Goal: Task Accomplishment & Management: Use online tool/utility

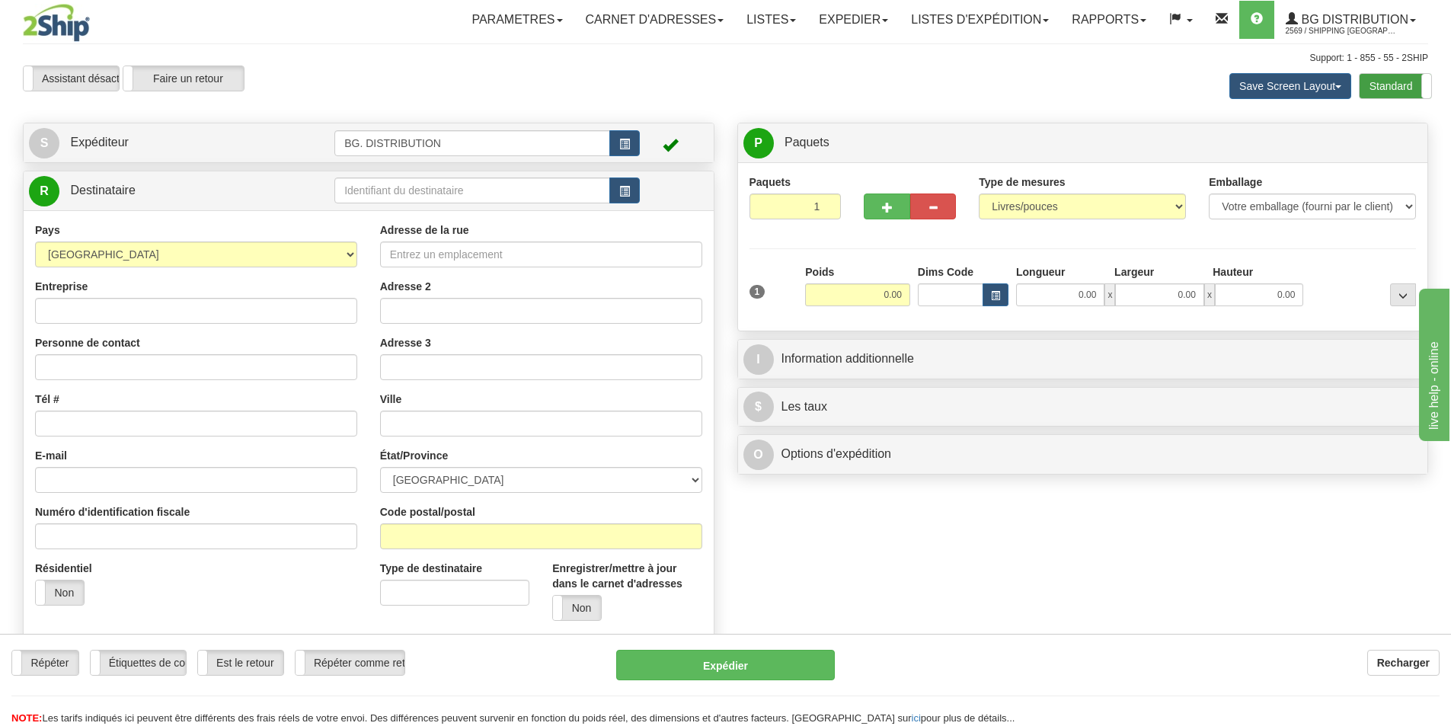
click at [1386, 85] on label "Standard" at bounding box center [1396, 86] width 72 height 24
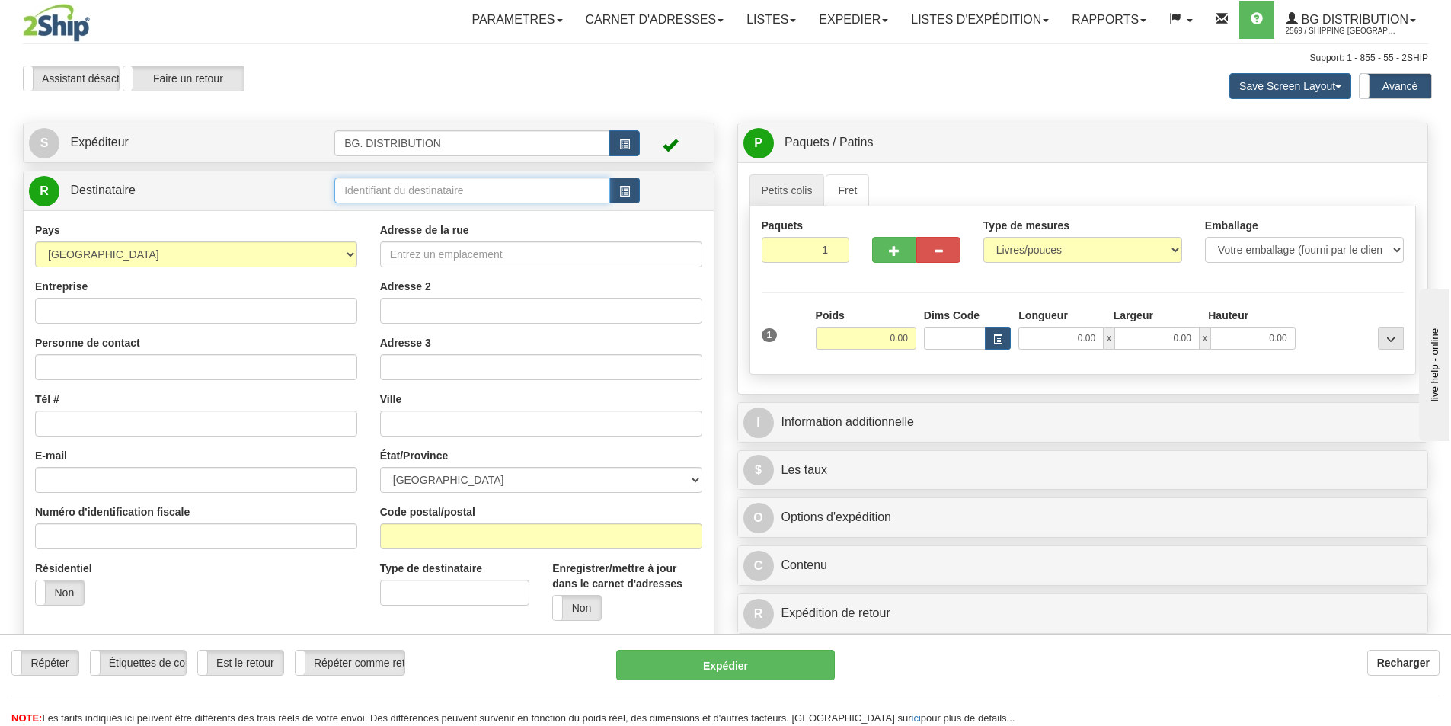
click at [440, 187] on input "text" at bounding box center [472, 190] width 276 height 26
type input "20167"
click button "Supprimer" at bounding box center [0, 0] width 0 height 0
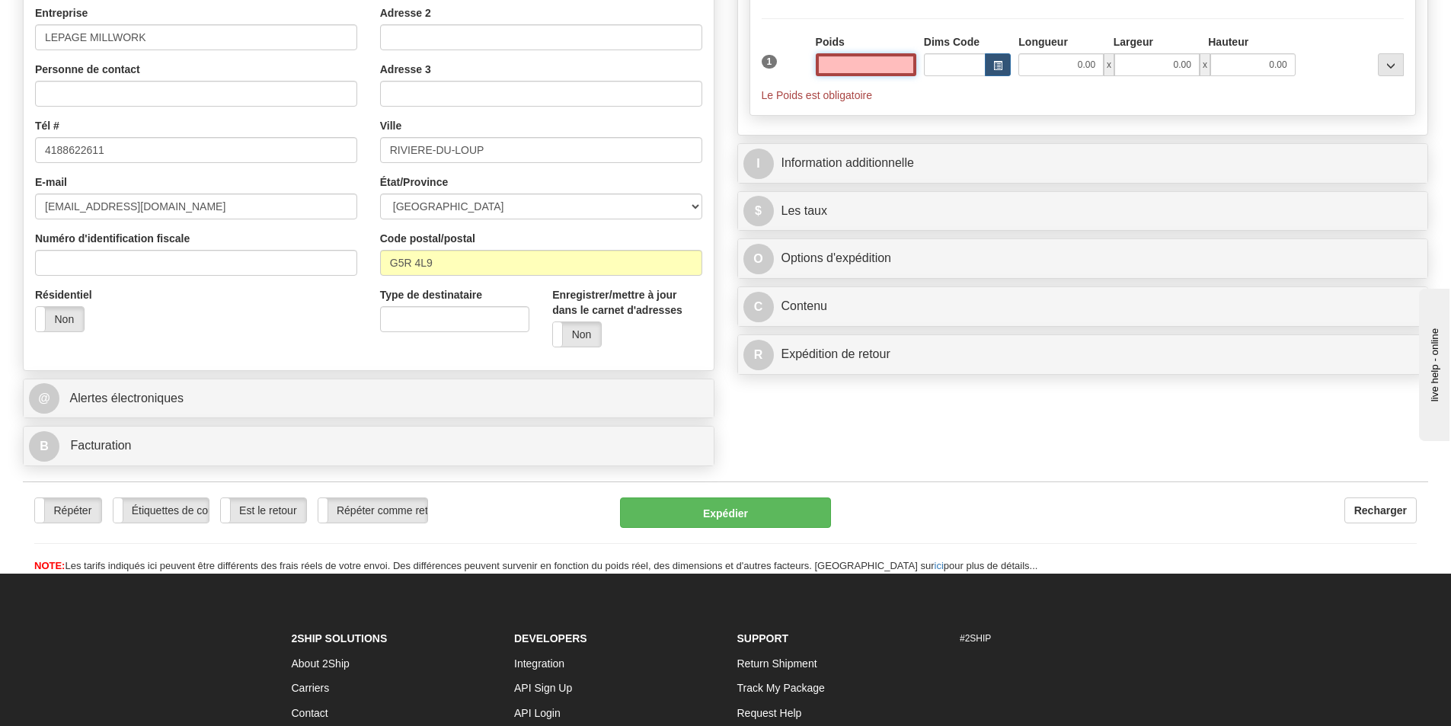
scroll to position [305, 0]
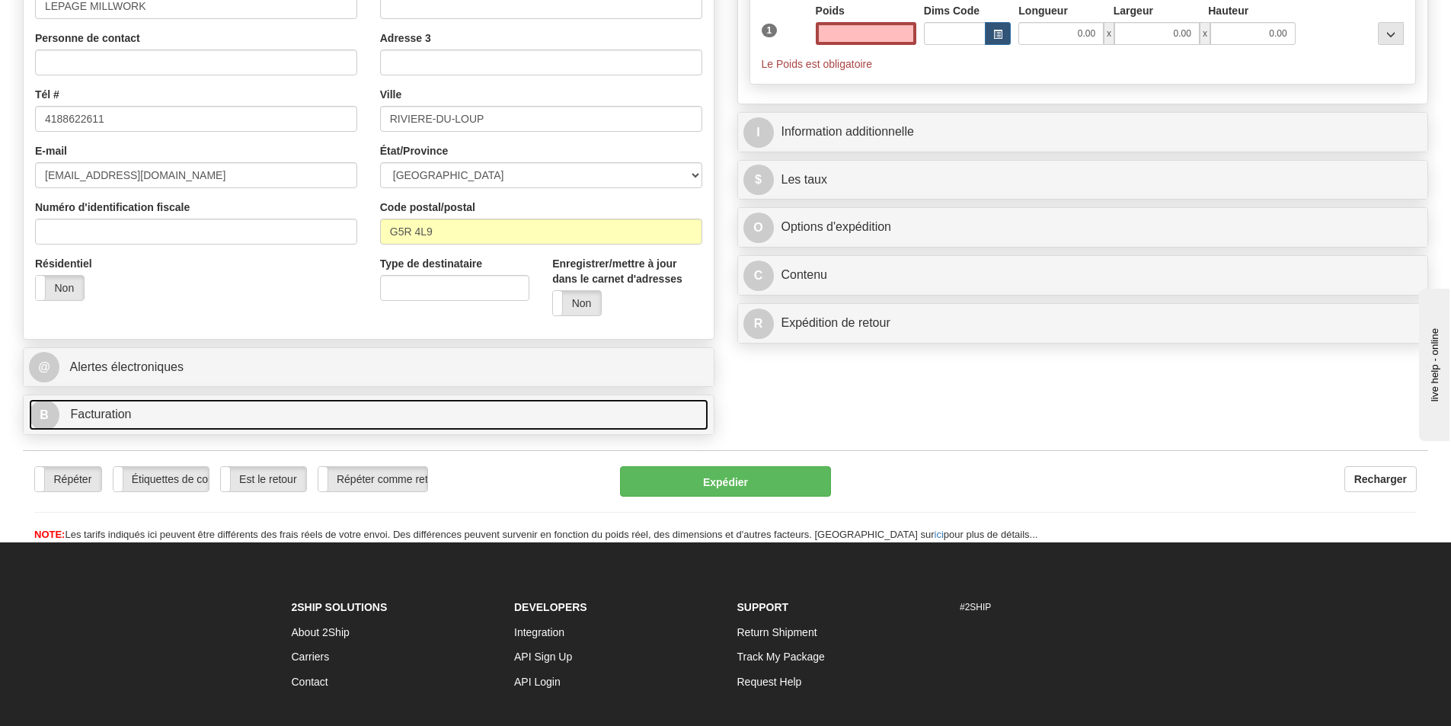
type input "0.00"
click at [152, 417] on link "B Facturation" at bounding box center [369, 414] width 680 height 31
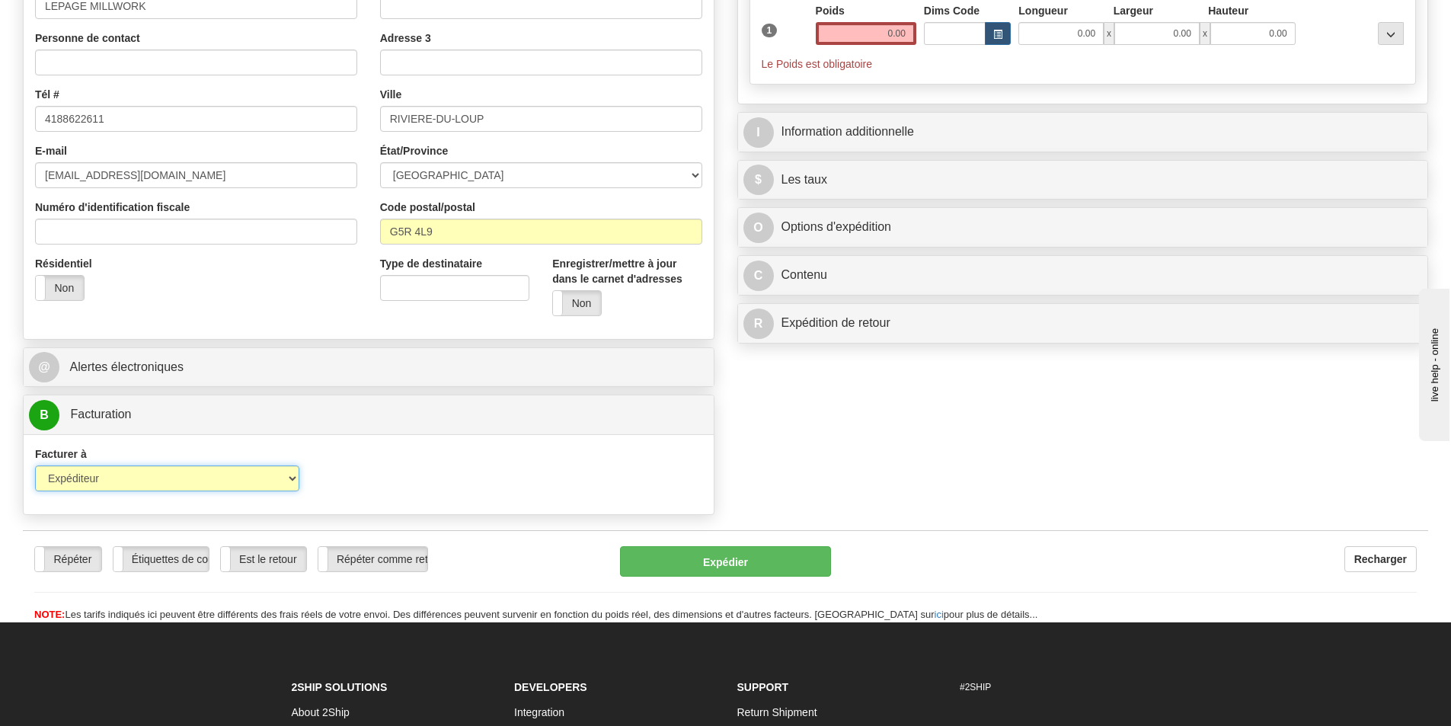
click at [181, 485] on select "Expéditeur Destinataire Tierce personne Collecter" at bounding box center [167, 478] width 264 height 26
select select "2"
click at [35, 465] on select "Expéditeur Destinataire Tierce personne Collecter" at bounding box center [167, 478] width 264 height 26
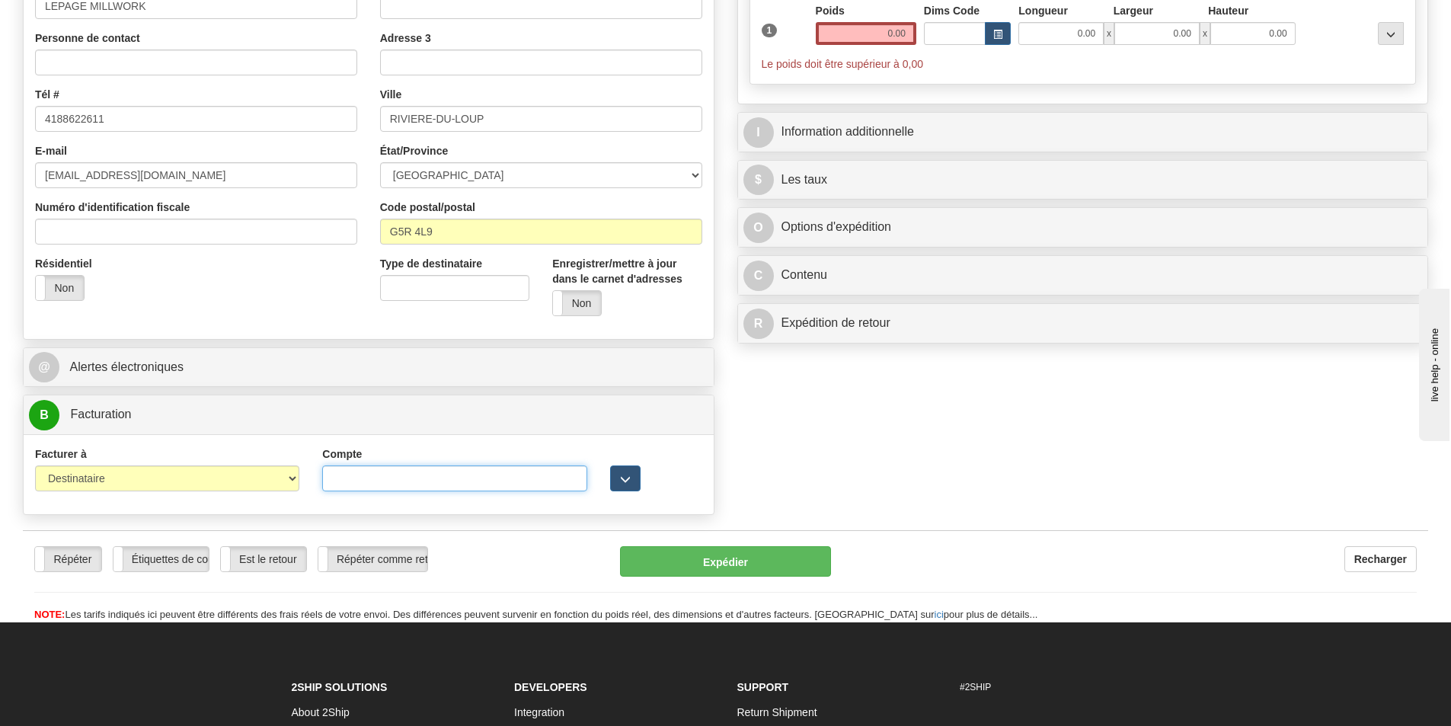
click at [381, 471] on input "Compte" at bounding box center [454, 478] width 264 height 26
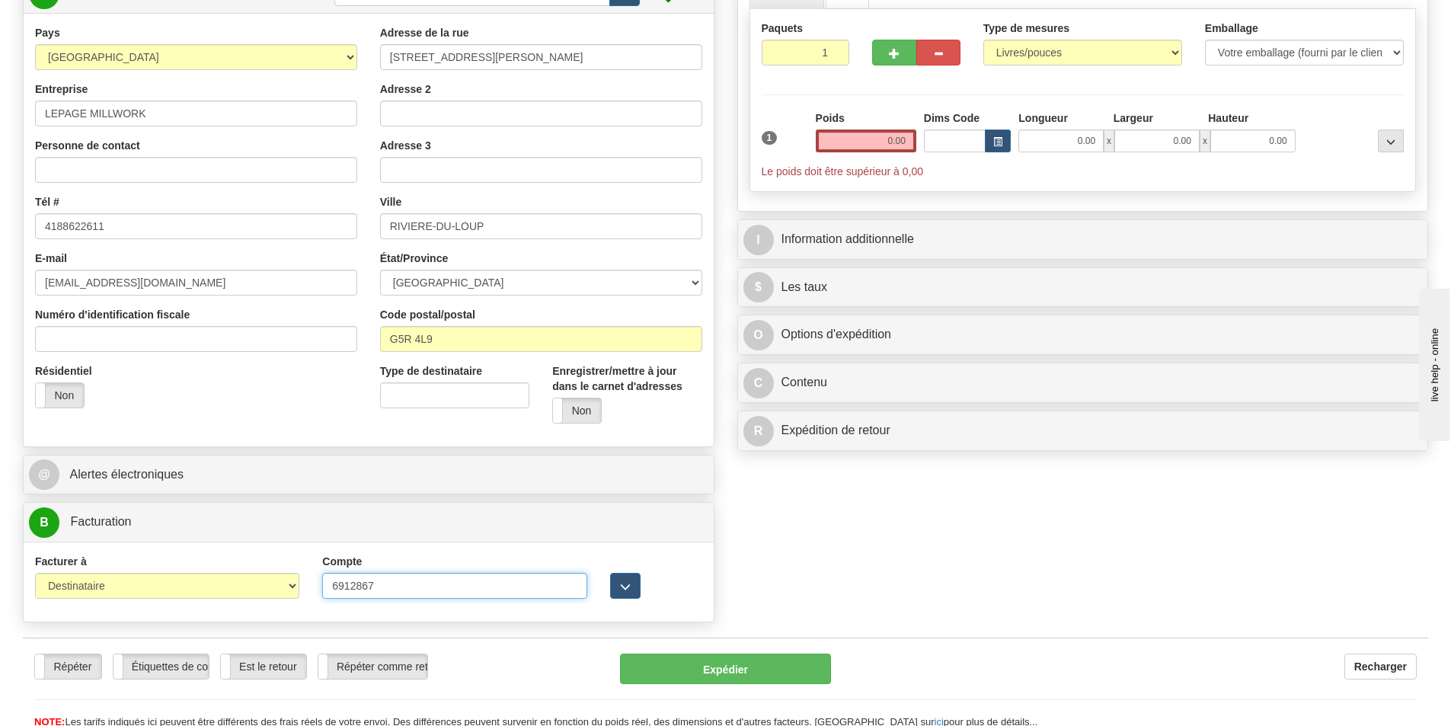
scroll to position [0, 0]
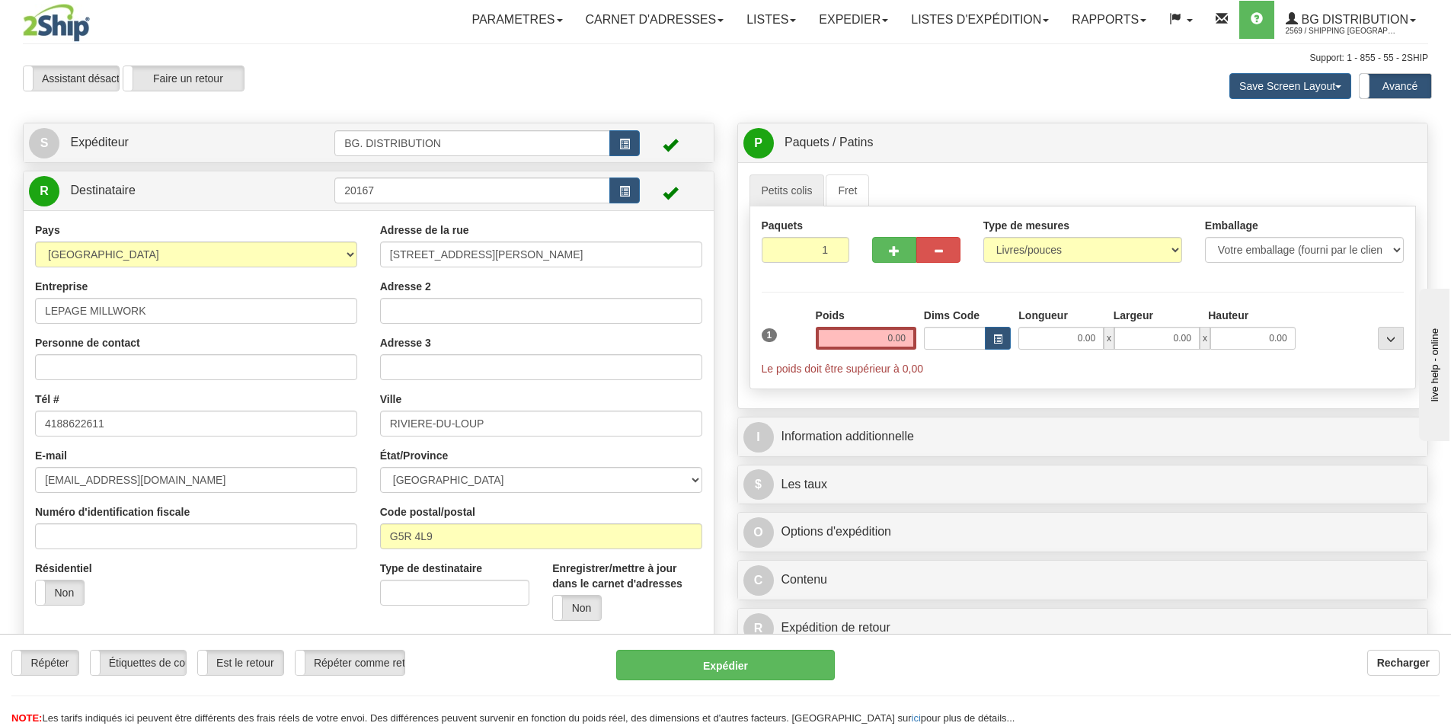
type input "6912867"
click at [887, 337] on input "0.00" at bounding box center [866, 338] width 101 height 23
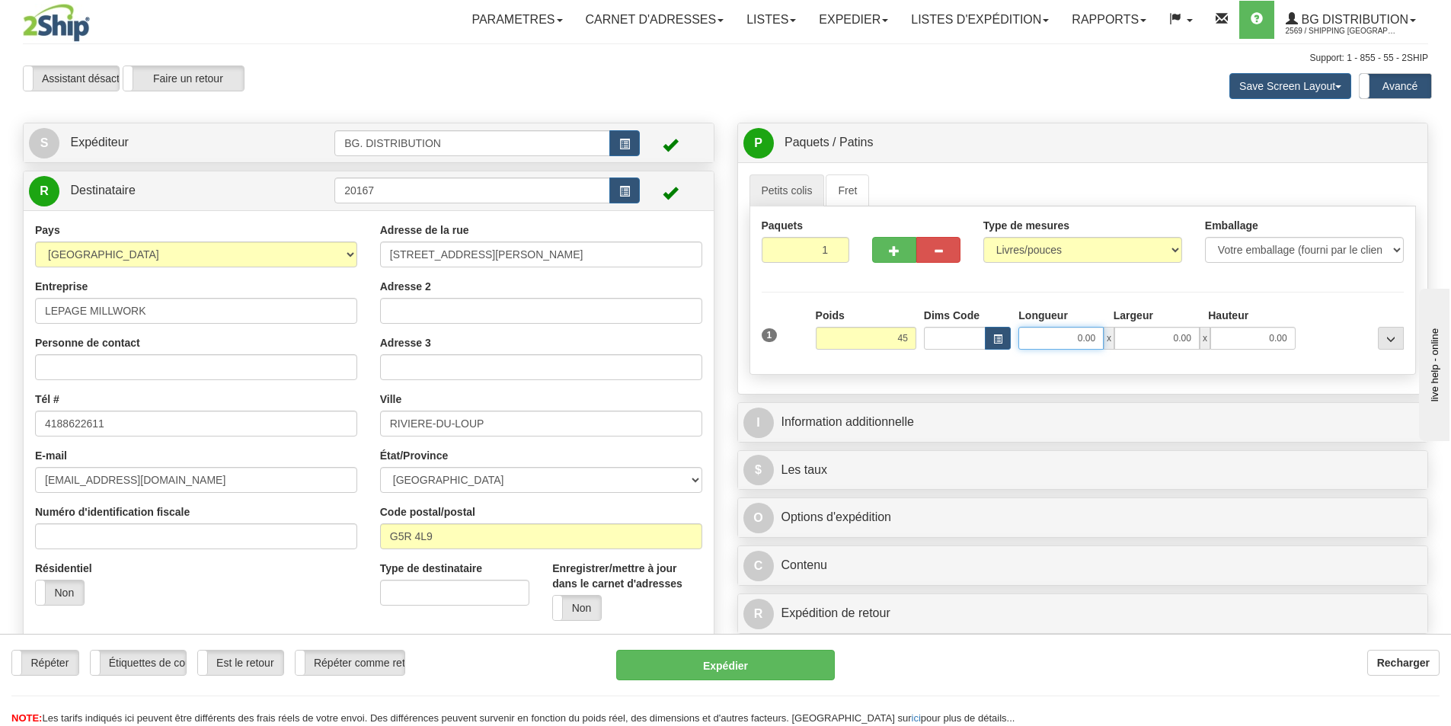
type input "45.00"
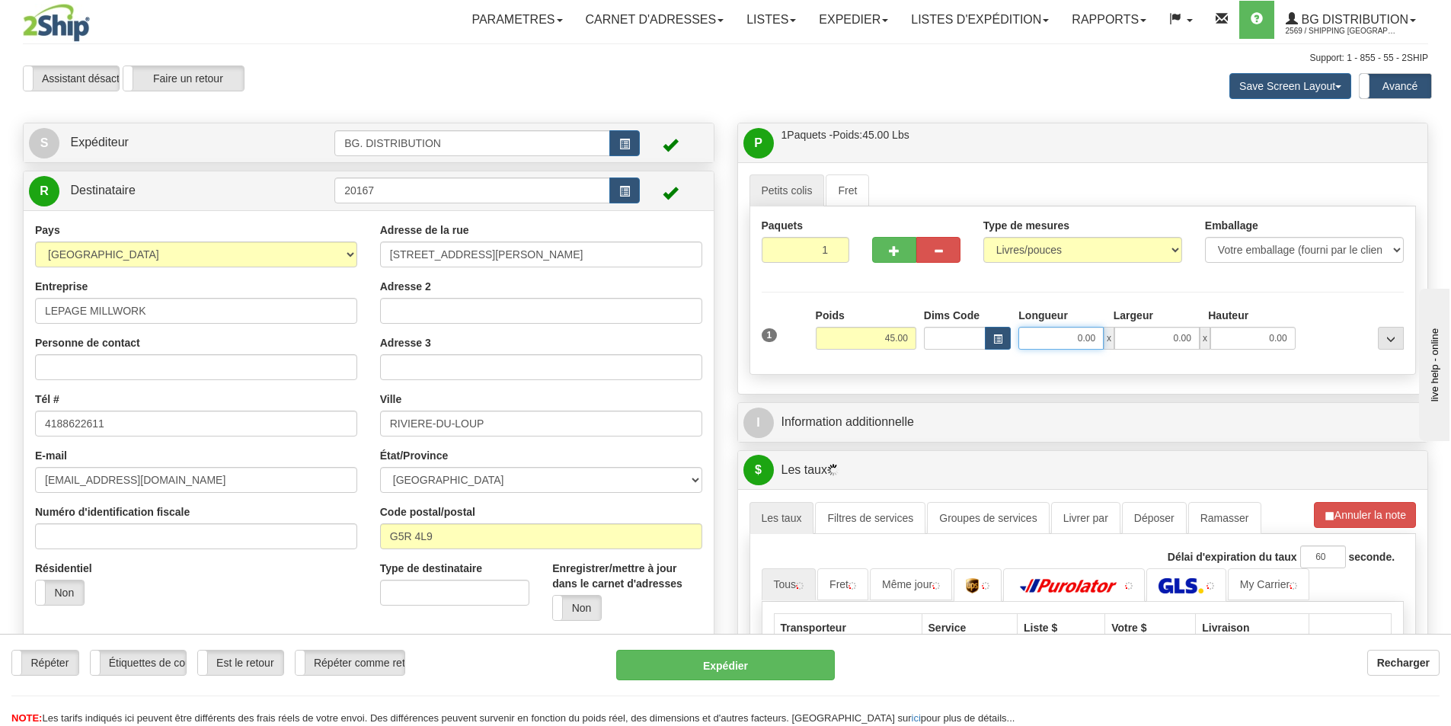
click at [1071, 331] on input "0.00" at bounding box center [1061, 338] width 85 height 23
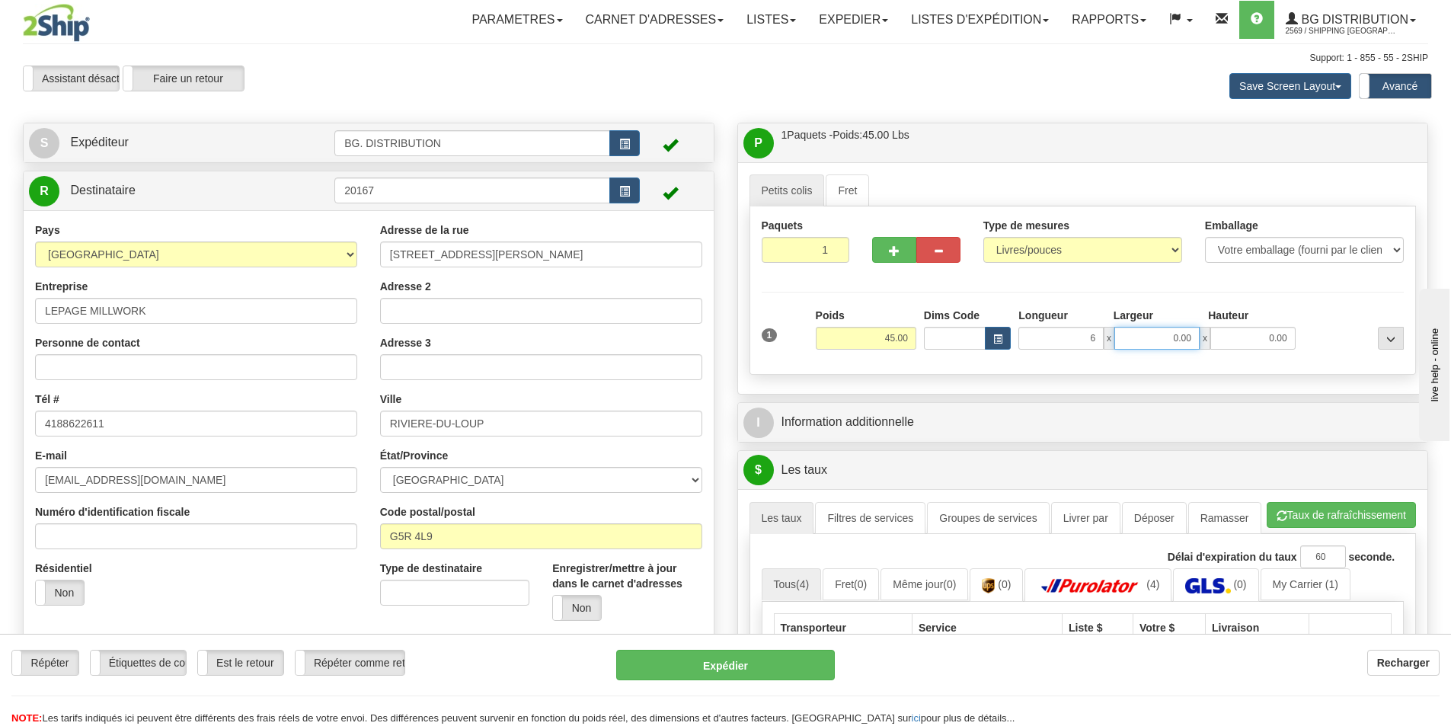
type input "6.00"
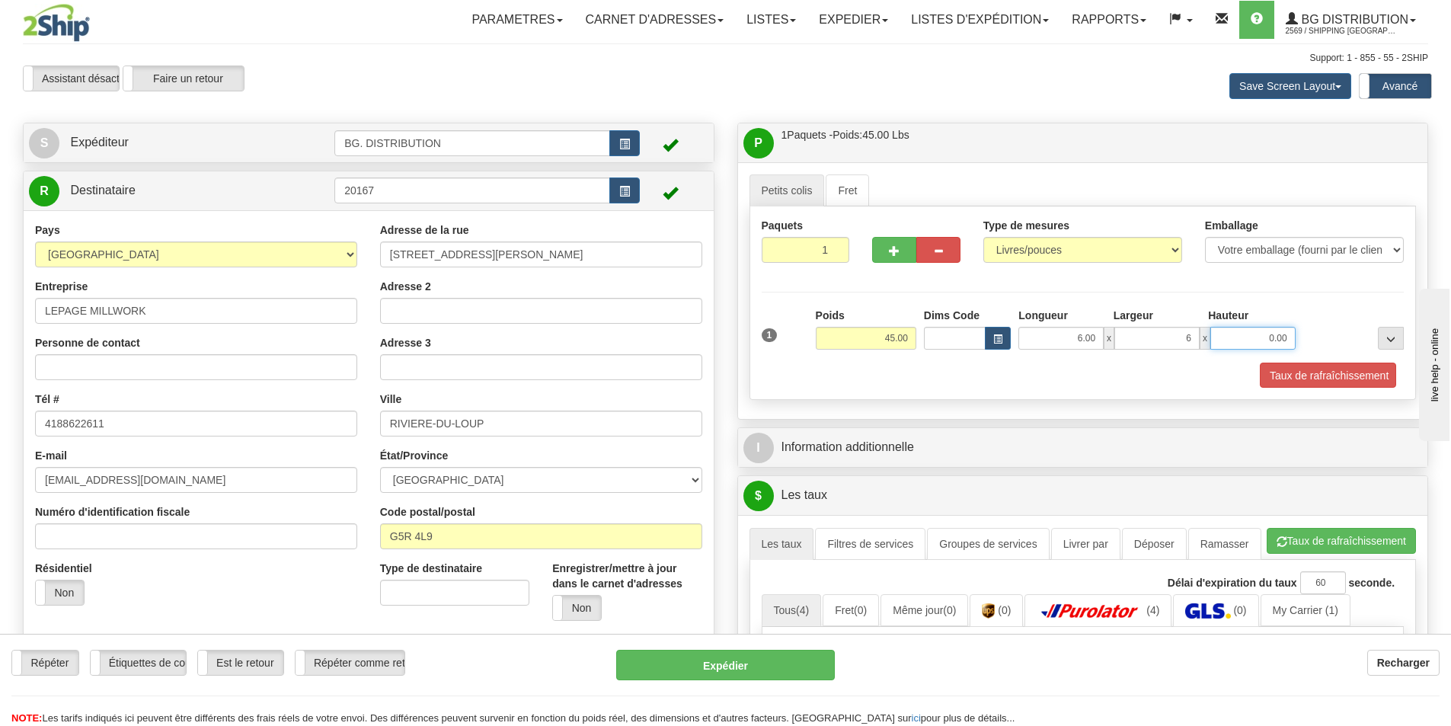
type input "6.00"
type input "13.00"
click at [901, 255] on button "button" at bounding box center [894, 250] width 44 height 26
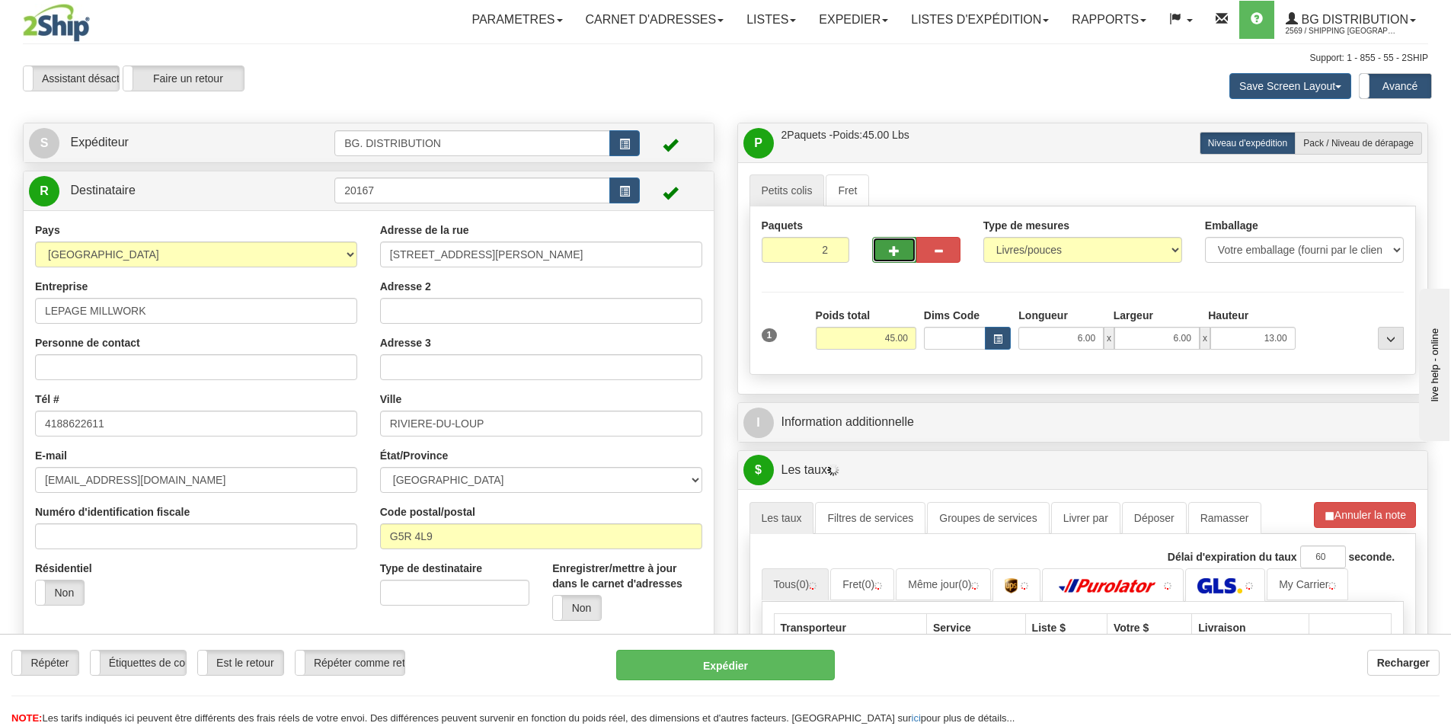
click at [901, 255] on button "button" at bounding box center [894, 250] width 44 height 26
type input "3"
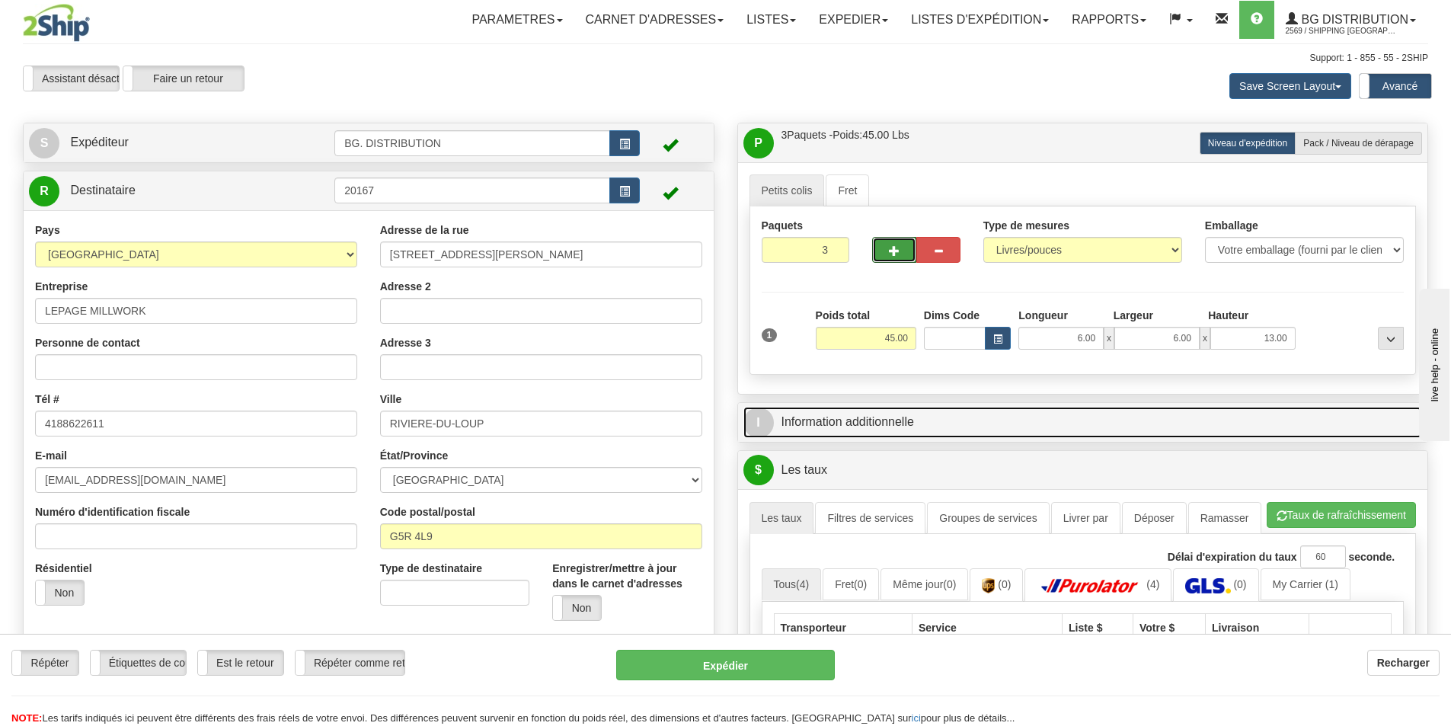
click at [1038, 429] on link "I Information additionnelle" at bounding box center [1084, 422] width 680 height 31
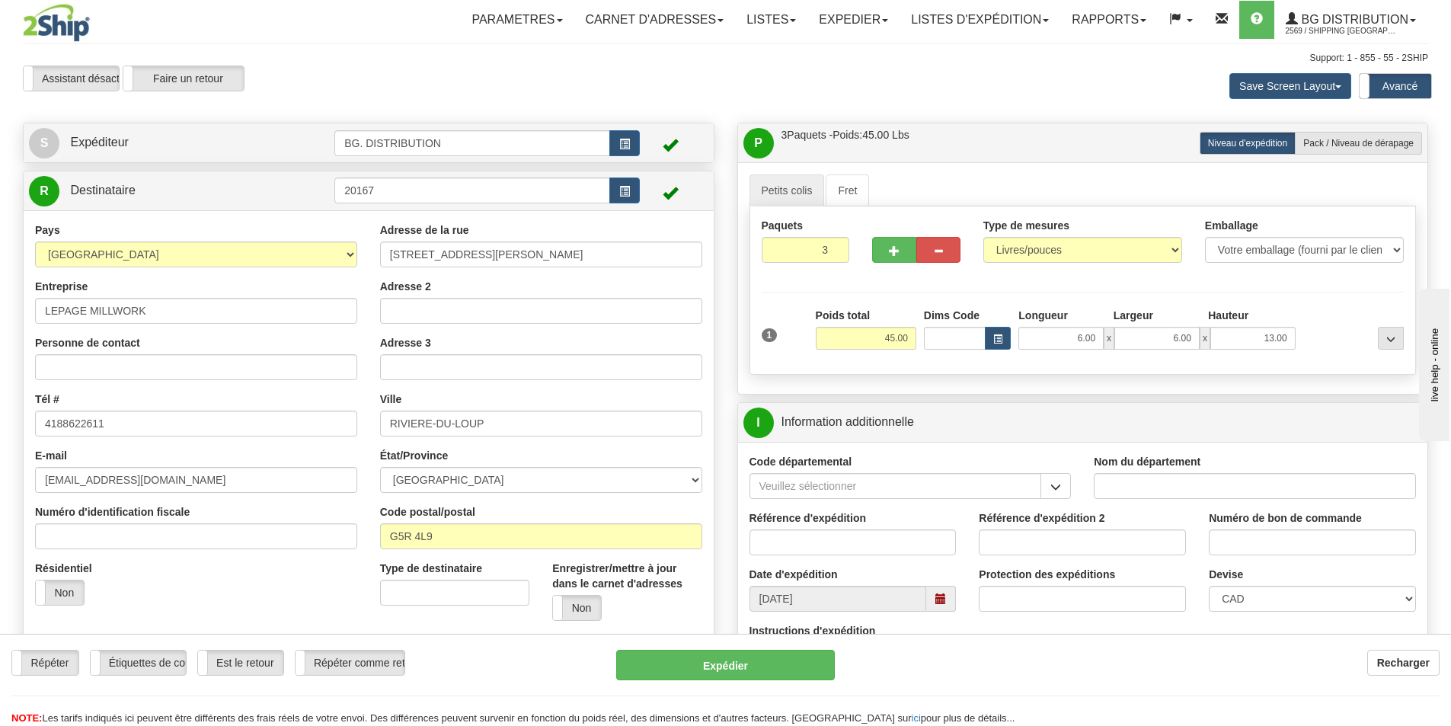
click at [1137, 486] on input "Nom du département" at bounding box center [1255, 486] width 322 height 26
type input "."
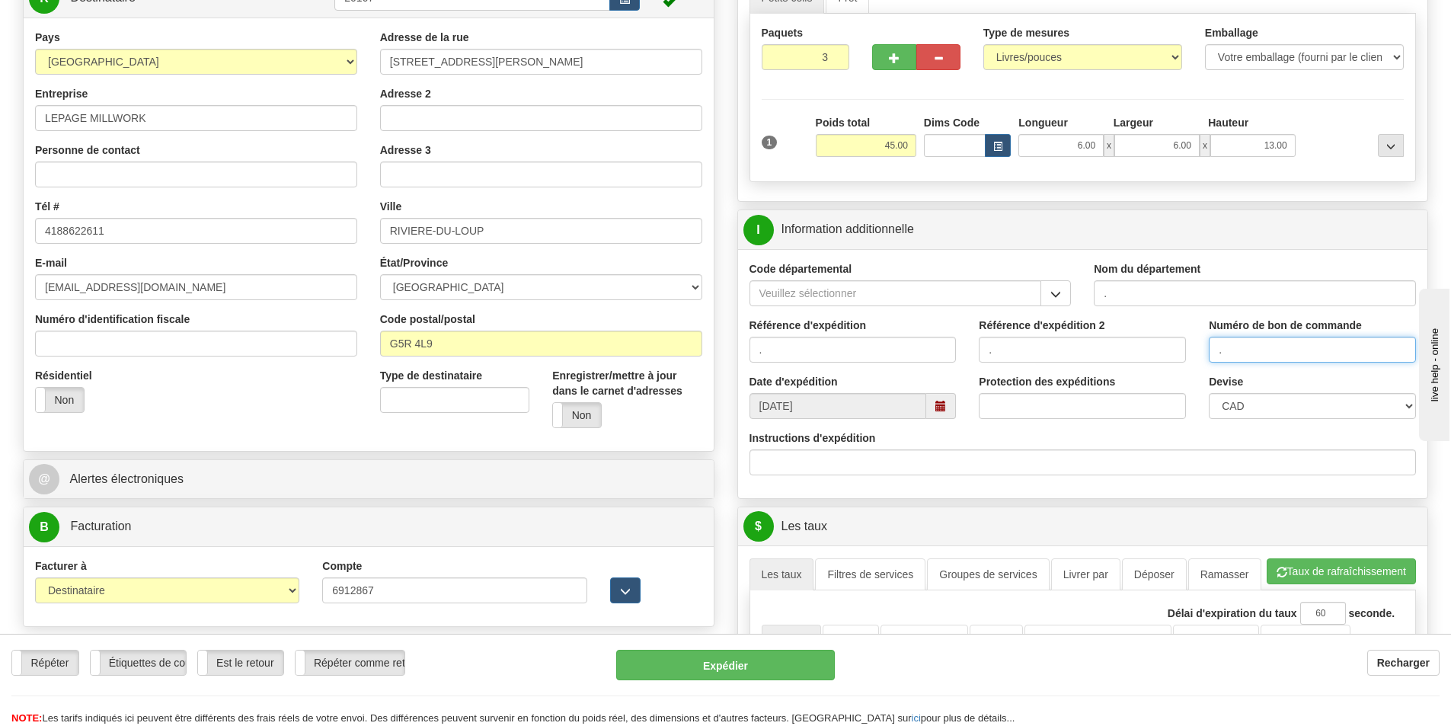
scroll to position [229, 0]
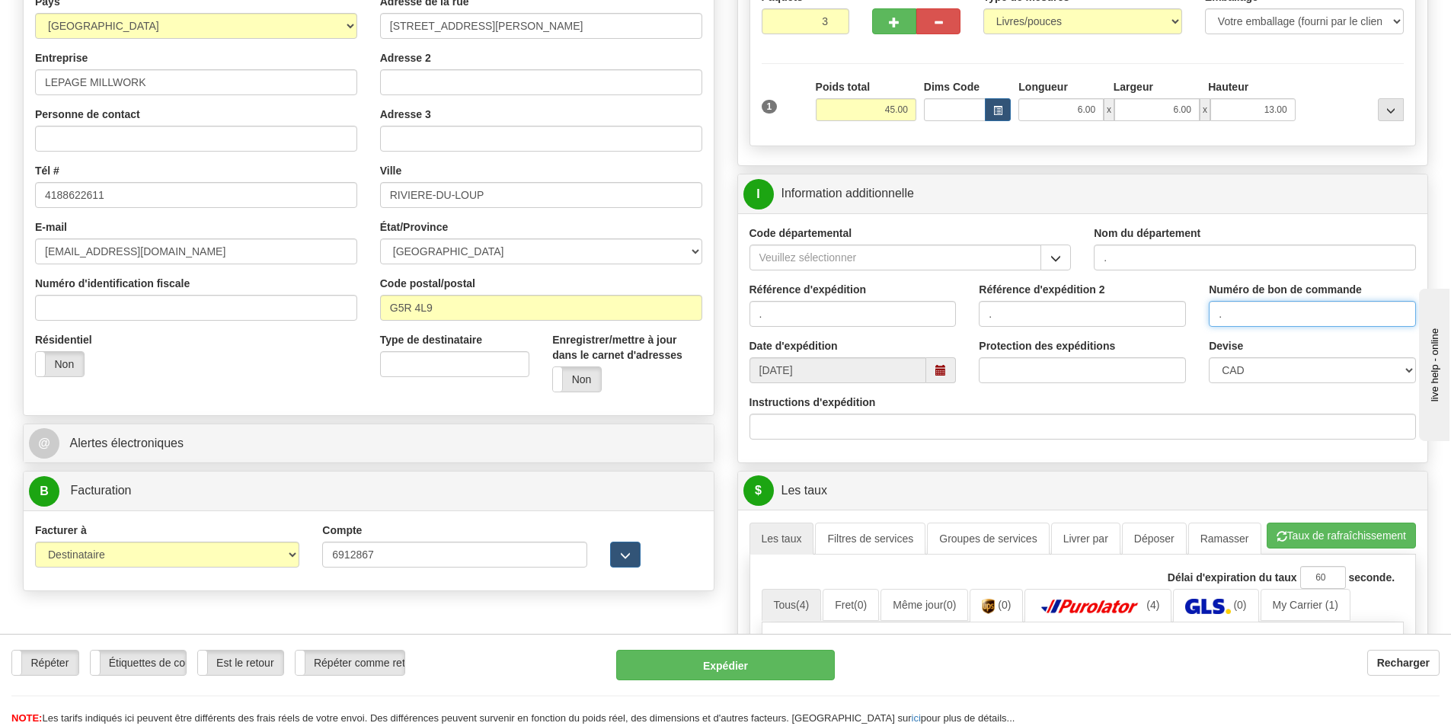
type input "."
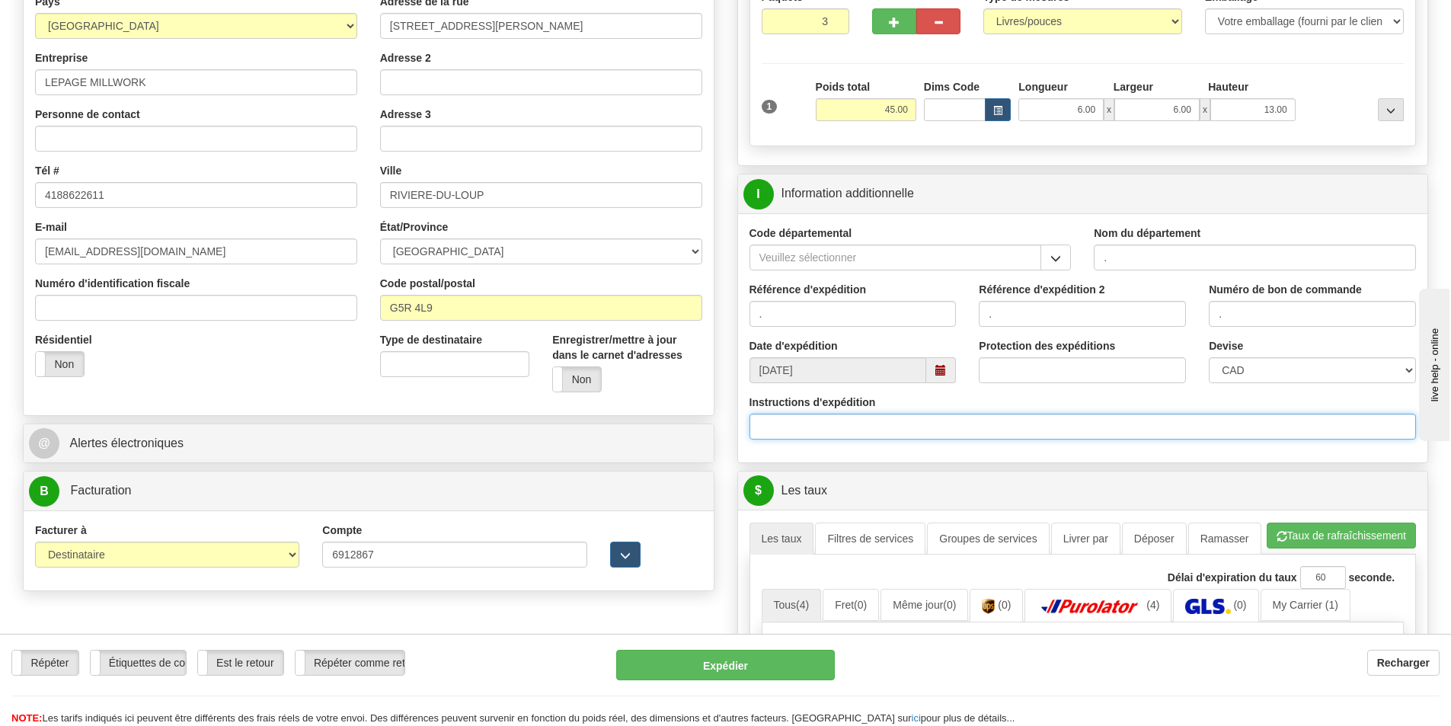
click at [1009, 433] on input "Instructions d'expédition" at bounding box center [1083, 427] width 667 height 26
type input "30134407-00 / 30134653-00"
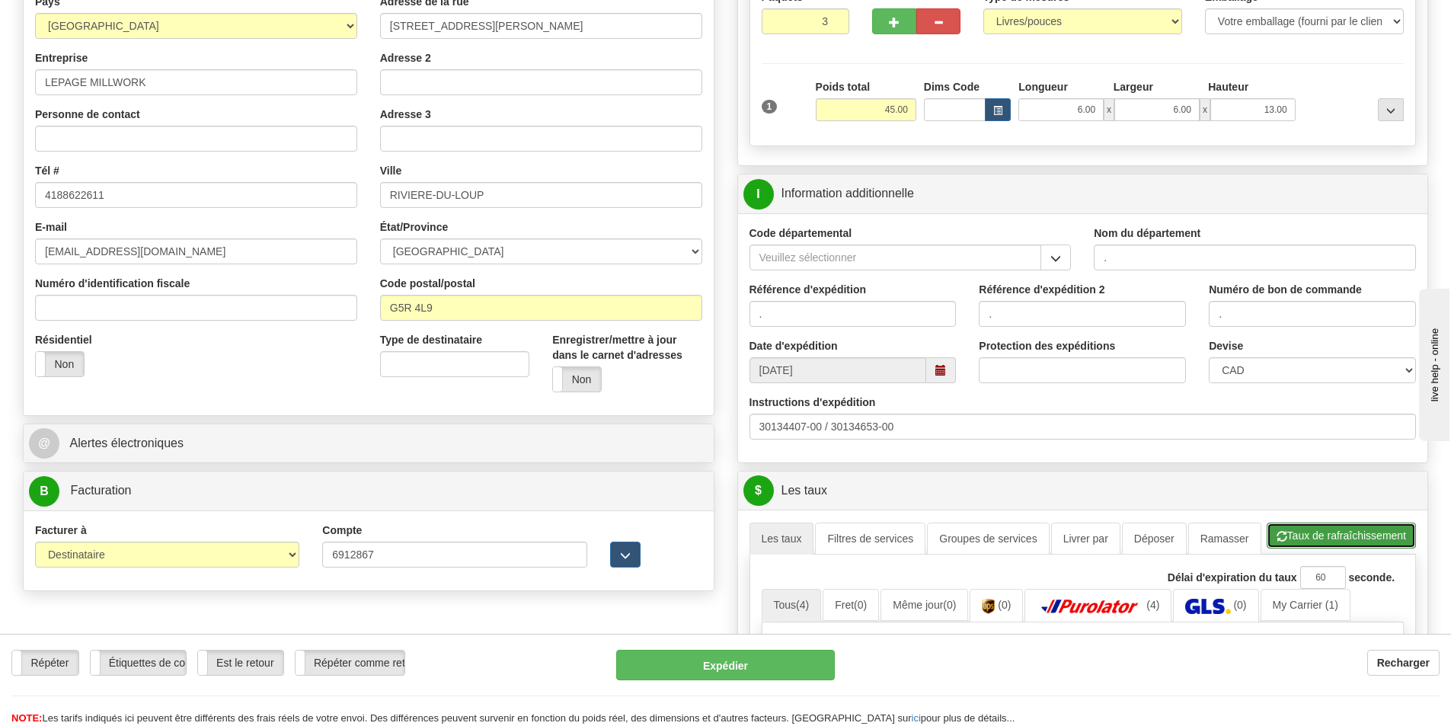
click at [1345, 540] on button "Taux de rafraîchissement" at bounding box center [1341, 536] width 149 height 26
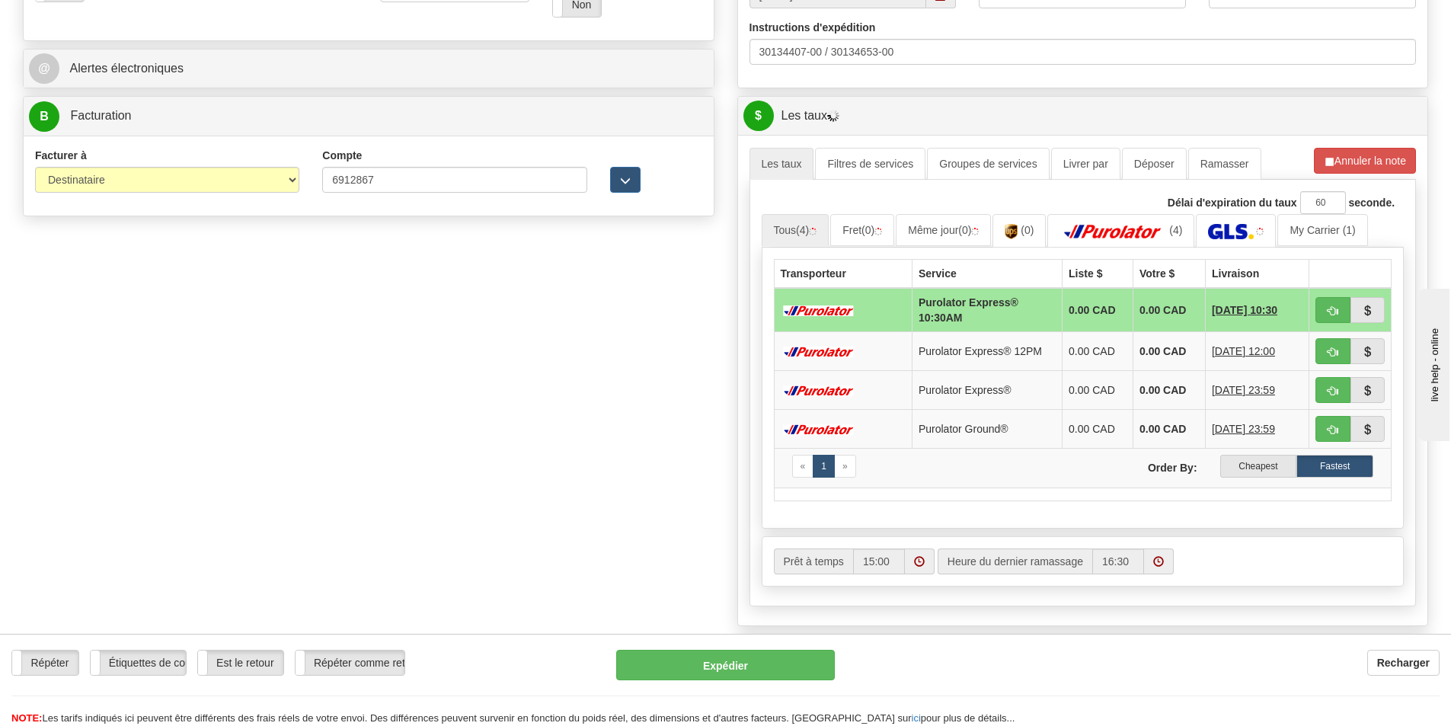
scroll to position [609, 0]
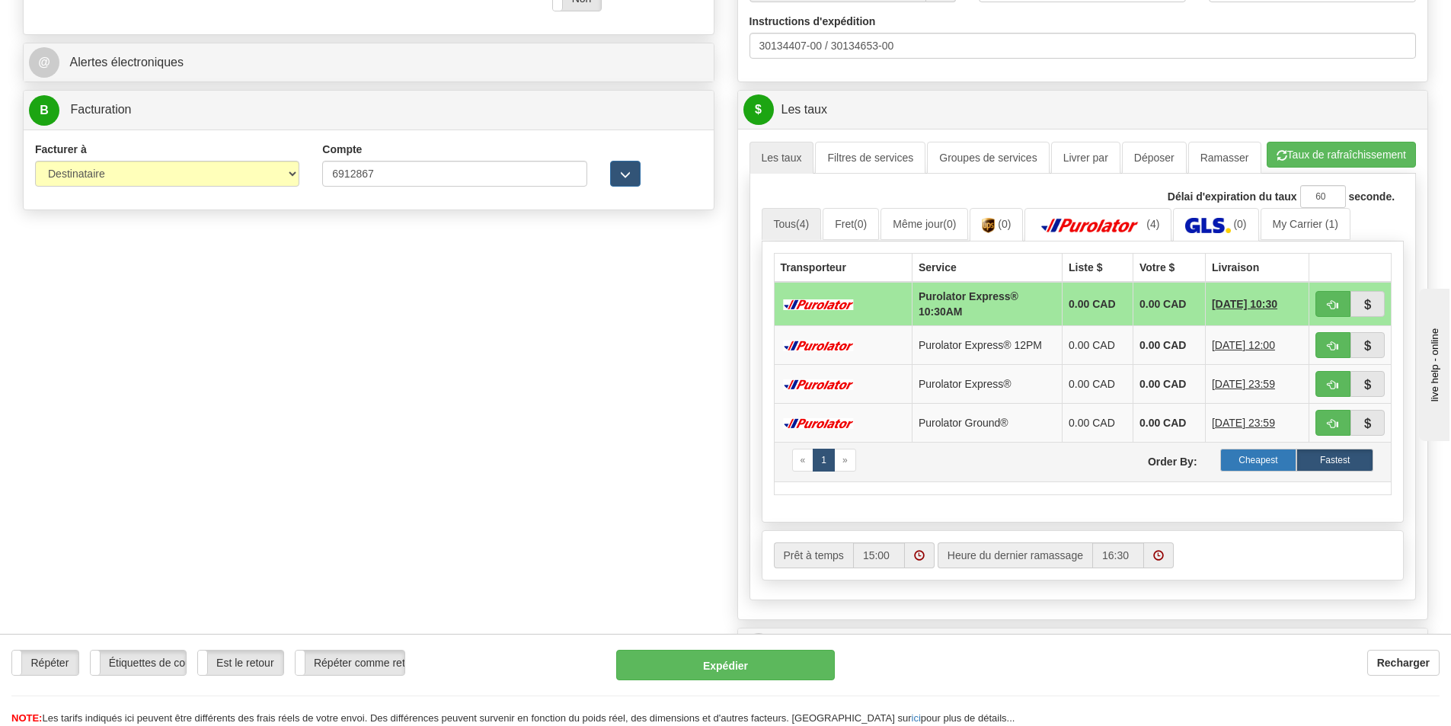
click at [1239, 455] on label "Cheapest" at bounding box center [1258, 460] width 77 height 23
click at [1254, 447] on td "« 1 » Order By: Cheapest Fastest" at bounding box center [1083, 462] width 618 height 40
click at [1334, 378] on button "button" at bounding box center [1333, 384] width 35 height 26
type input "202"
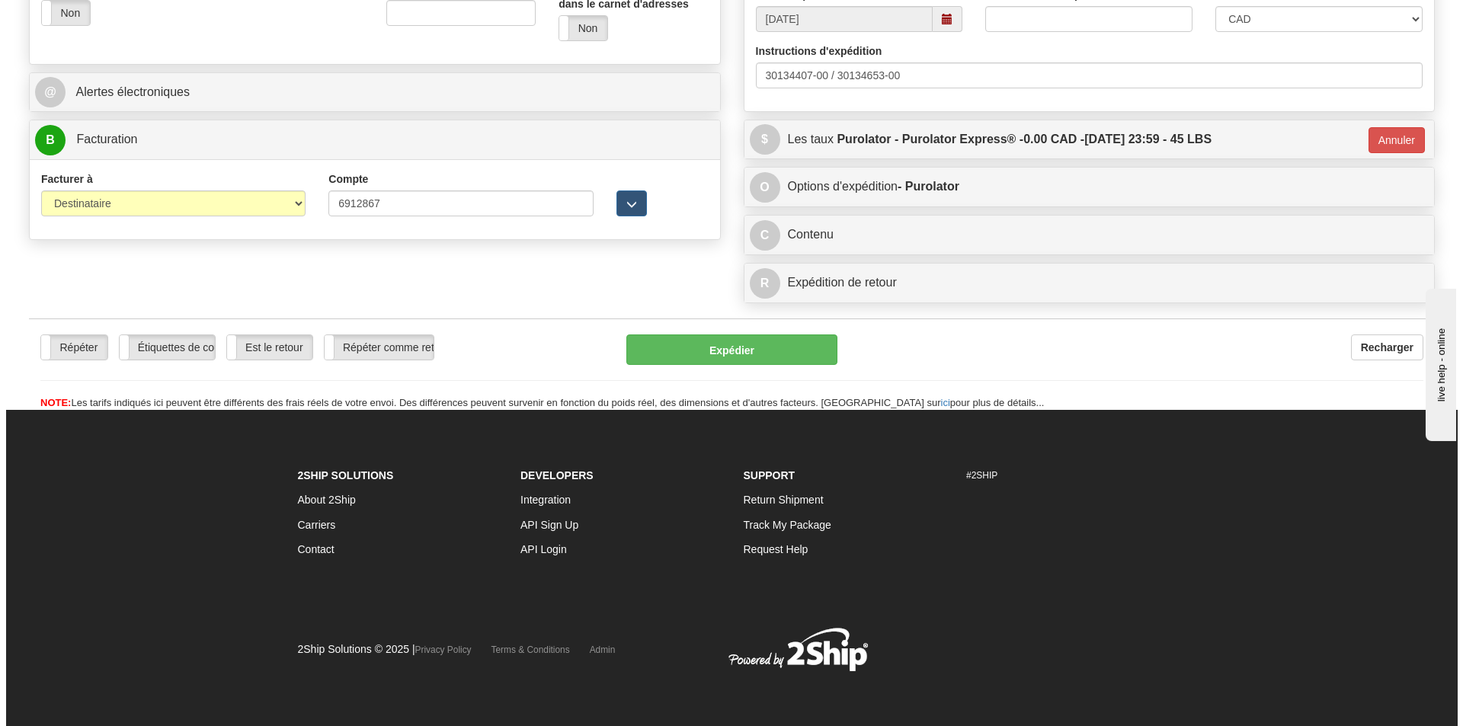
scroll to position [580, 0]
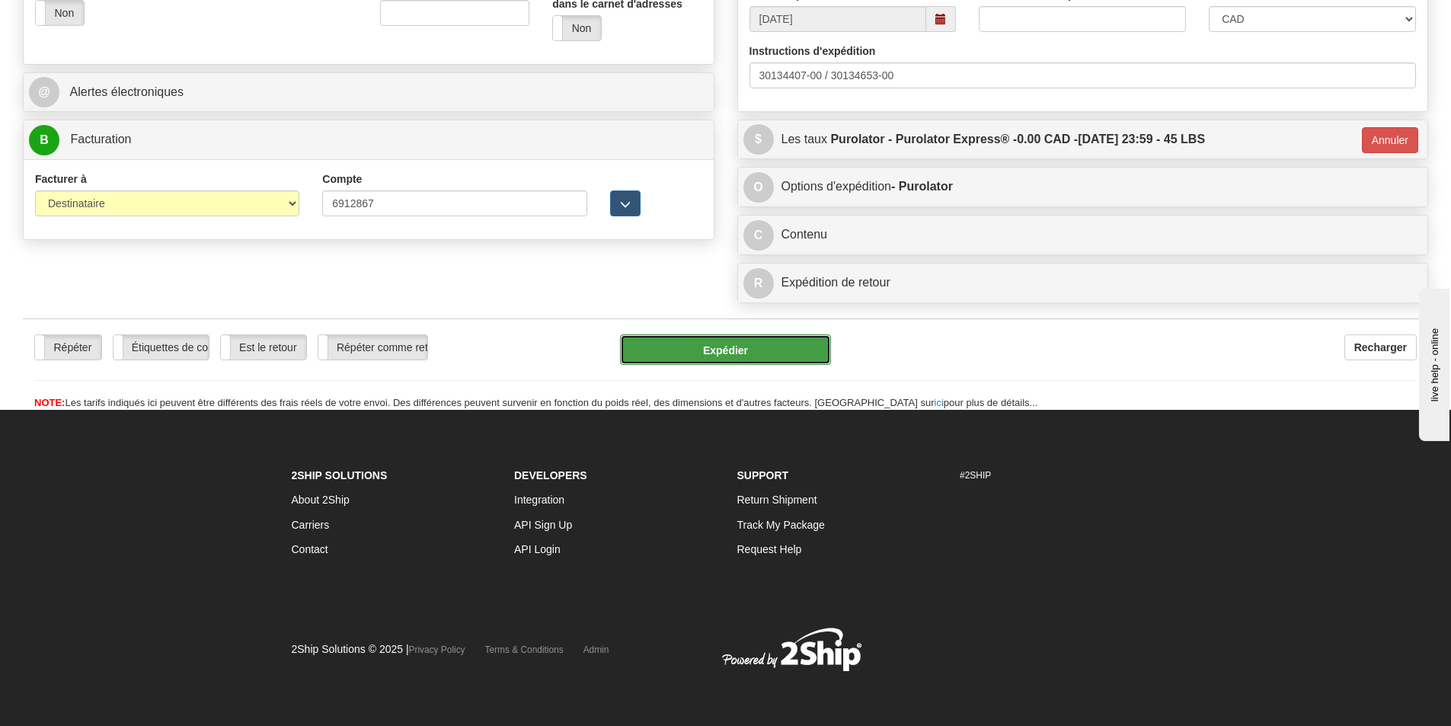
click at [740, 341] on button "Expédier" at bounding box center [725, 349] width 211 height 30
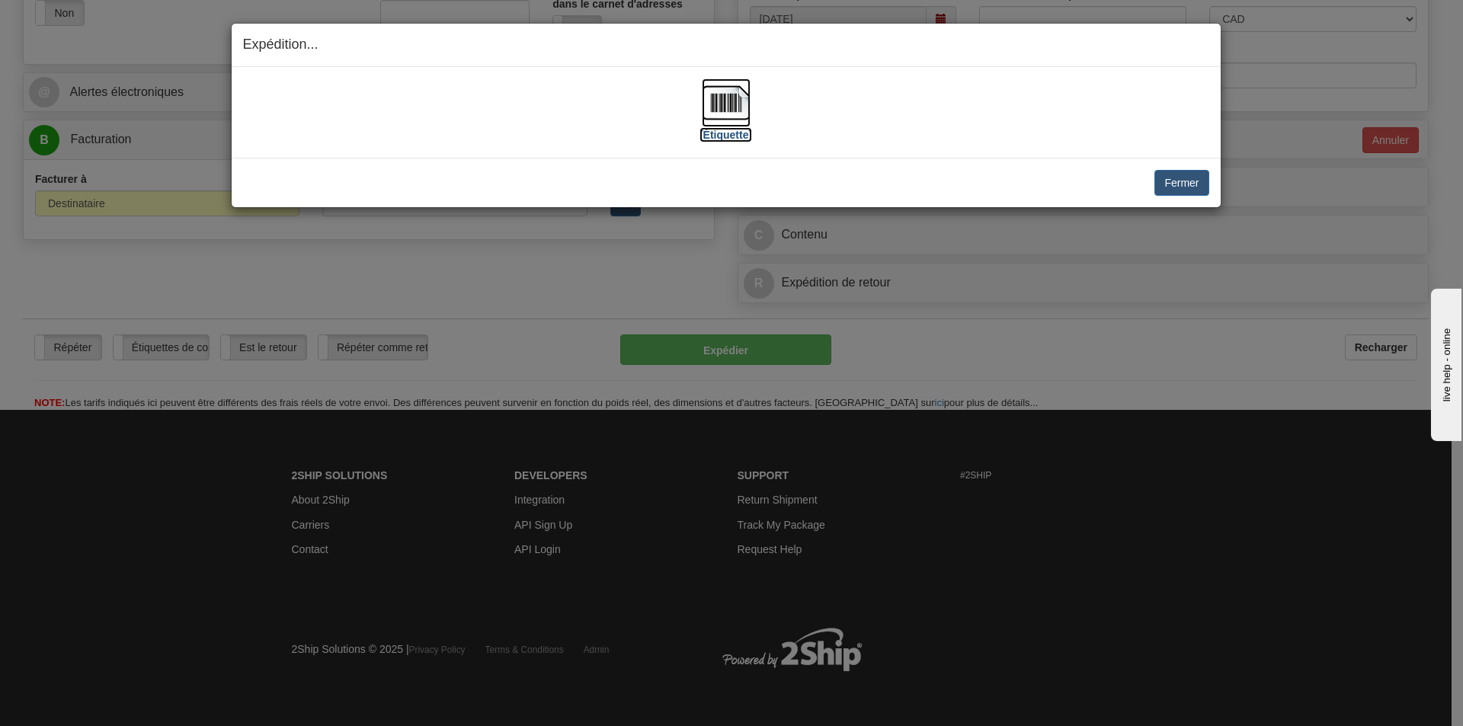
click at [708, 100] on img at bounding box center [726, 102] width 49 height 49
click at [1180, 190] on button "Fermer" at bounding box center [1181, 183] width 54 height 26
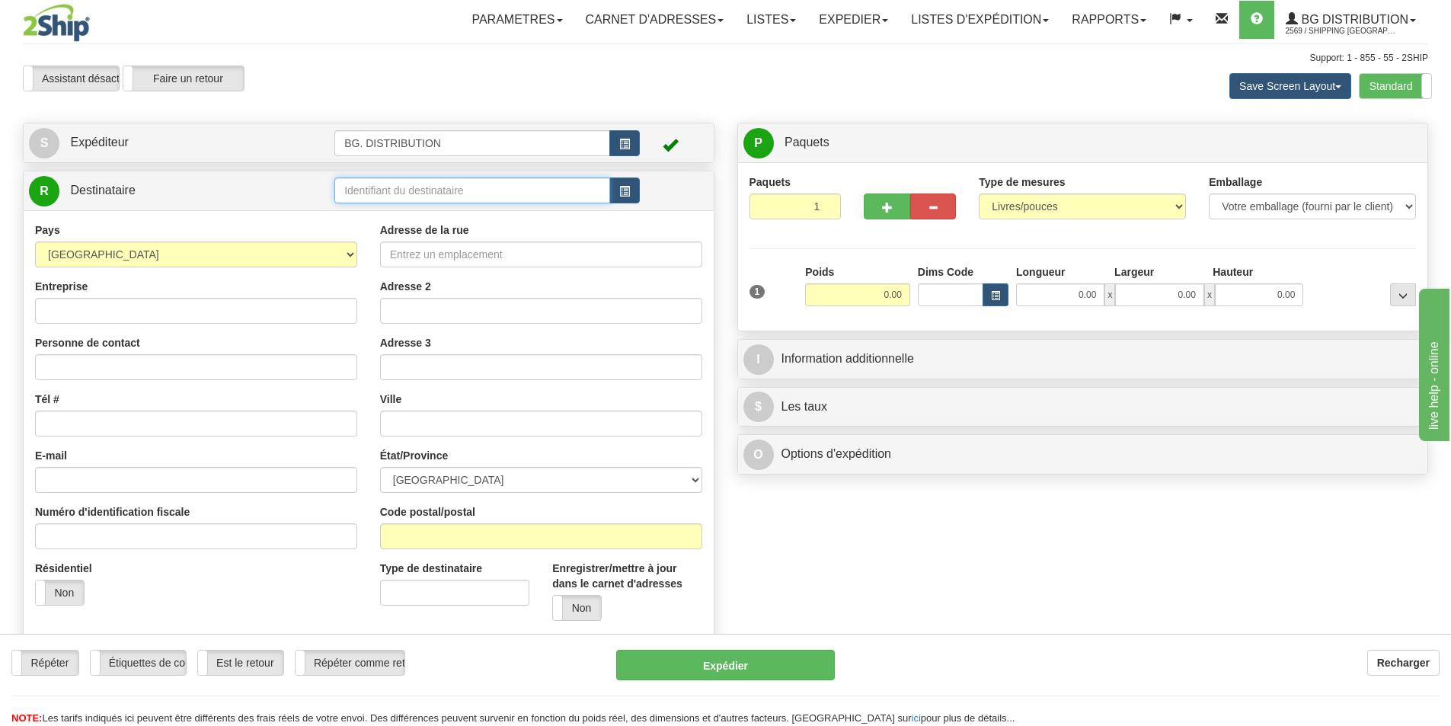
click at [395, 190] on input "text" at bounding box center [472, 190] width 276 height 26
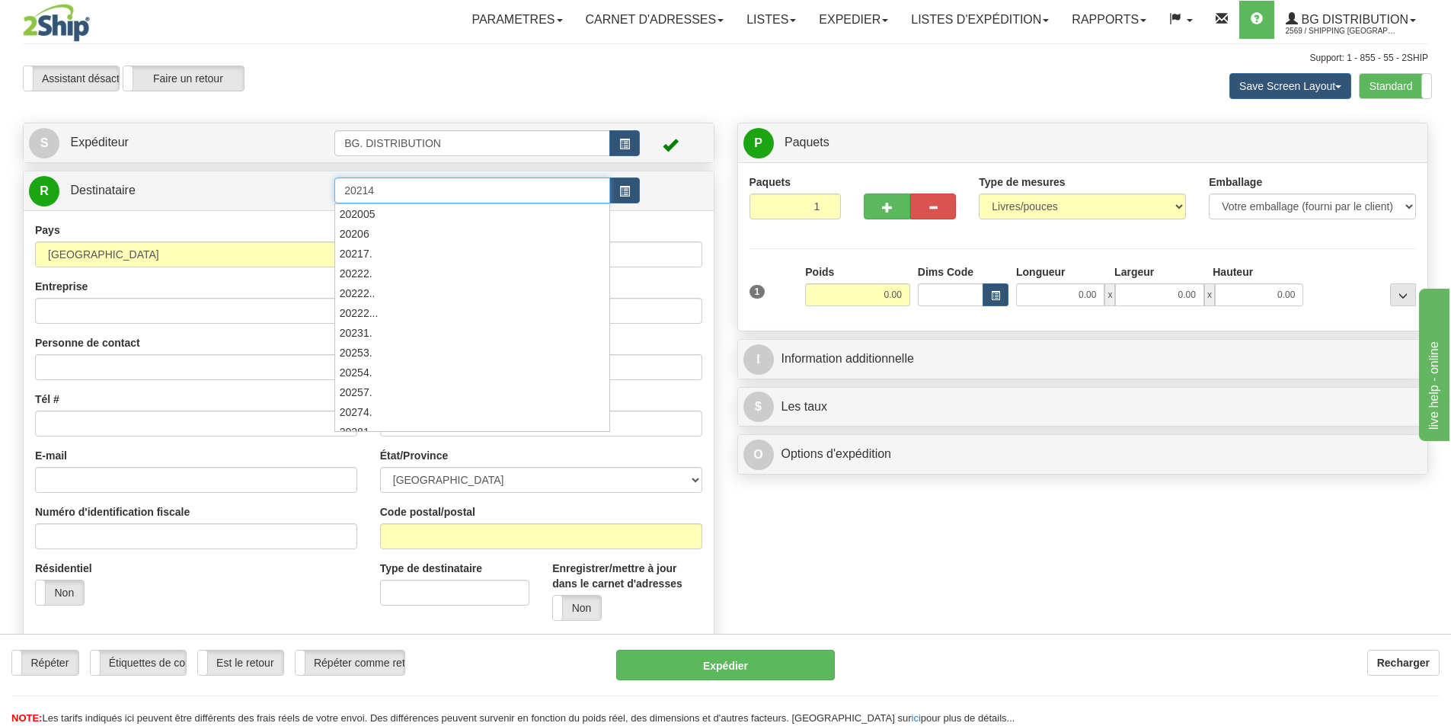
type input "20214"
click button "Supprimer" at bounding box center [0, 0] width 0 height 0
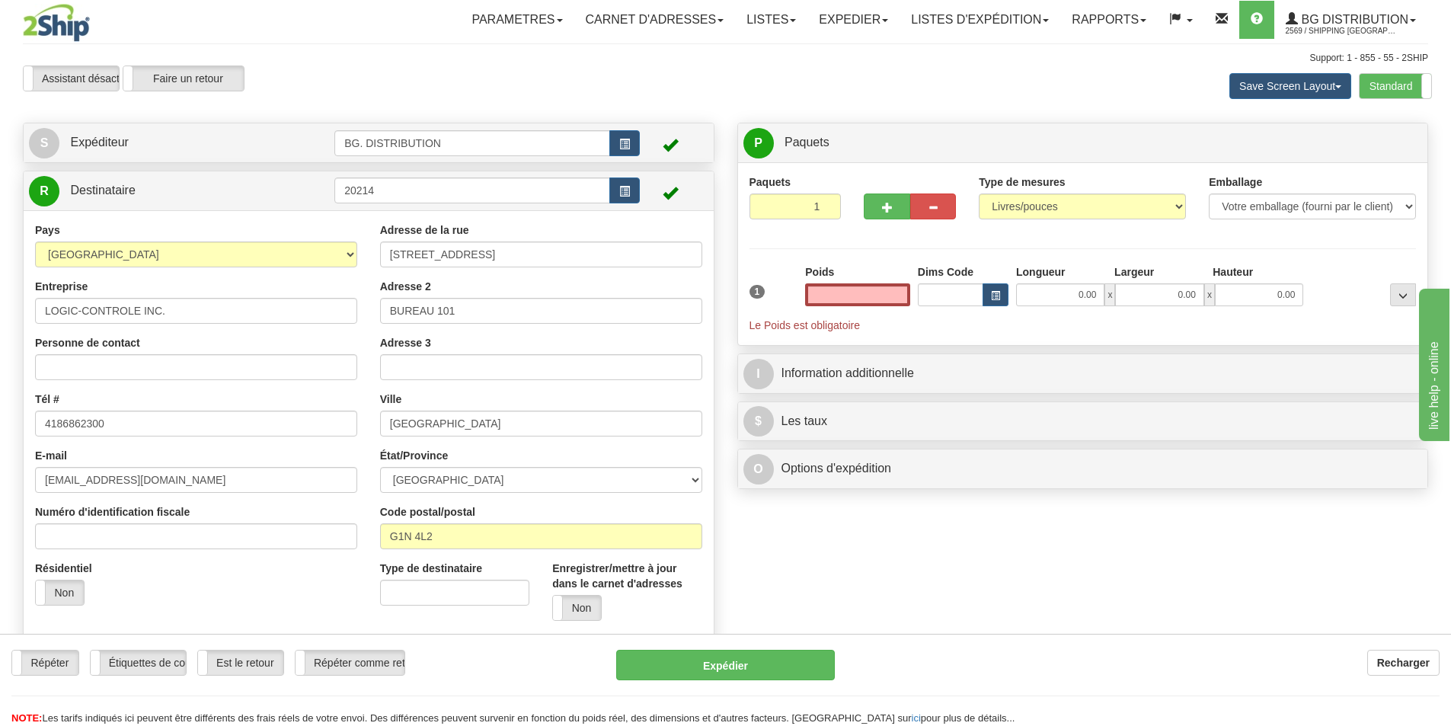
type input "0.00"
click at [878, 293] on input "0.00" at bounding box center [857, 294] width 105 height 23
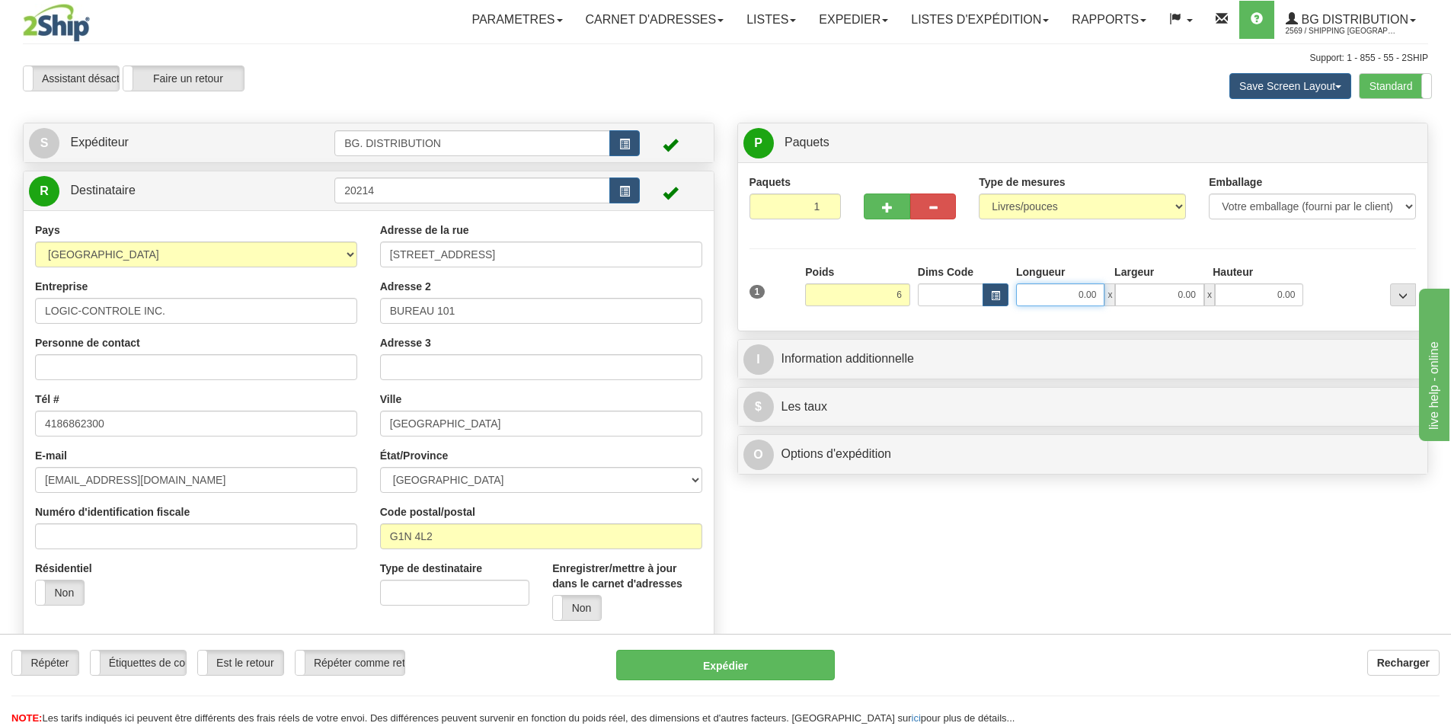
type input "6.00"
click at [1066, 298] on input "0.00" at bounding box center [1060, 294] width 88 height 23
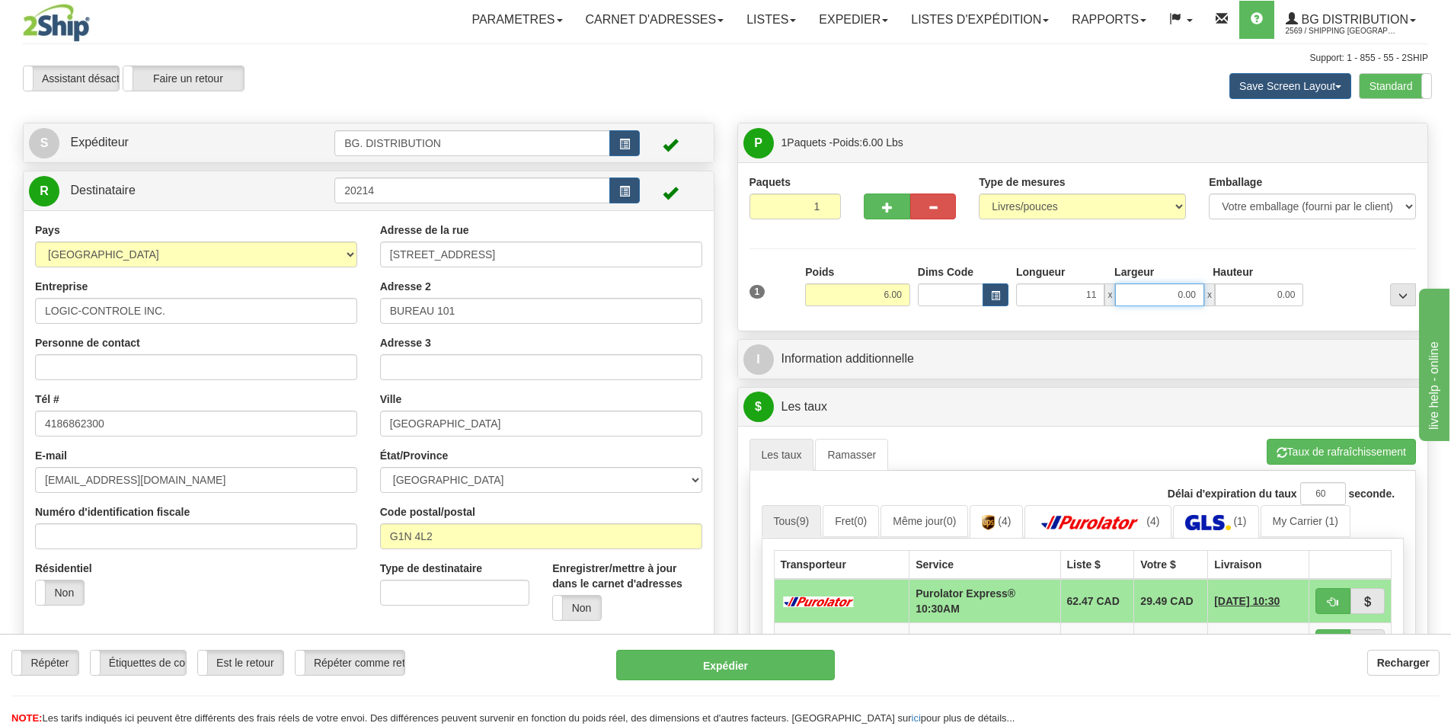
type input "11.00"
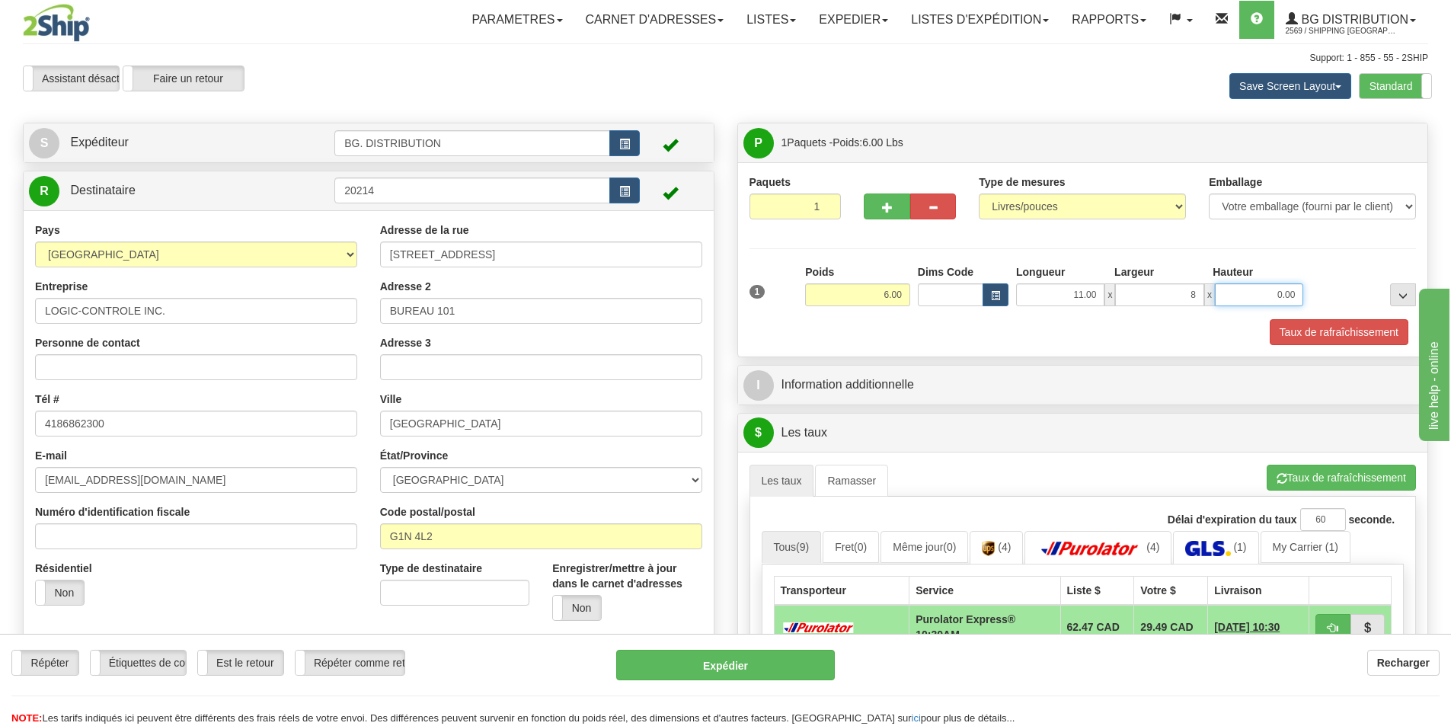
type input "8.00"
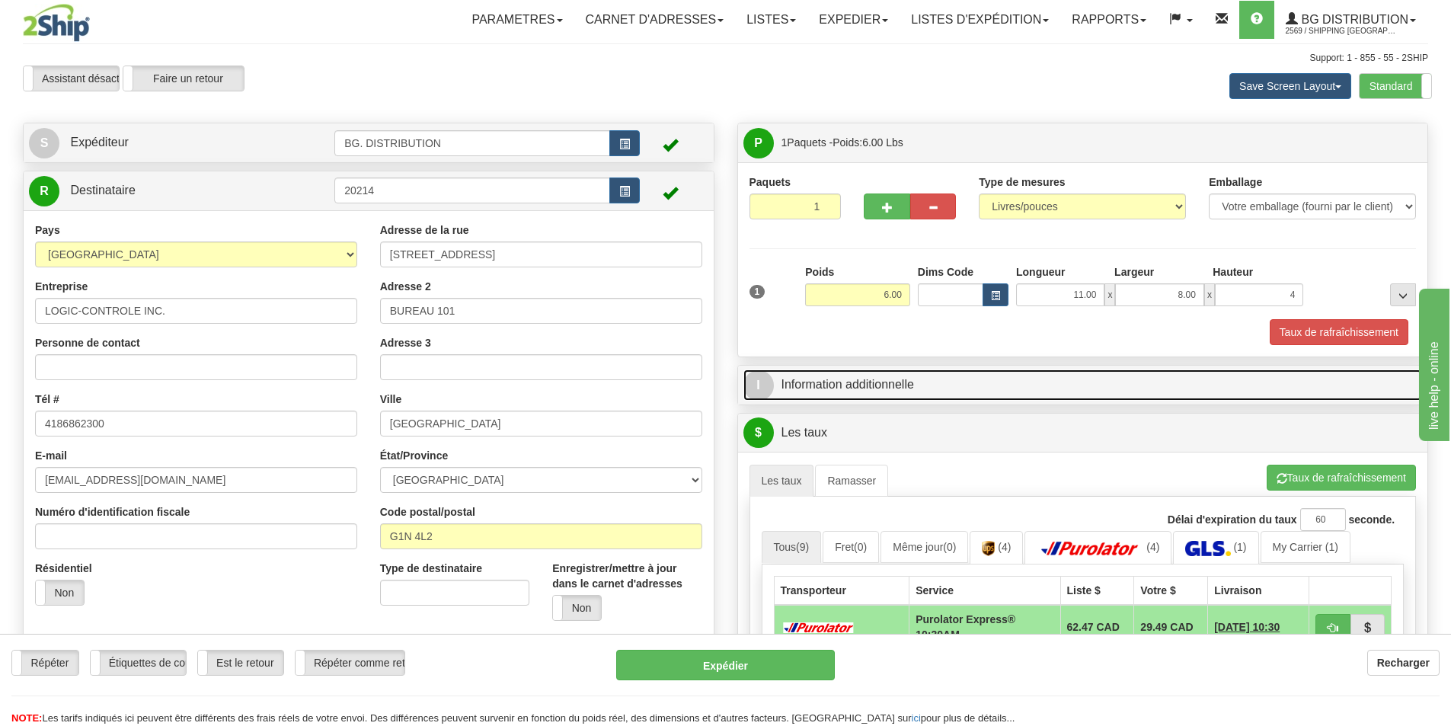
type input "4.00"
click at [996, 382] on link "I Information additionnelle" at bounding box center [1084, 384] width 680 height 31
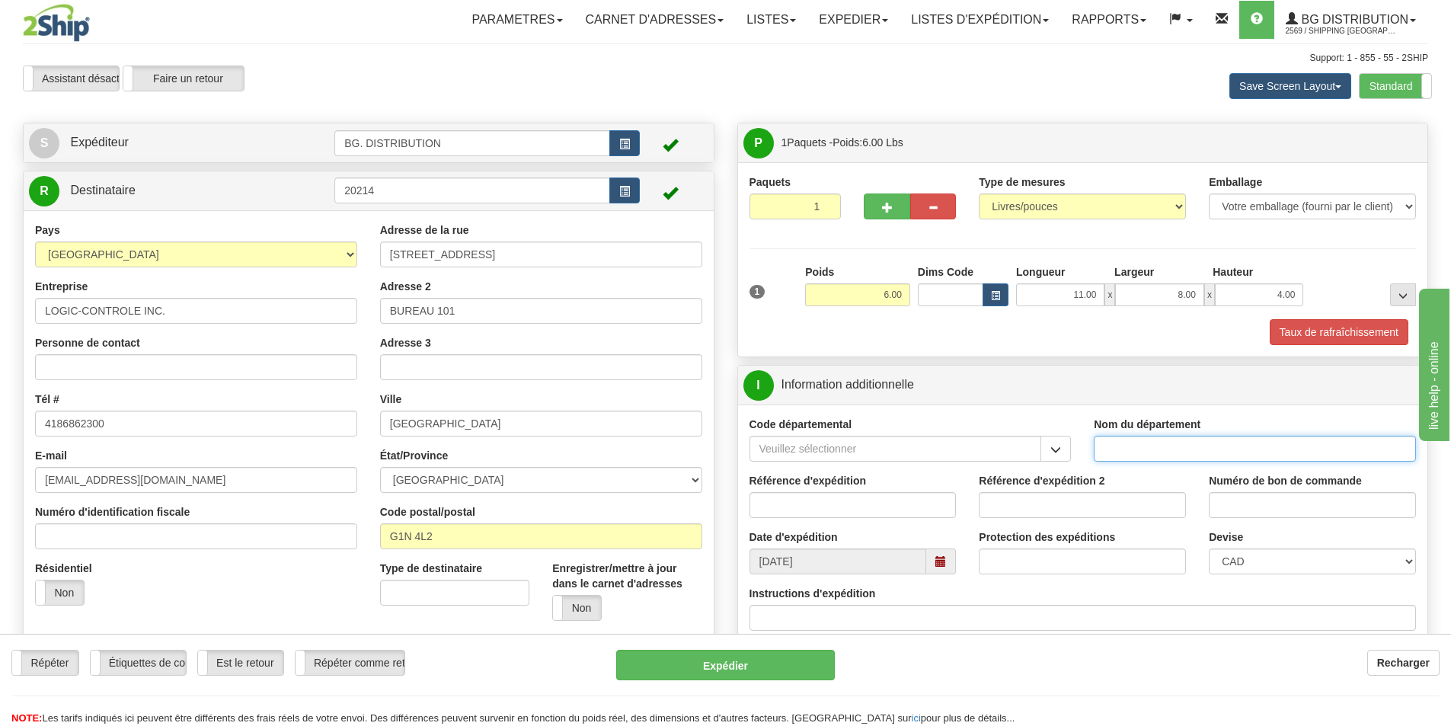
click at [1193, 454] on input "Nom du département" at bounding box center [1255, 449] width 322 height 26
type input "."
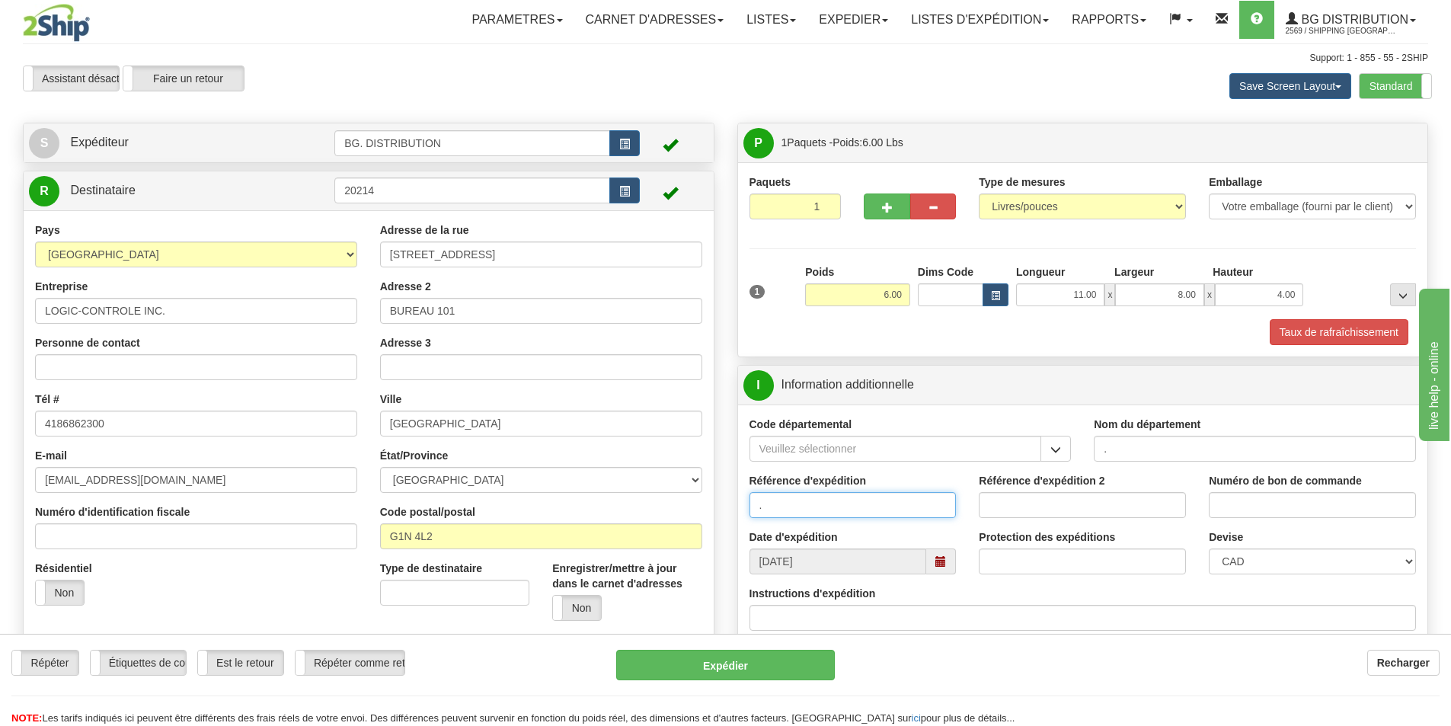
type input "."
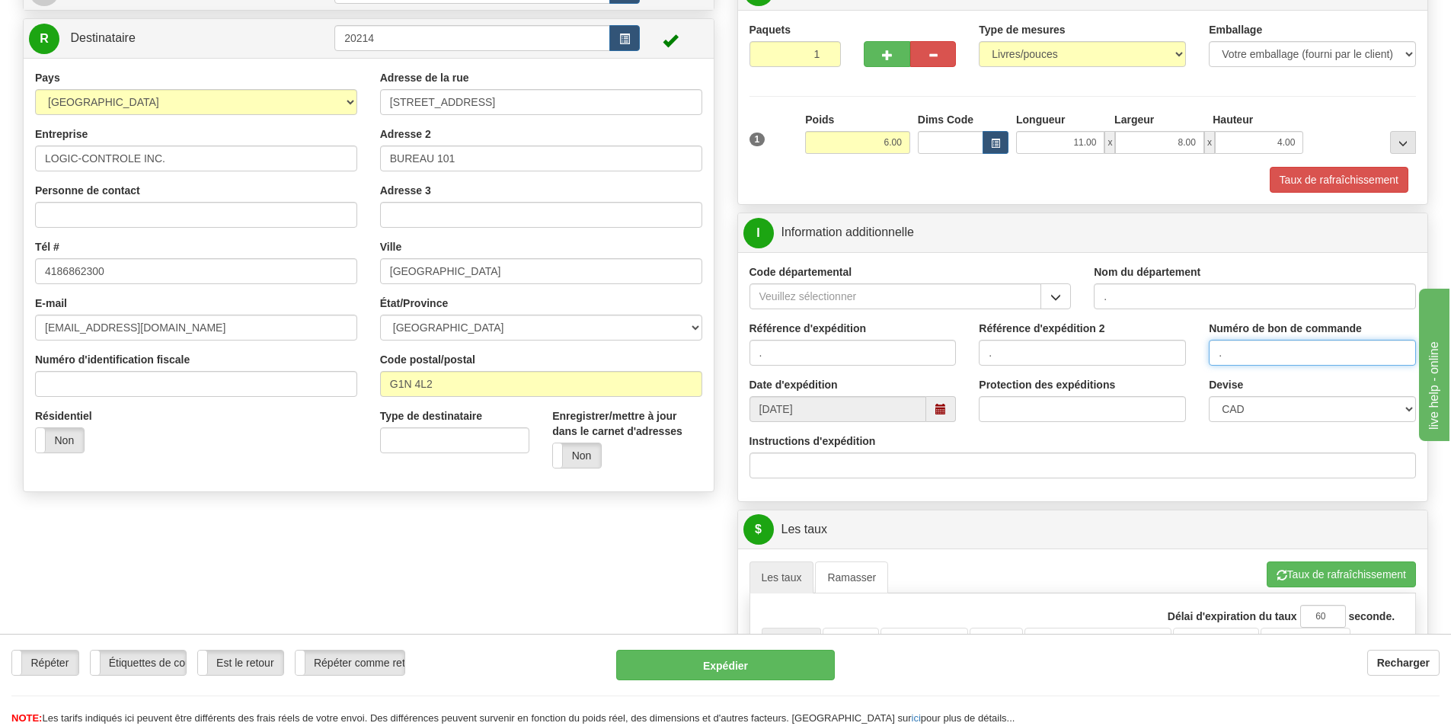
type input "."
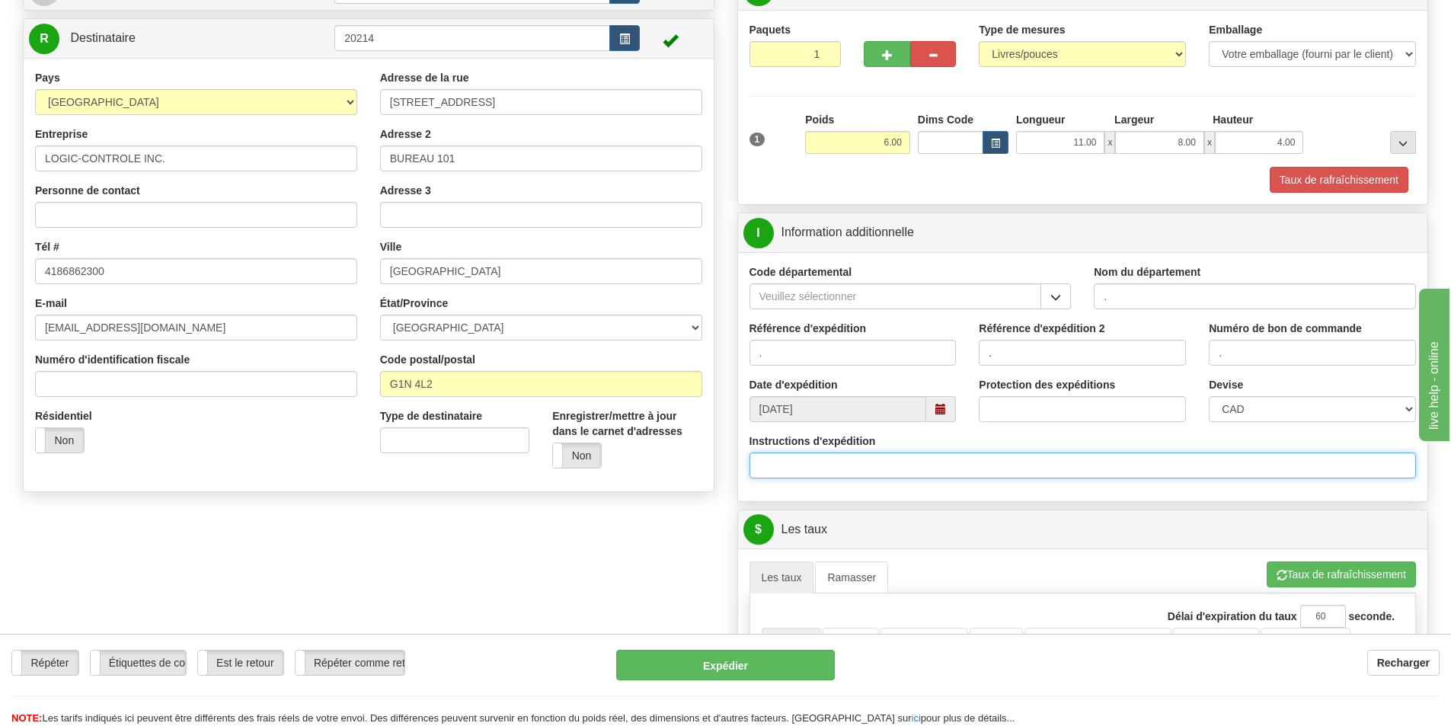
click at [817, 466] on input "Instructions d'expédition" at bounding box center [1083, 466] width 667 height 26
type input "30135168-00"
click at [1350, 574] on button "Taux de rafraîchissement" at bounding box center [1341, 574] width 149 height 26
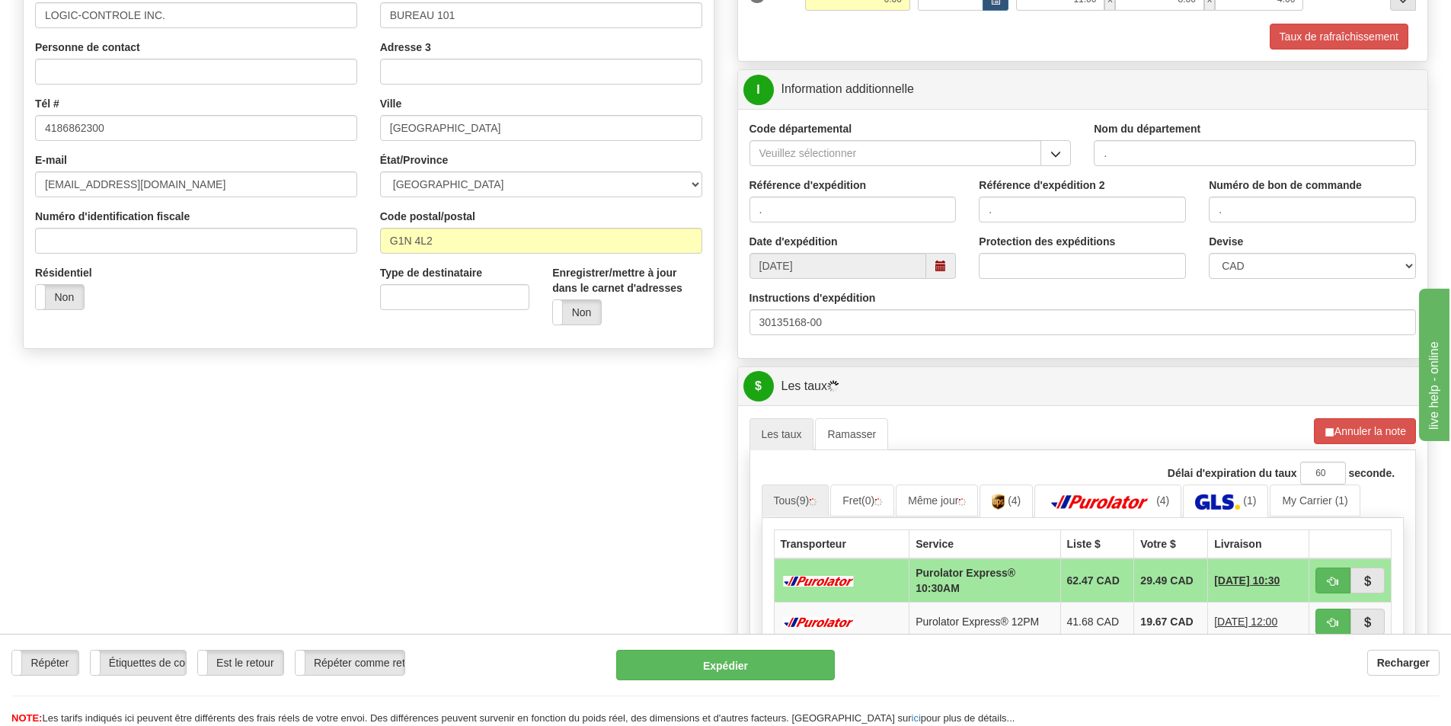
scroll to position [457, 0]
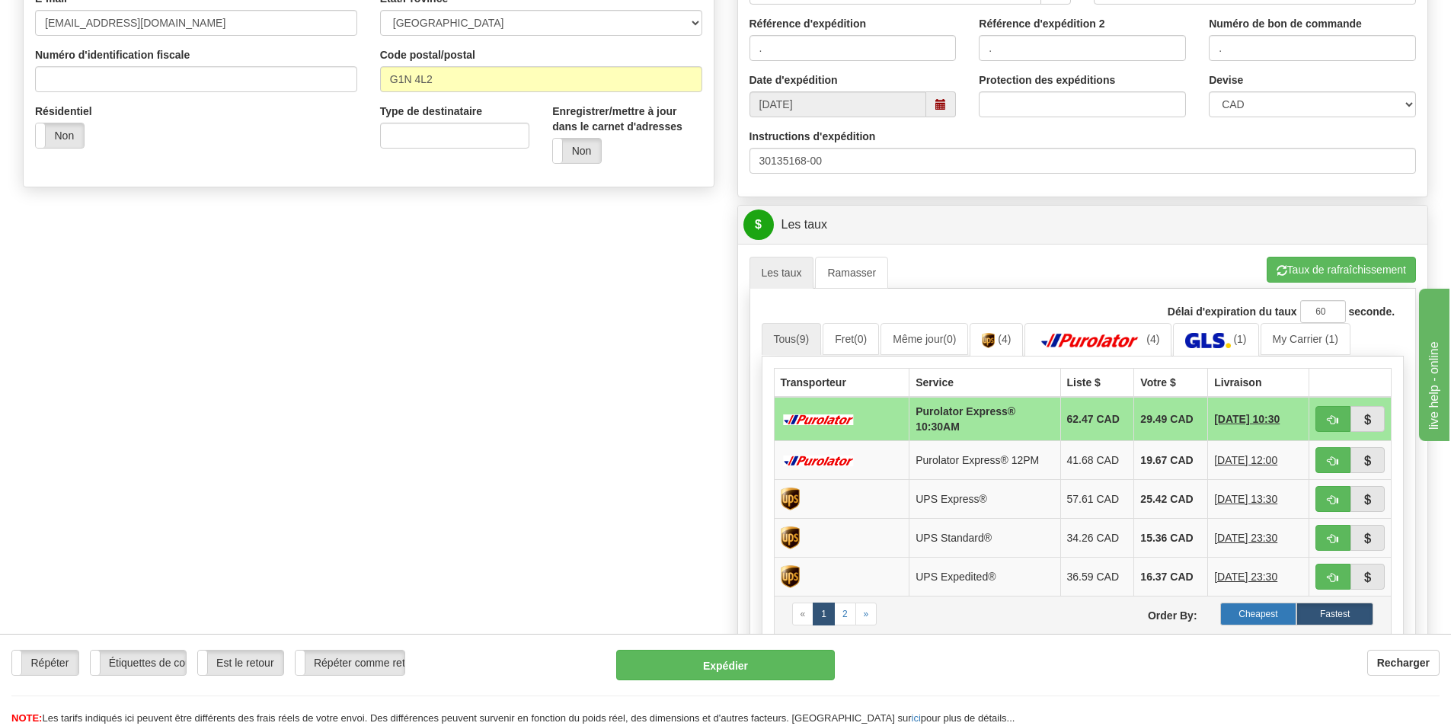
click at [1259, 609] on label "Cheapest" at bounding box center [1258, 614] width 77 height 23
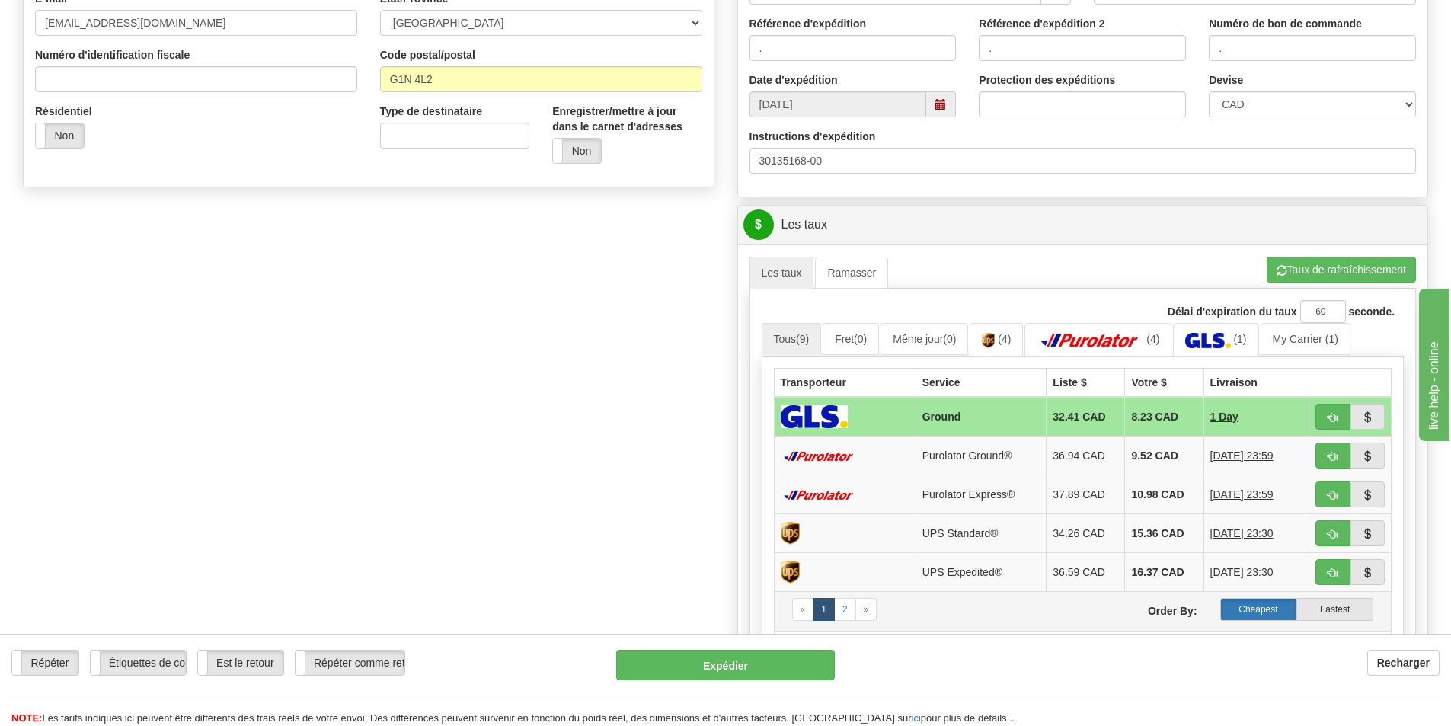
click at [1250, 606] on label "Cheapest" at bounding box center [1258, 609] width 77 height 23
click at [1332, 416] on span "button" at bounding box center [1333, 418] width 11 height 10
type input "1"
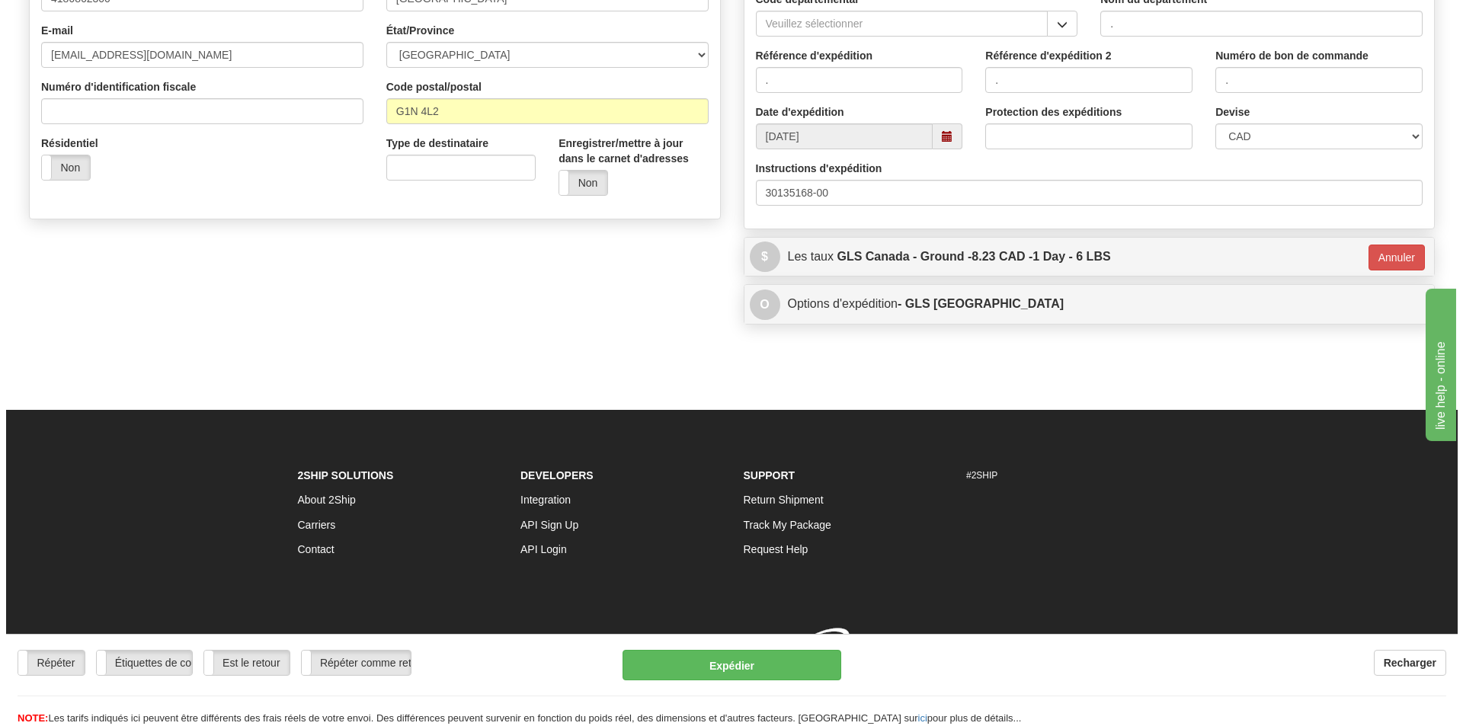
scroll to position [444, 0]
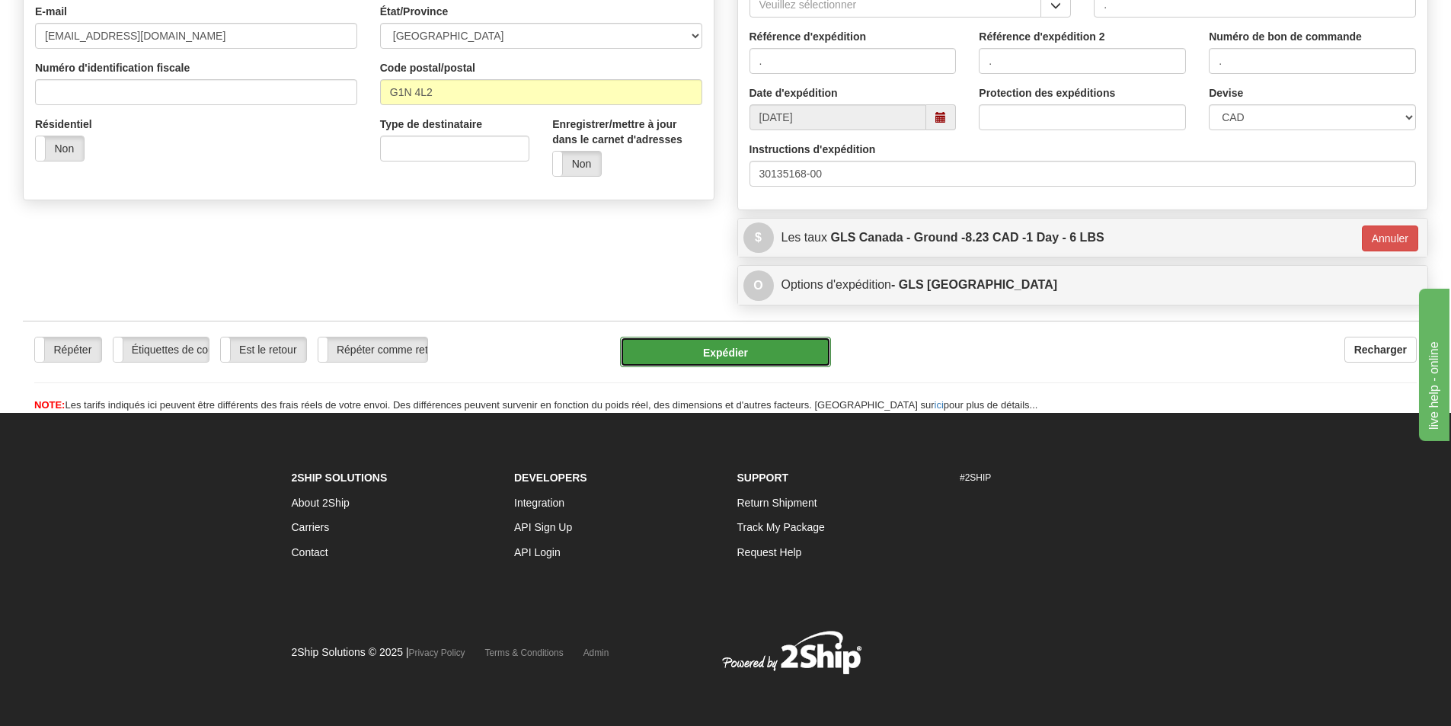
click at [716, 355] on button "Expédier" at bounding box center [725, 352] width 211 height 30
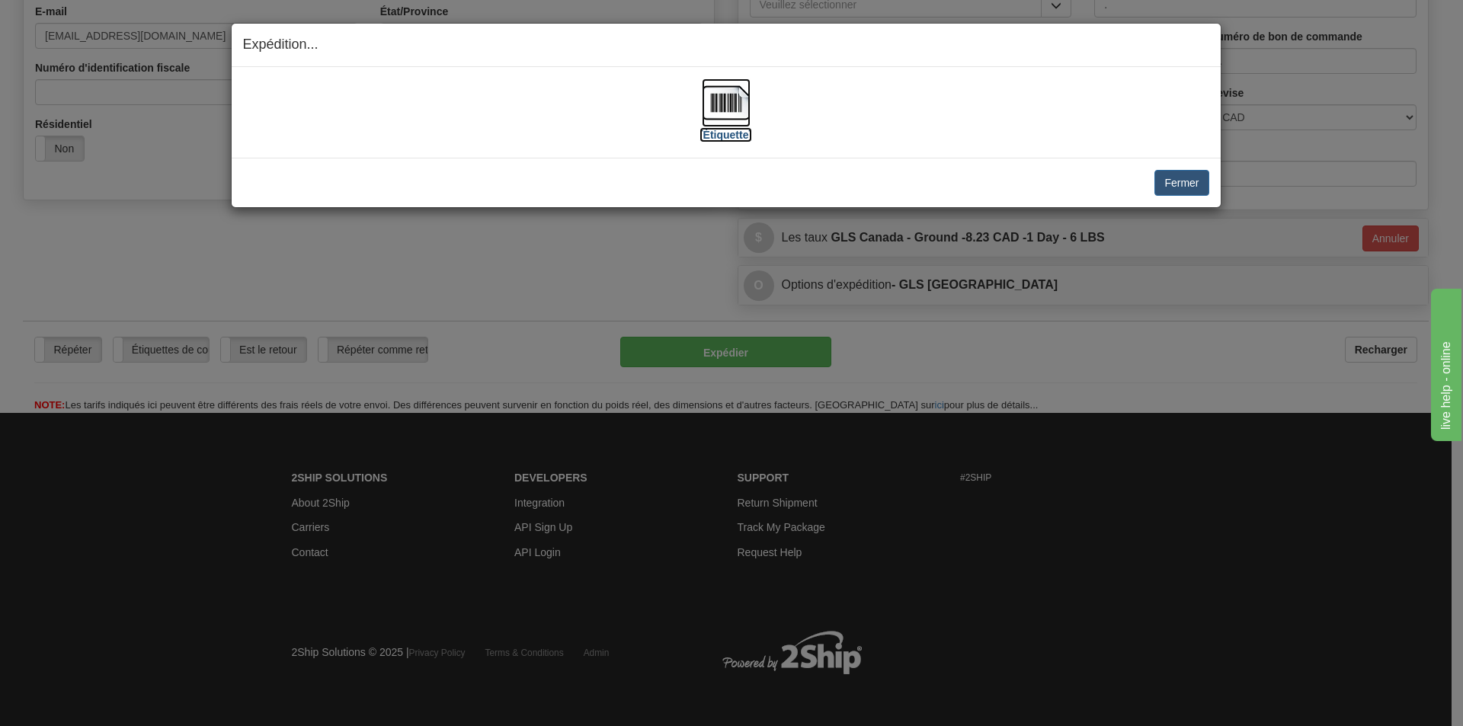
click at [732, 107] on img at bounding box center [726, 102] width 49 height 49
click at [1189, 183] on button "Fermer" at bounding box center [1181, 183] width 54 height 26
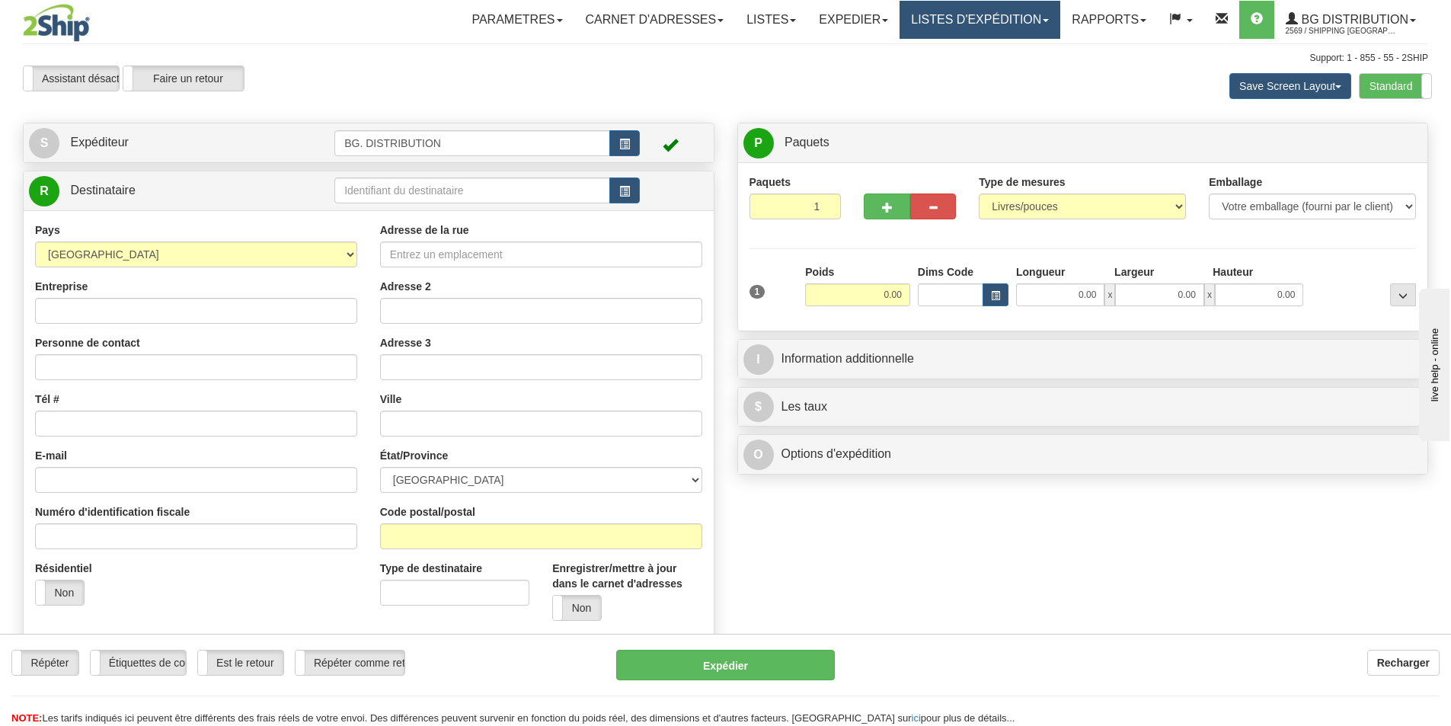
click at [944, 11] on link "LISTES D'EXPÉDITION" at bounding box center [980, 20] width 161 height 38
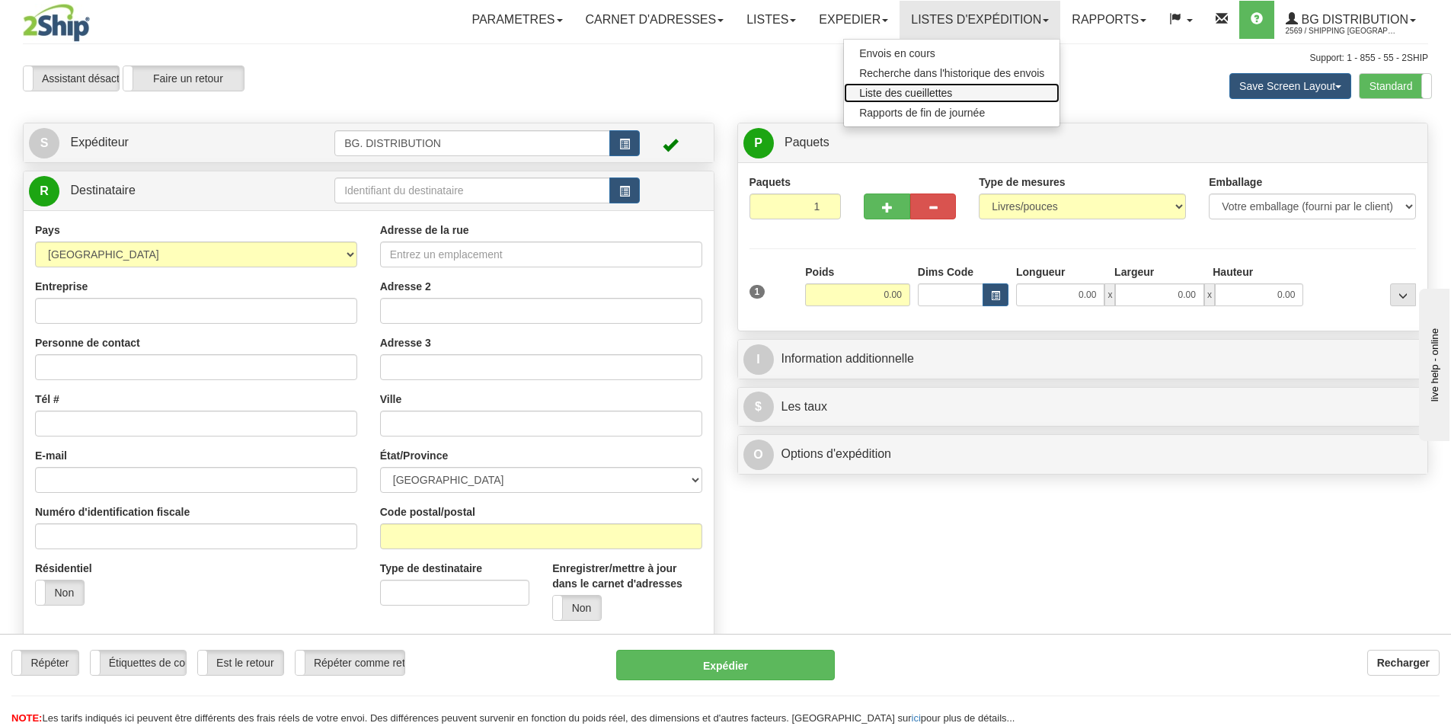
click at [911, 92] on span "Liste des cueillettes" at bounding box center [905, 93] width 93 height 12
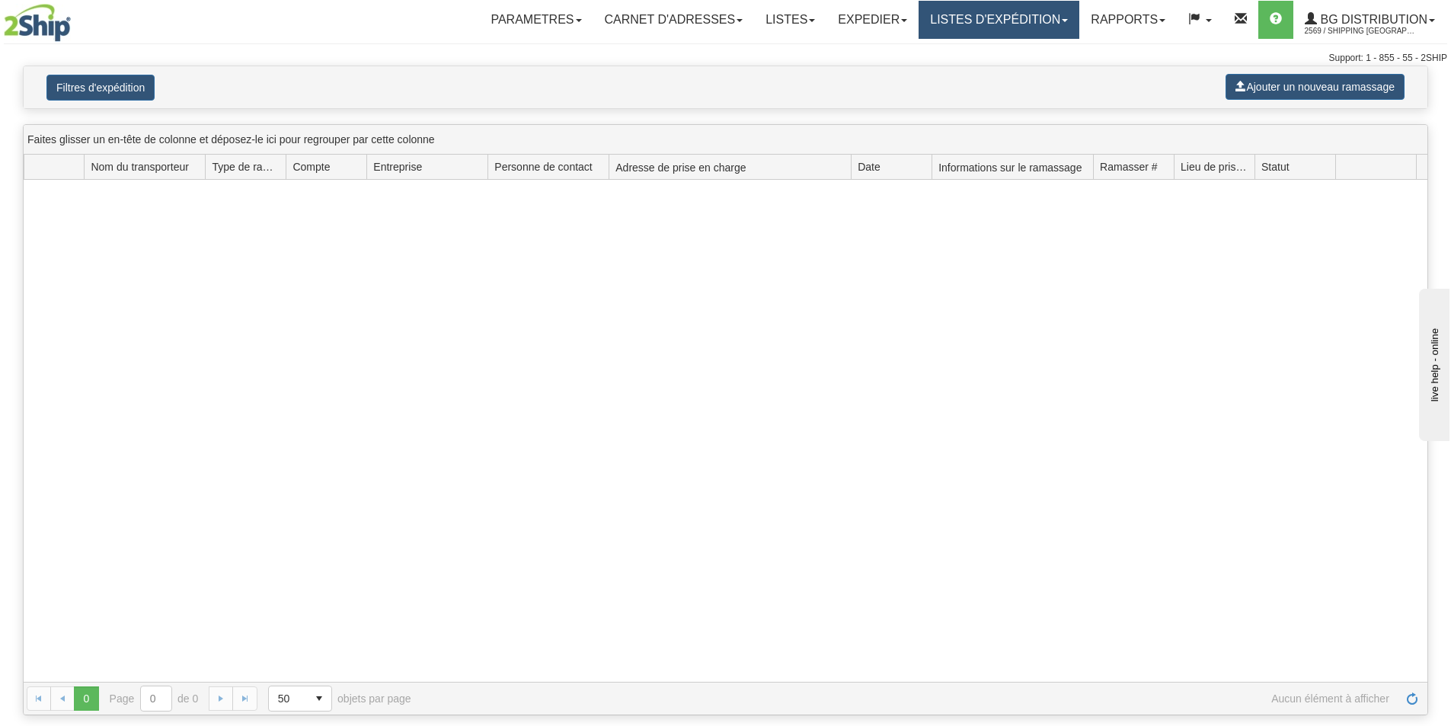
click at [952, 11] on link "LISTES D'EXPÉDITION" at bounding box center [999, 20] width 161 height 38
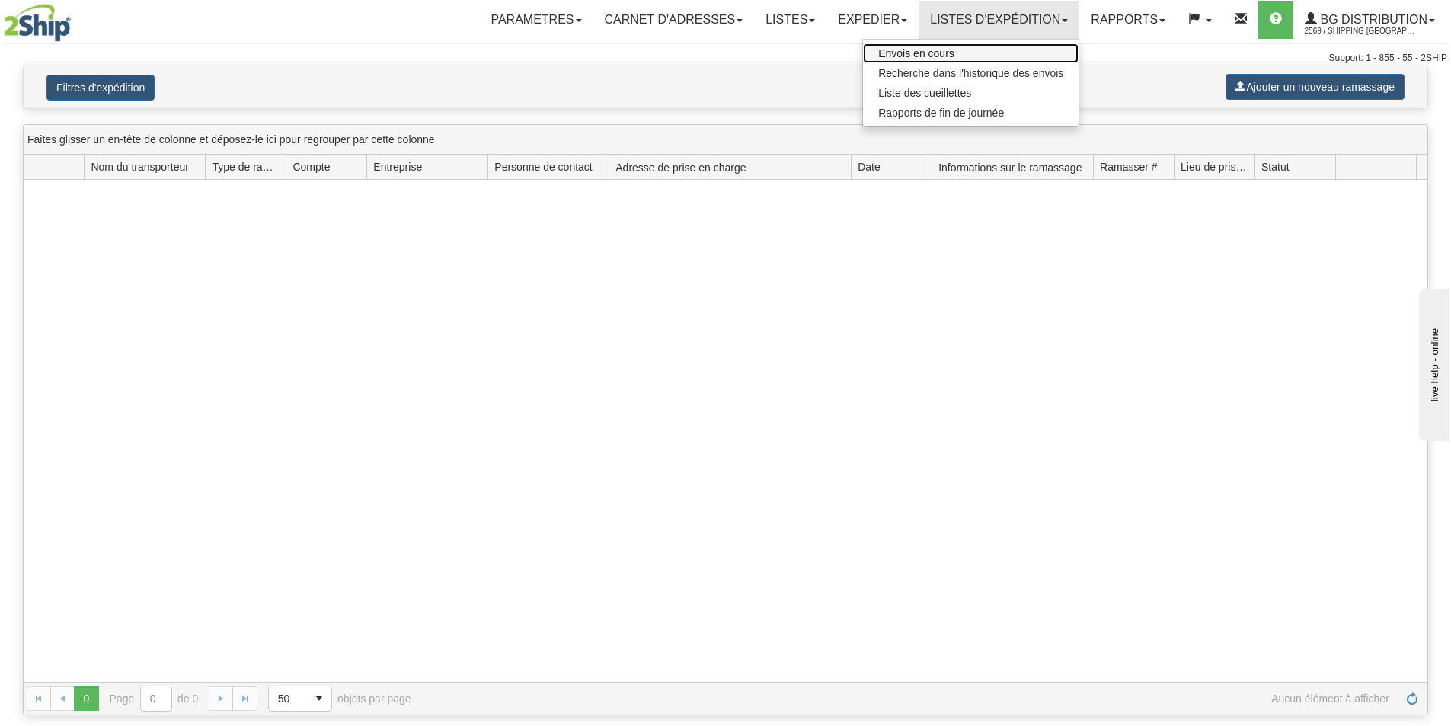
click at [955, 48] on link "Envois en cours" at bounding box center [971, 53] width 216 height 20
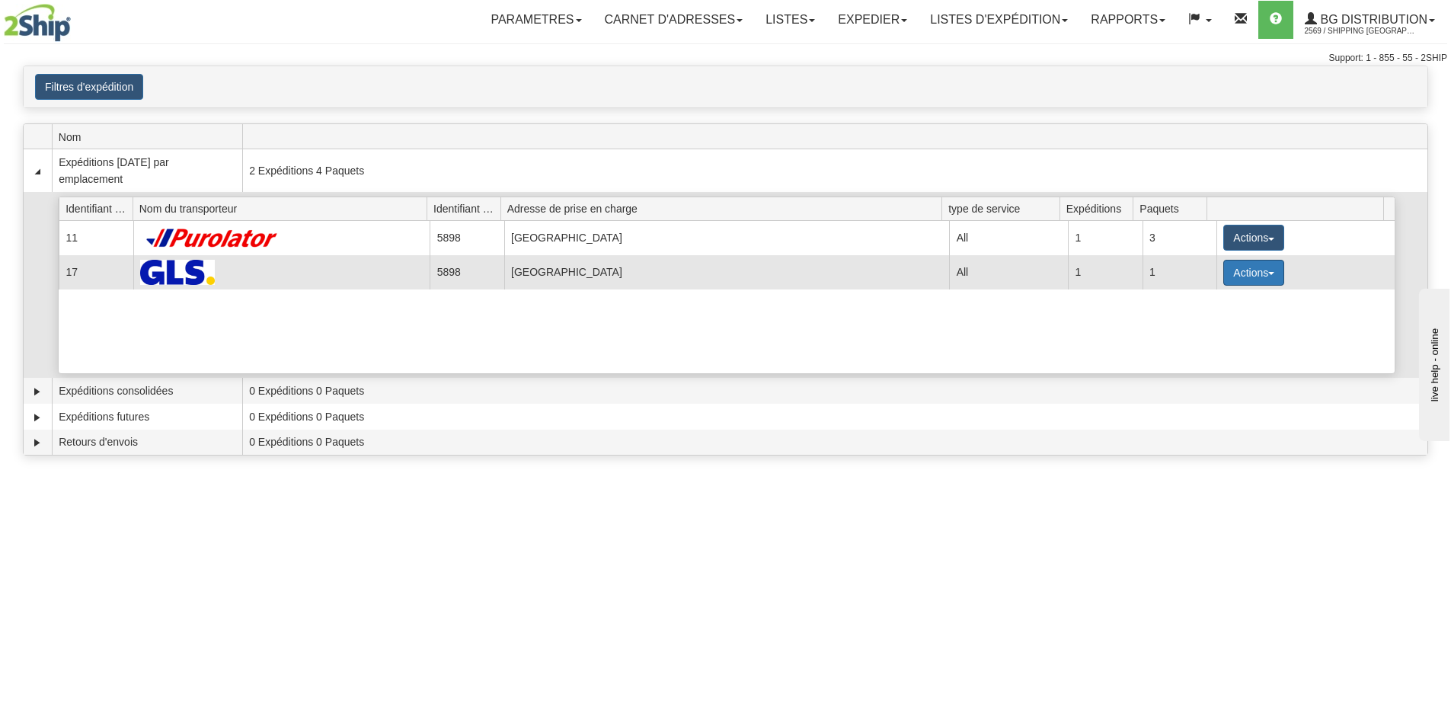
click at [1259, 277] on button "Actions" at bounding box center [1253, 273] width 61 height 26
click at [1210, 302] on span "Détails" at bounding box center [1197, 301] width 41 height 11
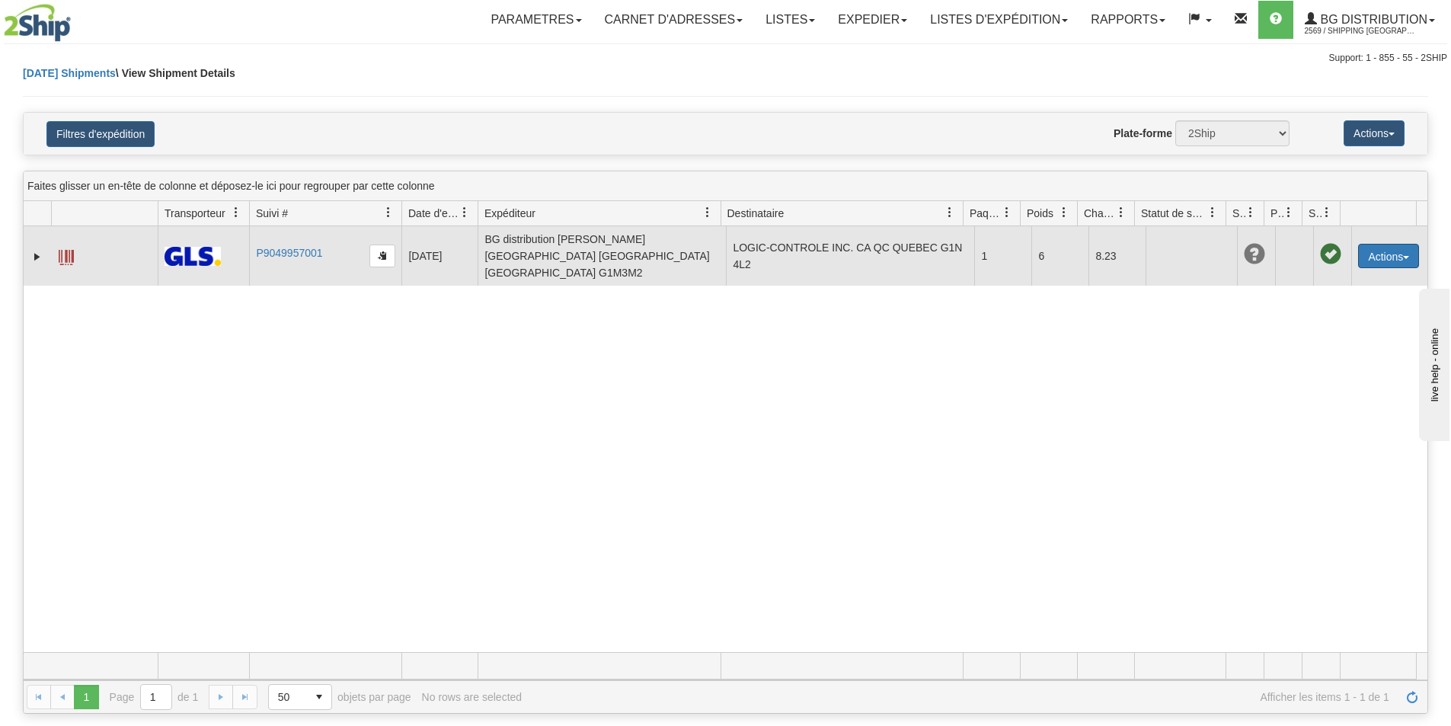
click at [1382, 248] on button "Actions" at bounding box center [1388, 256] width 61 height 24
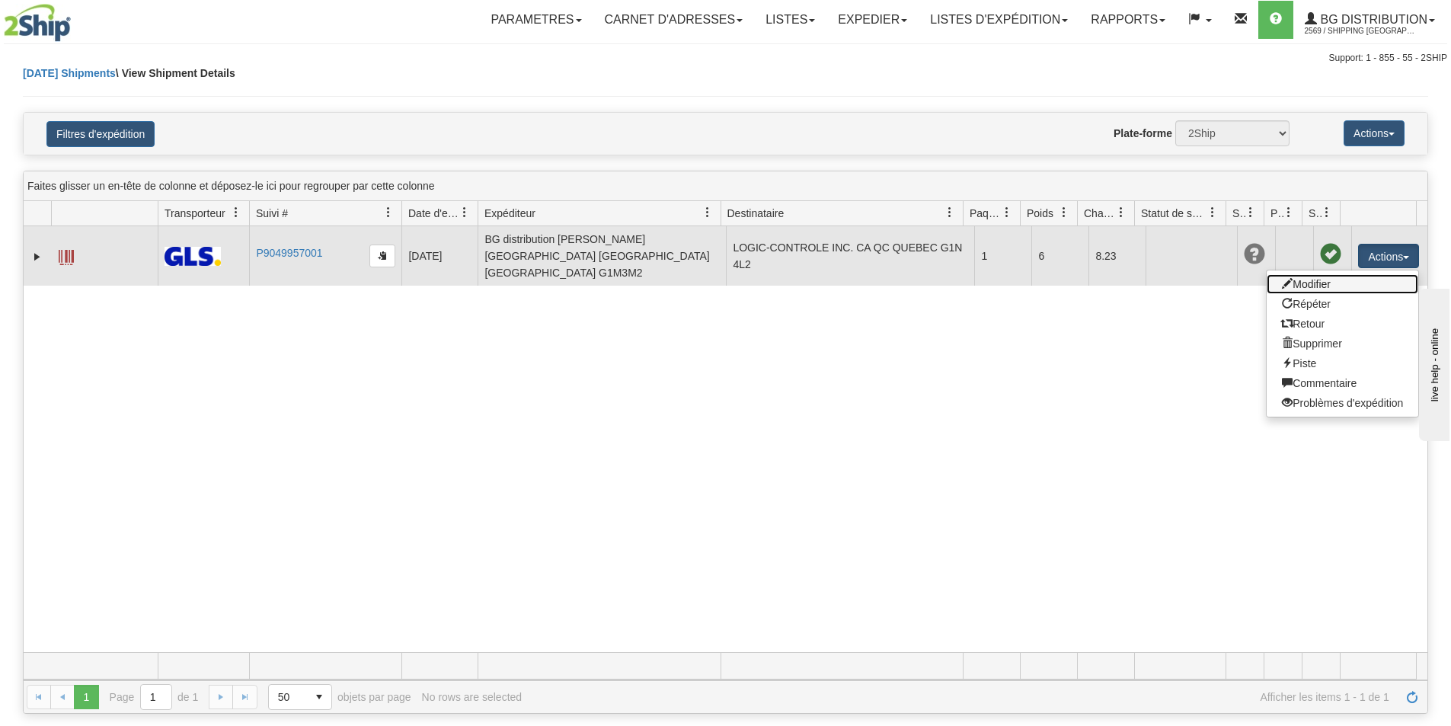
click at [1310, 276] on link "Modifier" at bounding box center [1343, 284] width 152 height 20
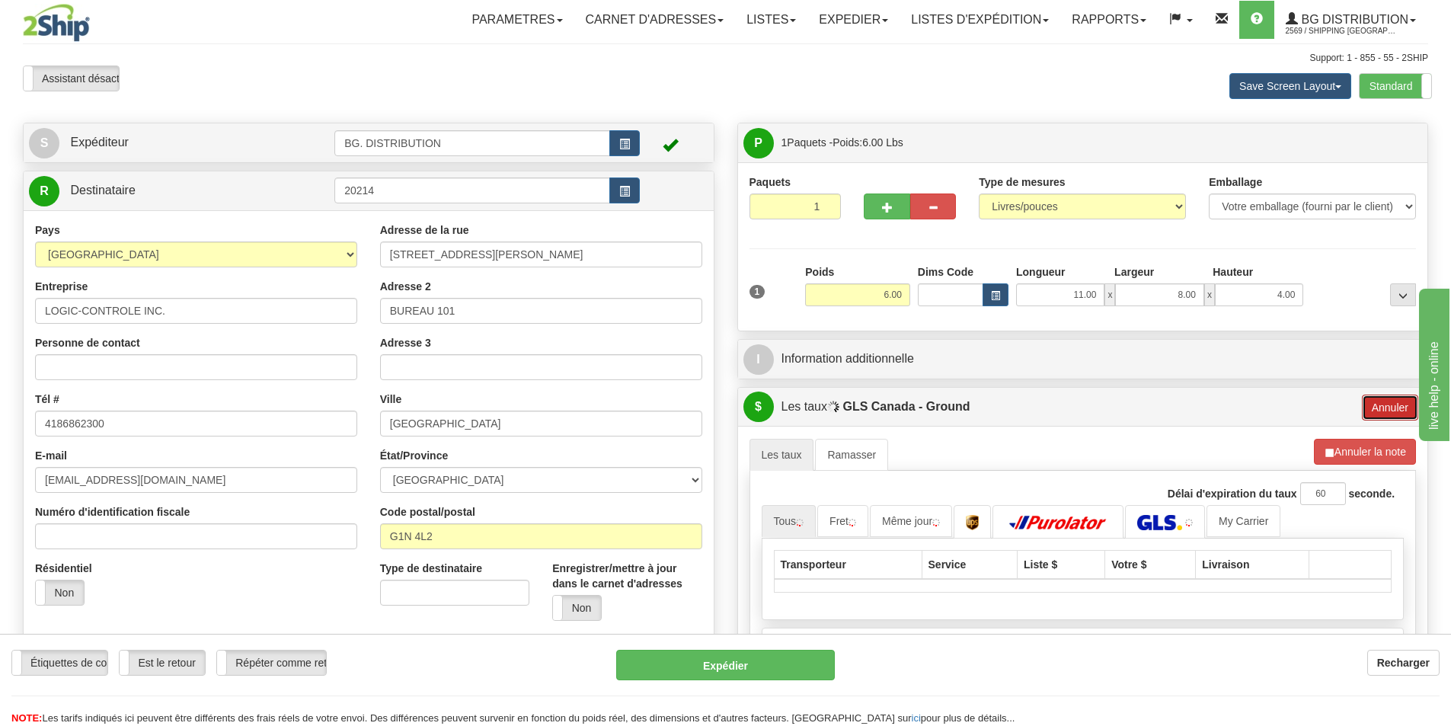
click at [1393, 401] on button "Annuler" at bounding box center [1390, 408] width 56 height 26
click at [392, 192] on input "20214" at bounding box center [472, 190] width 276 height 26
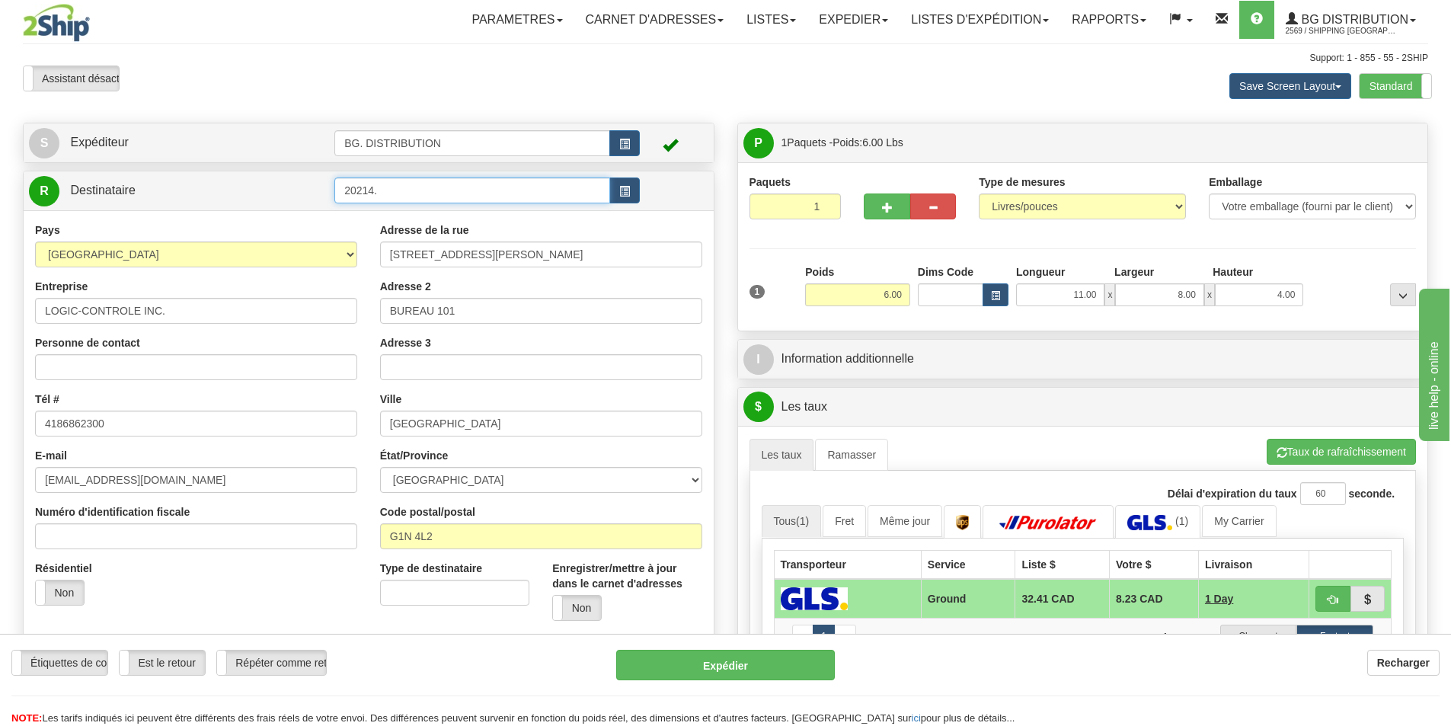
type input "20214."
click button "Supprimer" at bounding box center [0, 0] width 0 height 0
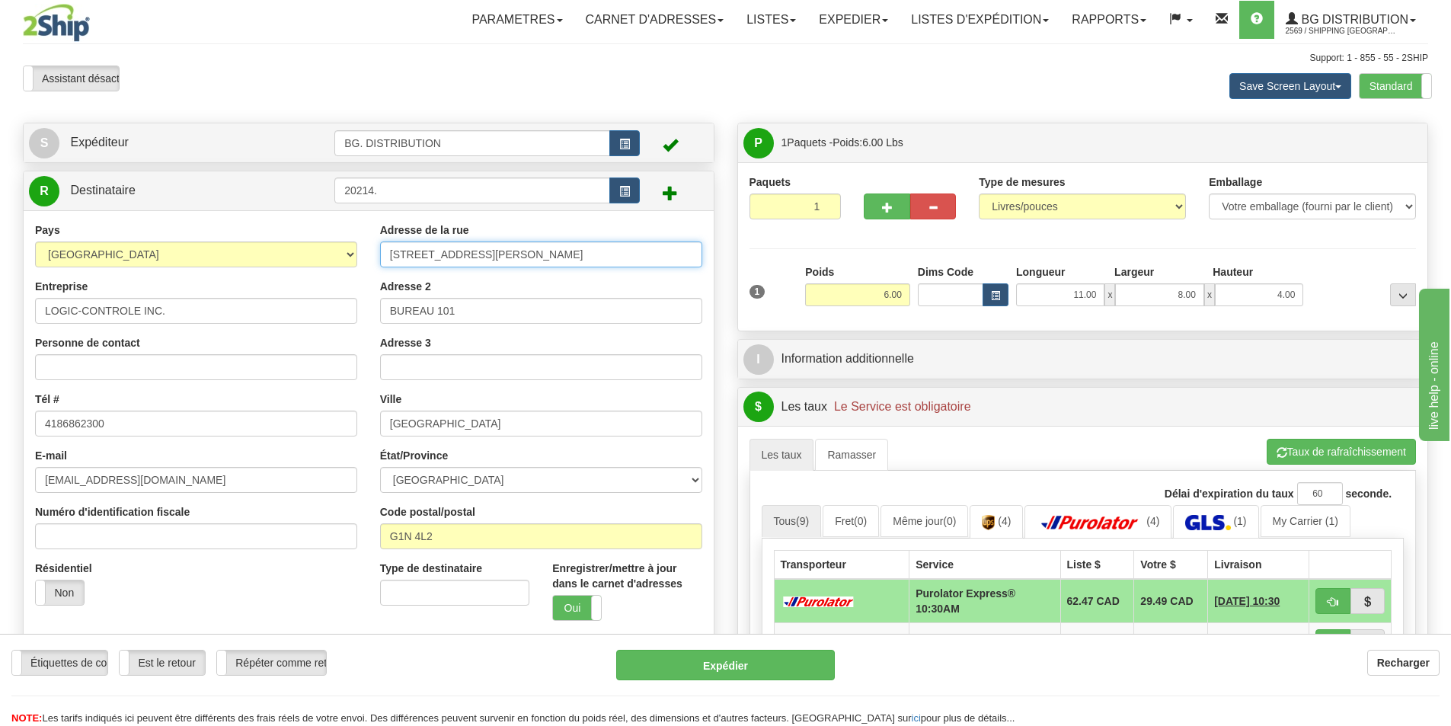
drag, startPoint x: 533, startPoint y: 257, endPoint x: 363, endPoint y: 251, distance: 170.0
click at [363, 251] on div "Pays AFGHANISTAN ALAND ISLANDS ALBANIA ALGERIA AMERICAN SAMOA ANDORRA ANGOLA AN…" at bounding box center [369, 455] width 690 height 466
type input "3386 BOUL ST-FRANCOIS"
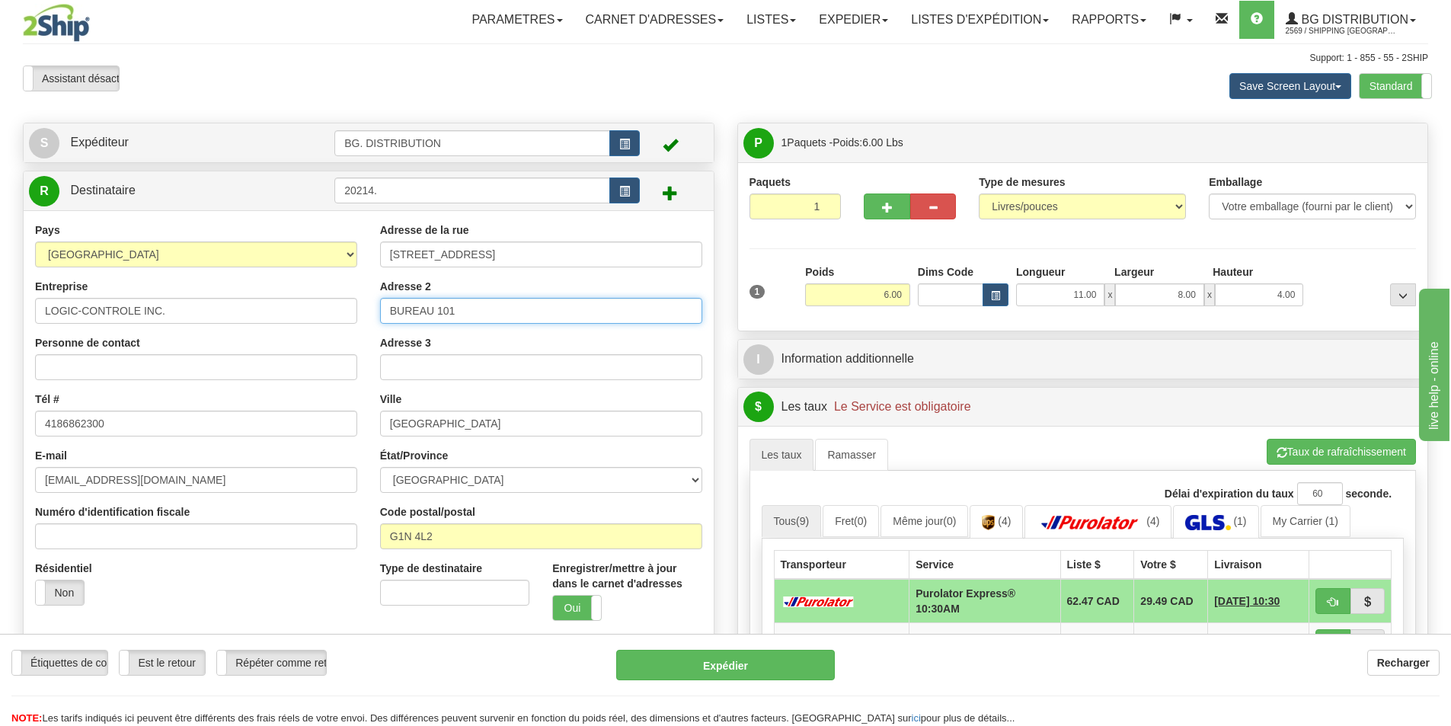
drag, startPoint x: 472, startPoint y: 312, endPoint x: 348, endPoint y: 294, distance: 124.6
click at [352, 294] on div "Pays AFGHANISTAN ALAND ISLANDS ALBANIA ALGERIA AMERICAN SAMOA ANDORRA ANGOLA AN…" at bounding box center [369, 455] width 690 height 466
drag, startPoint x: 467, startPoint y: 429, endPoint x: 254, endPoint y: 420, distance: 212.7
click at [262, 420] on div "Pays AFGHANISTAN ALAND ISLANDS ALBANIA ALGERIA AMERICAN SAMOA ANDORRA ANGOLA AN…" at bounding box center [369, 455] width 690 height 466
type input "JONQUIERE"
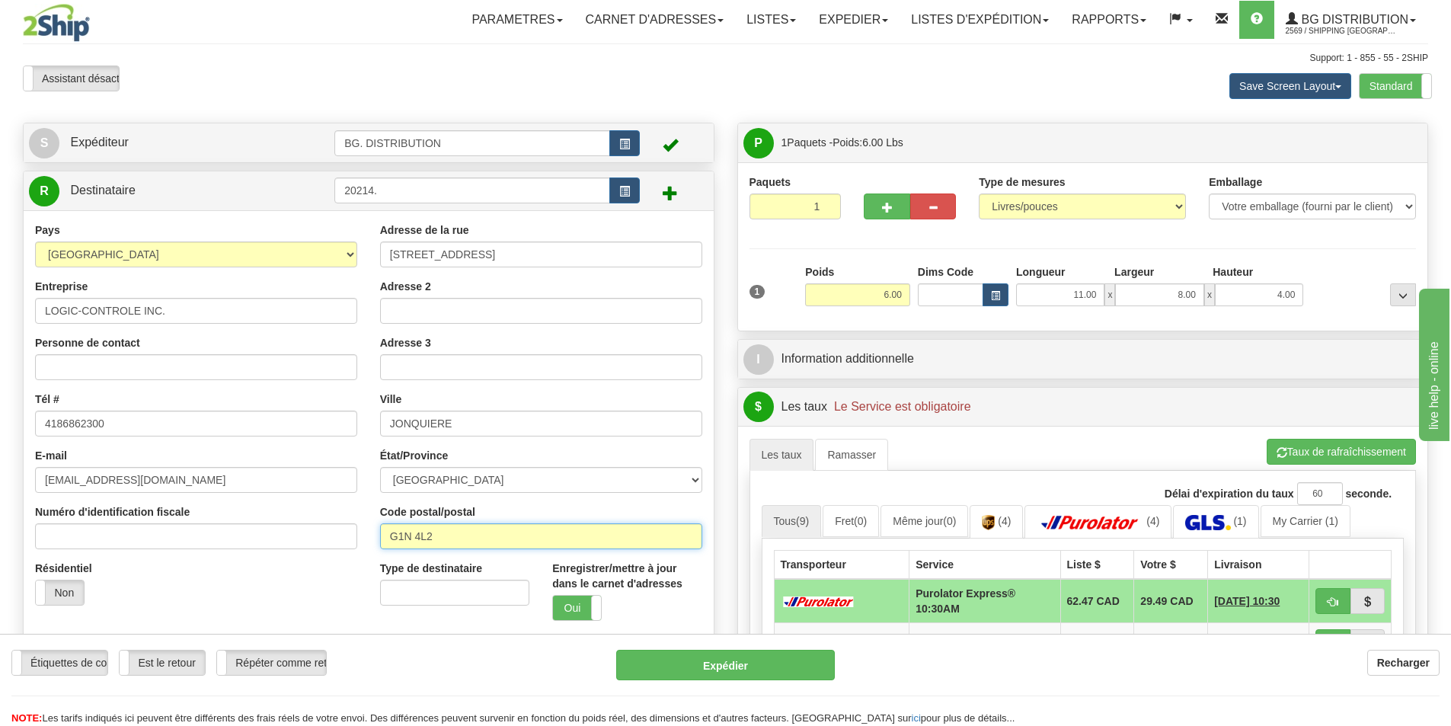
click at [436, 539] on input "G1N 4L2" at bounding box center [541, 536] width 322 height 26
drag, startPoint x: 449, startPoint y: 539, endPoint x: 344, endPoint y: 539, distance: 105.1
click at [344, 539] on div "Pays AFGHANISTAN ALAND ISLANDS ALBANIA ALGERIA AMERICAN SAMOA ANDORRA ANGOLA AN…" at bounding box center [369, 455] width 690 height 466
type input "G7X2W9"
click at [877, 633] on td at bounding box center [842, 641] width 136 height 39
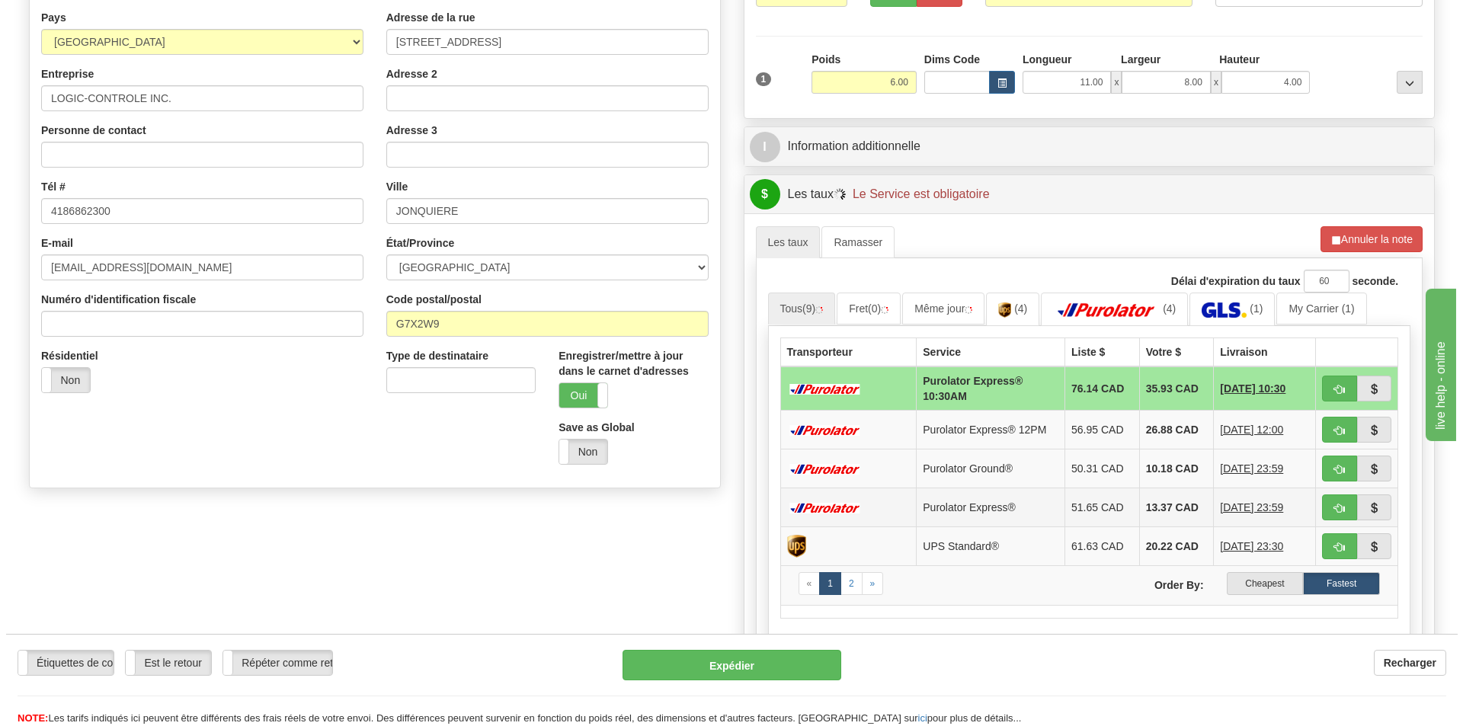
scroll to position [229, 0]
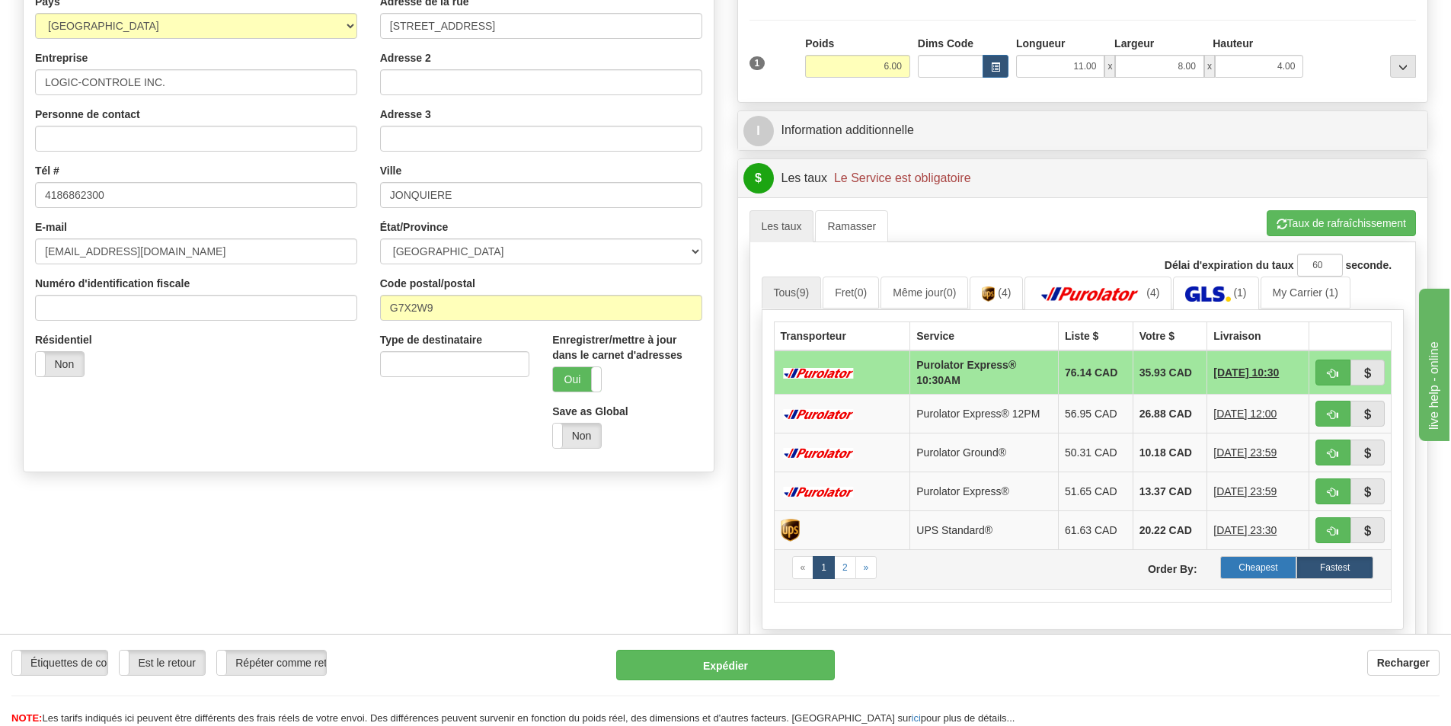
click at [1267, 564] on label "Cheapest" at bounding box center [1258, 567] width 77 height 23
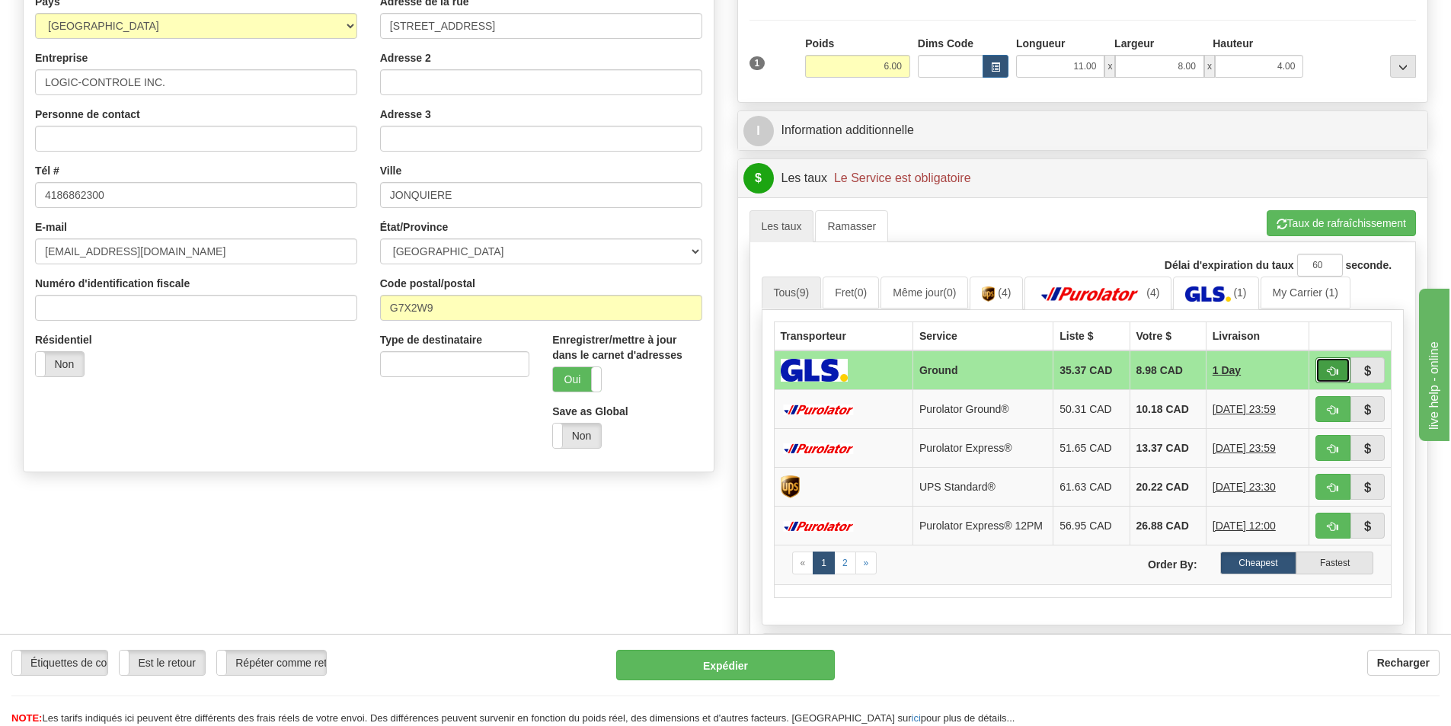
click at [1328, 366] on span "button" at bounding box center [1333, 371] width 11 height 10
type input "1"
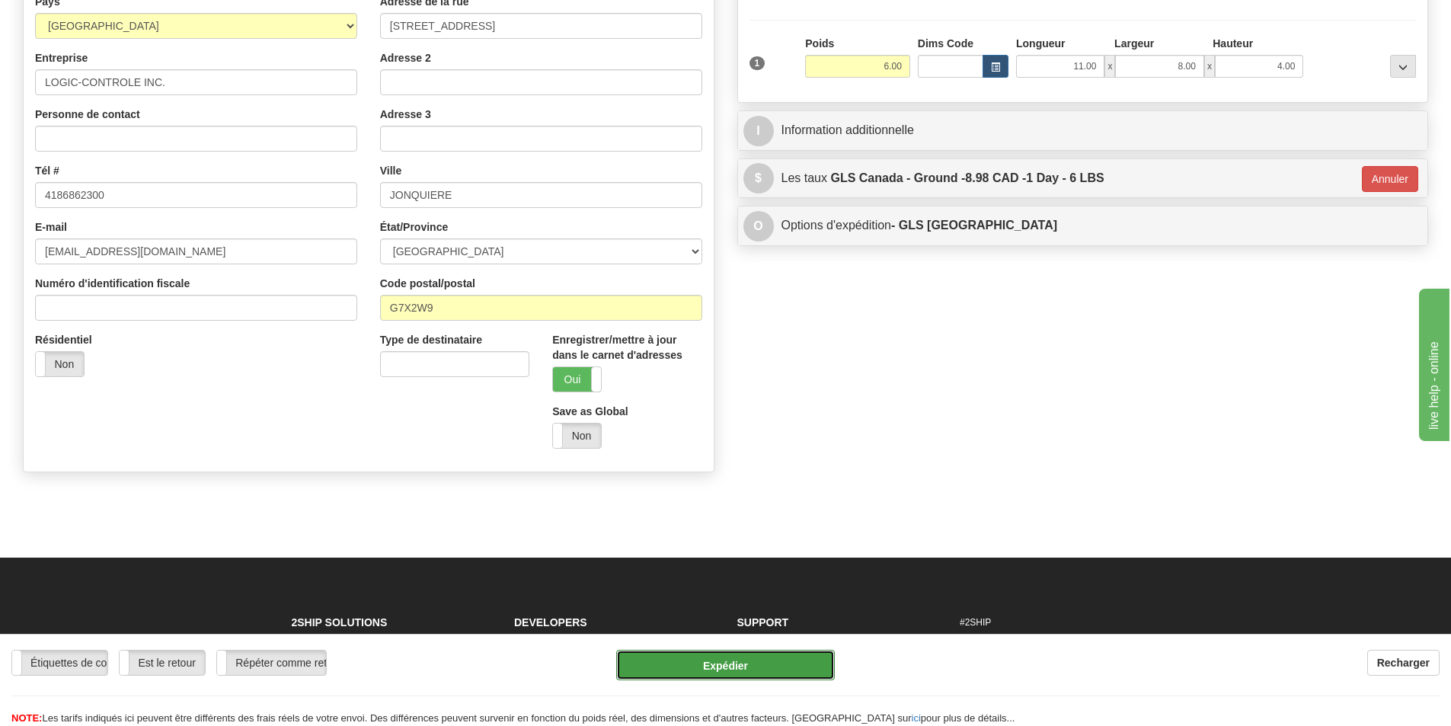
click at [766, 654] on button "Expédier" at bounding box center [725, 665] width 219 height 30
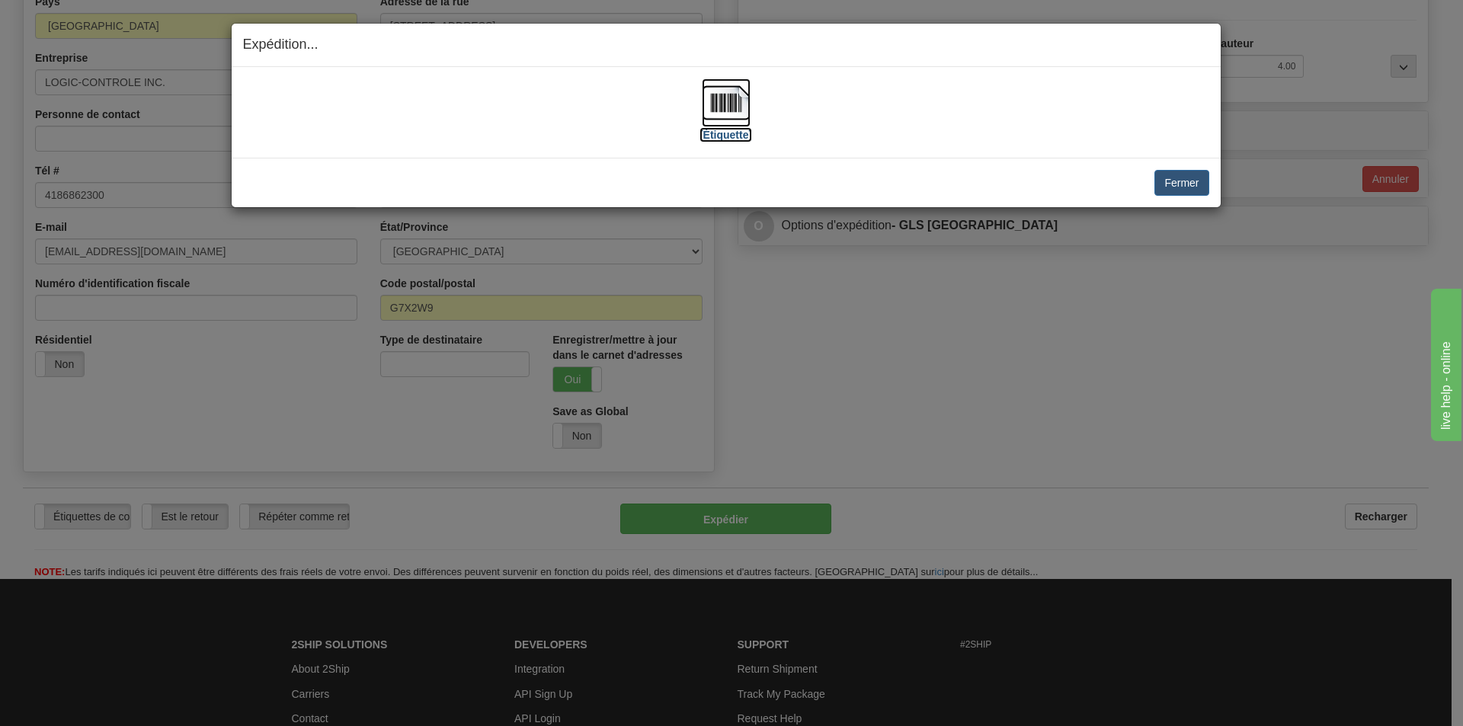
click at [736, 111] on img at bounding box center [726, 102] width 49 height 49
click at [1185, 185] on button "Fermer" at bounding box center [1181, 183] width 54 height 26
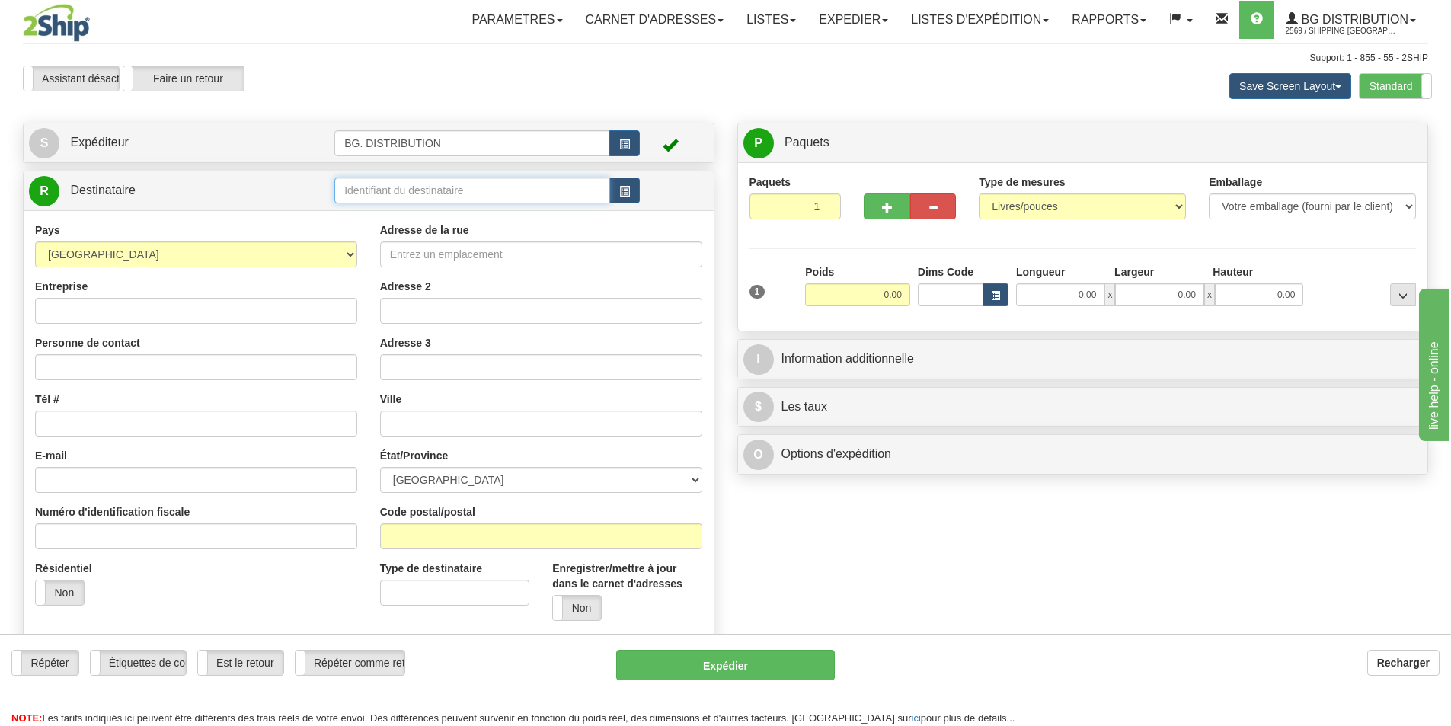
click at [450, 187] on input "text" at bounding box center [472, 190] width 276 height 26
click at [369, 200] on input "20370" at bounding box center [472, 190] width 276 height 26
click at [369, 209] on body "Training Course Close Toggle navigation Parametres Préférences d'expédition New" at bounding box center [725, 363] width 1451 height 726
click at [366, 216] on div "20370" at bounding box center [469, 214] width 261 height 17
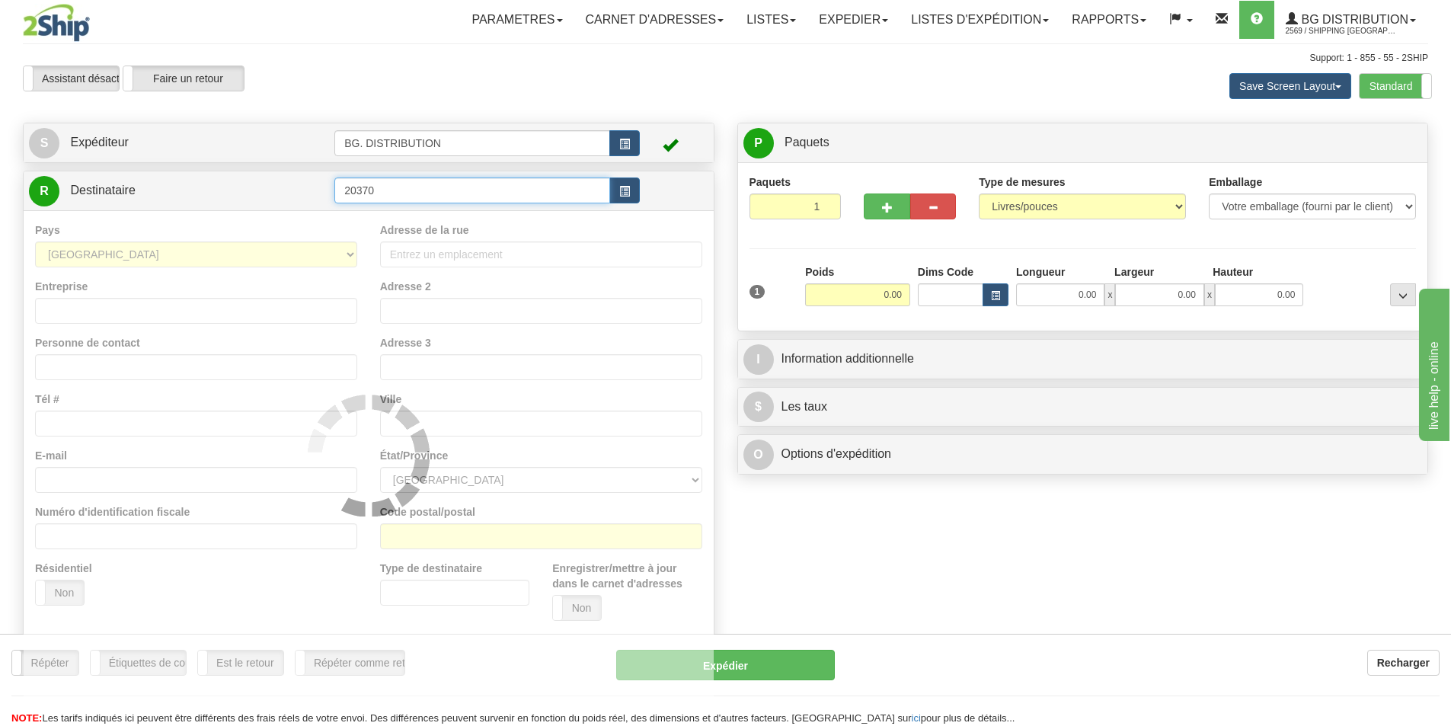
type input "20370"
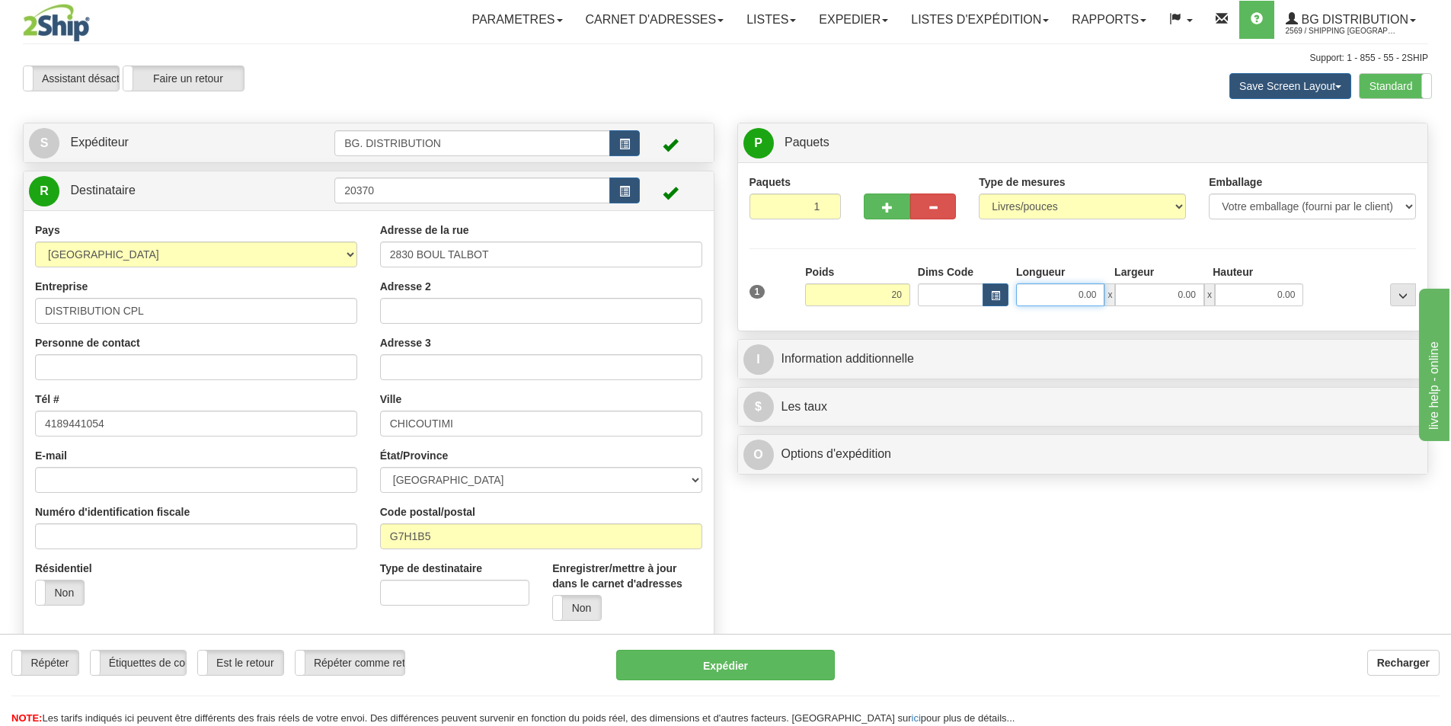
type input "20.00"
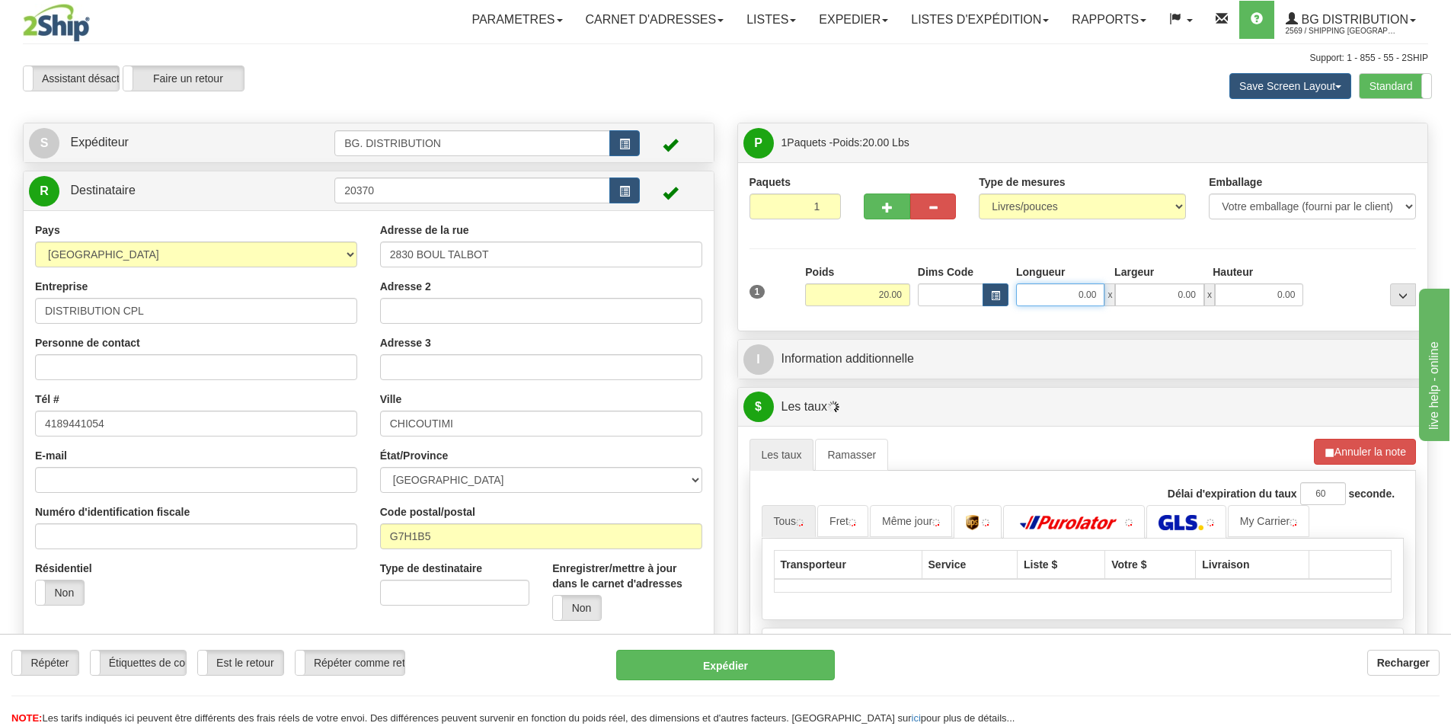
click at [1066, 288] on input "0.00" at bounding box center [1060, 294] width 88 height 23
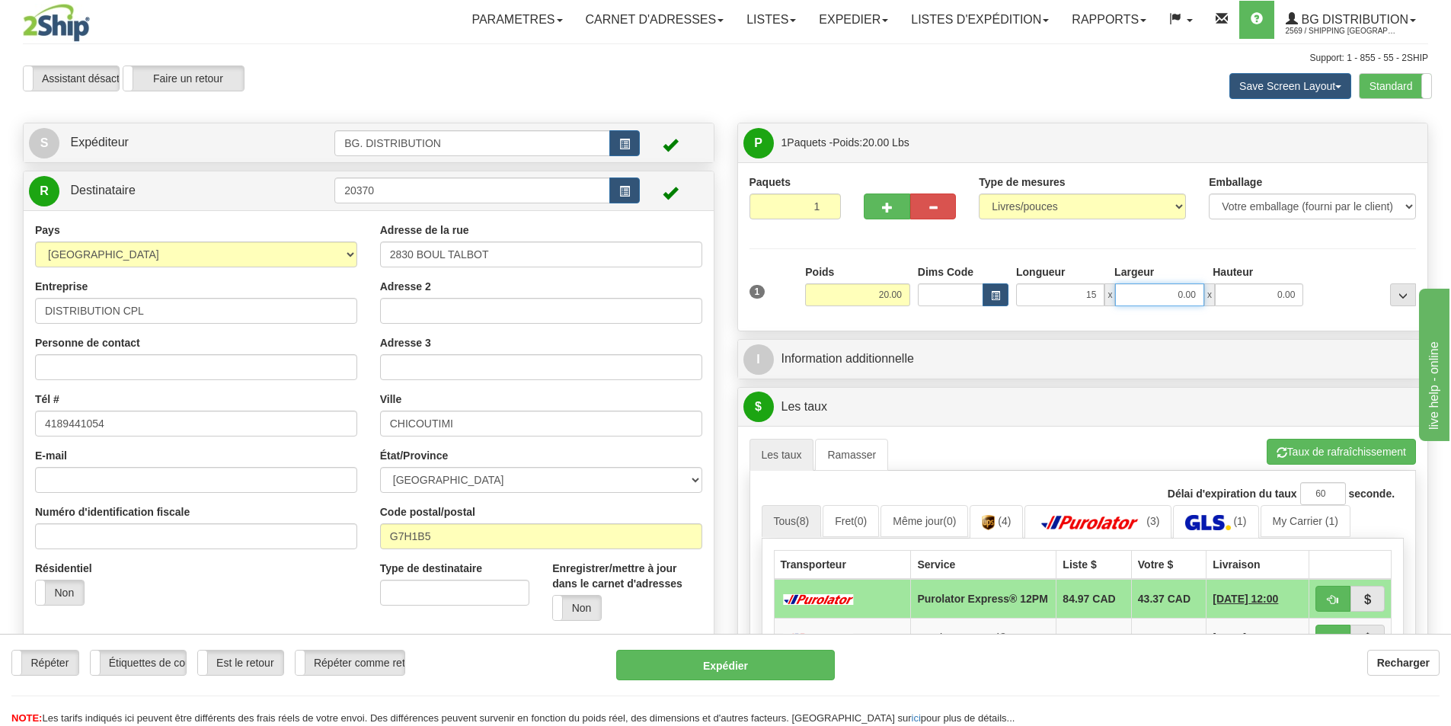
type input "15.00"
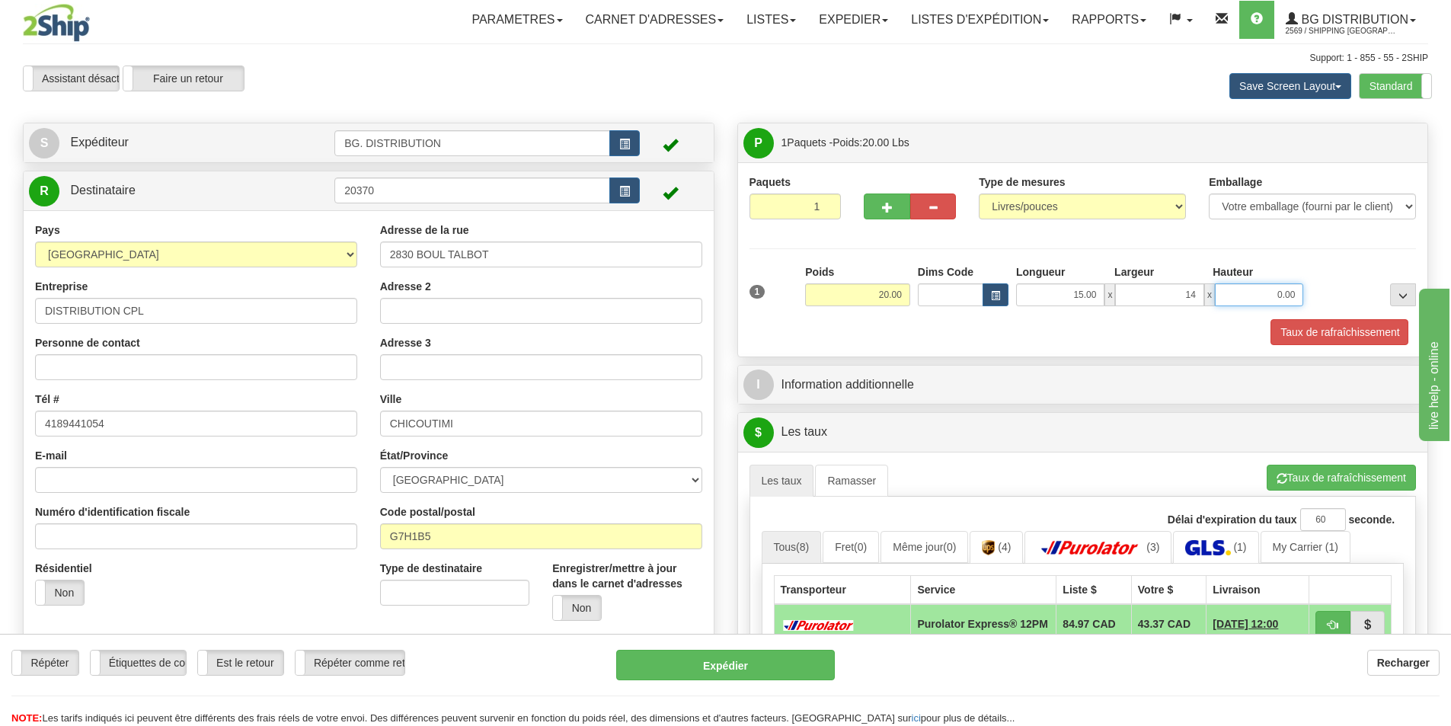
type input "14.00"
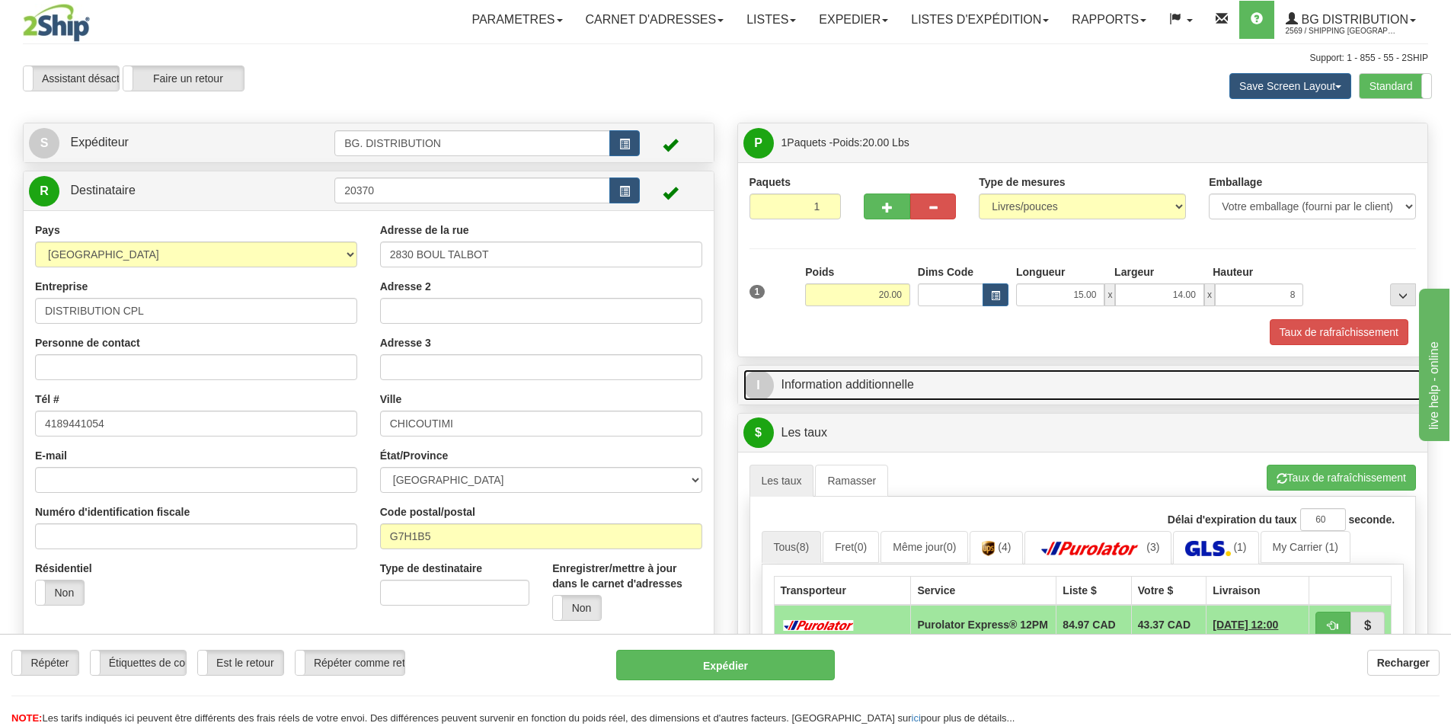
type input "8.00"
click at [922, 380] on link "I Information additionnelle" at bounding box center [1084, 384] width 680 height 31
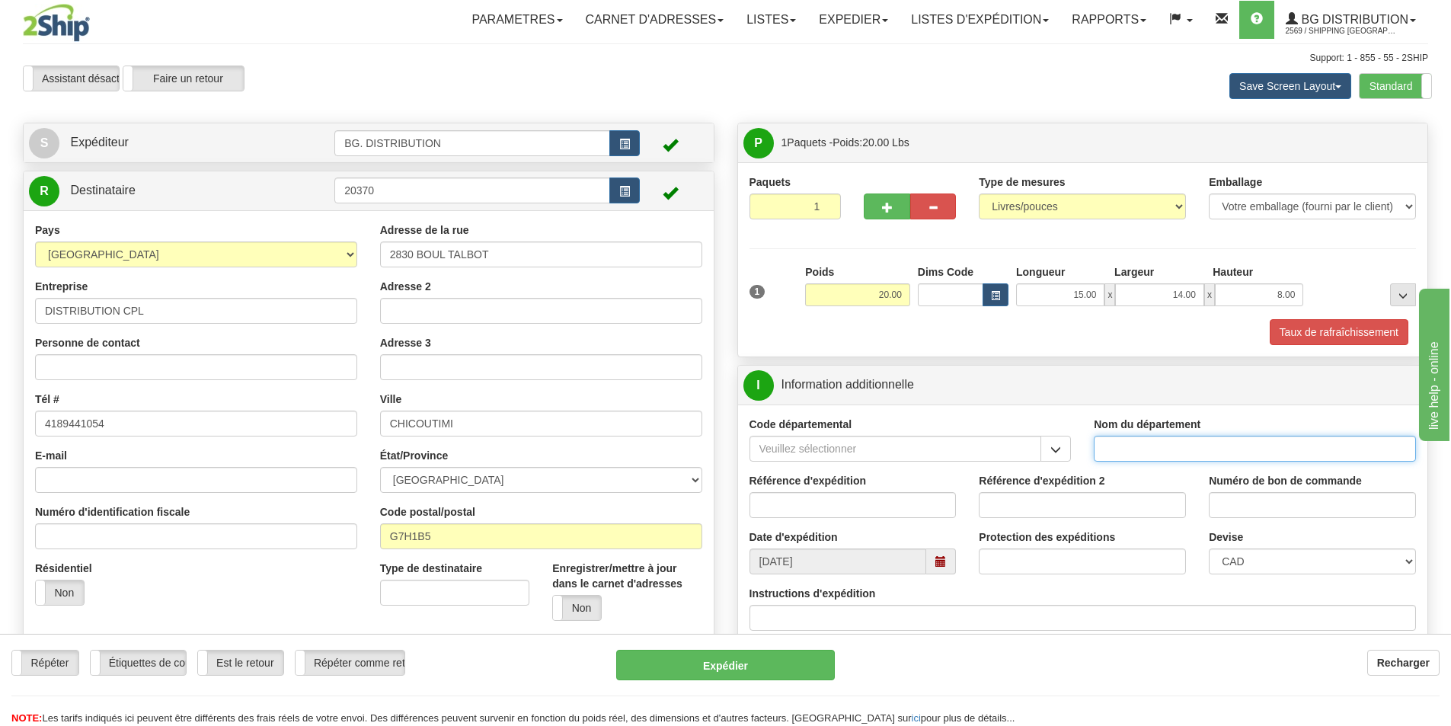
click at [1127, 456] on input "Nom du département" at bounding box center [1255, 449] width 322 height 26
type input "."
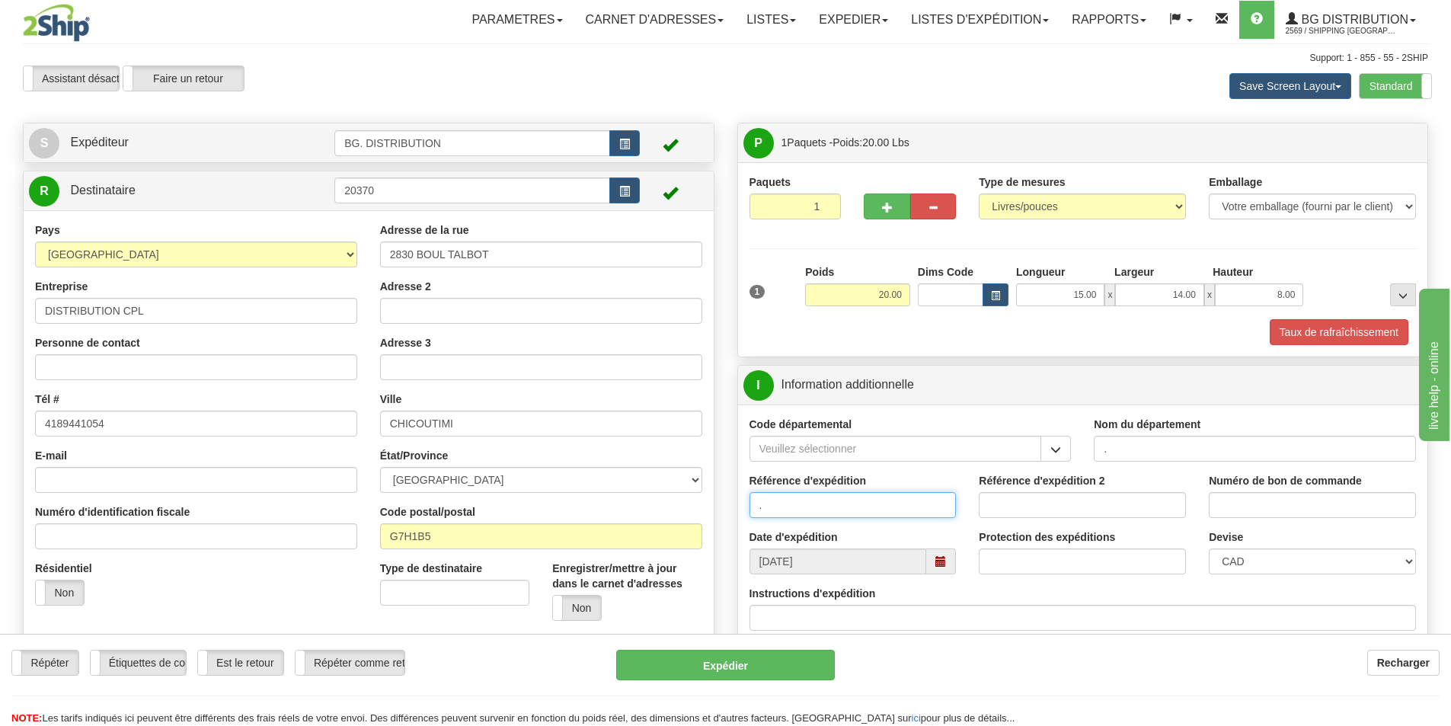
type input "."
click at [1003, 622] on input "Instructions d'expédition" at bounding box center [1083, 618] width 667 height 26
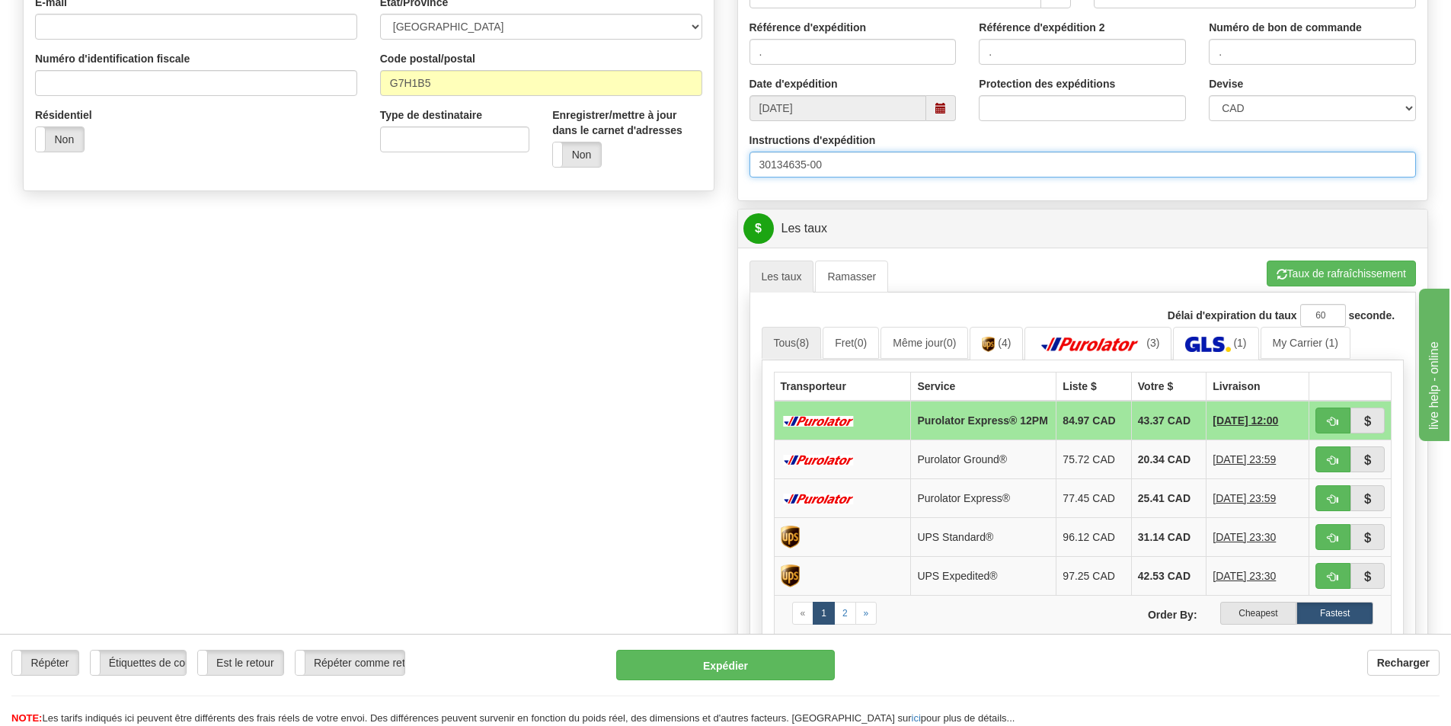
scroll to position [457, 0]
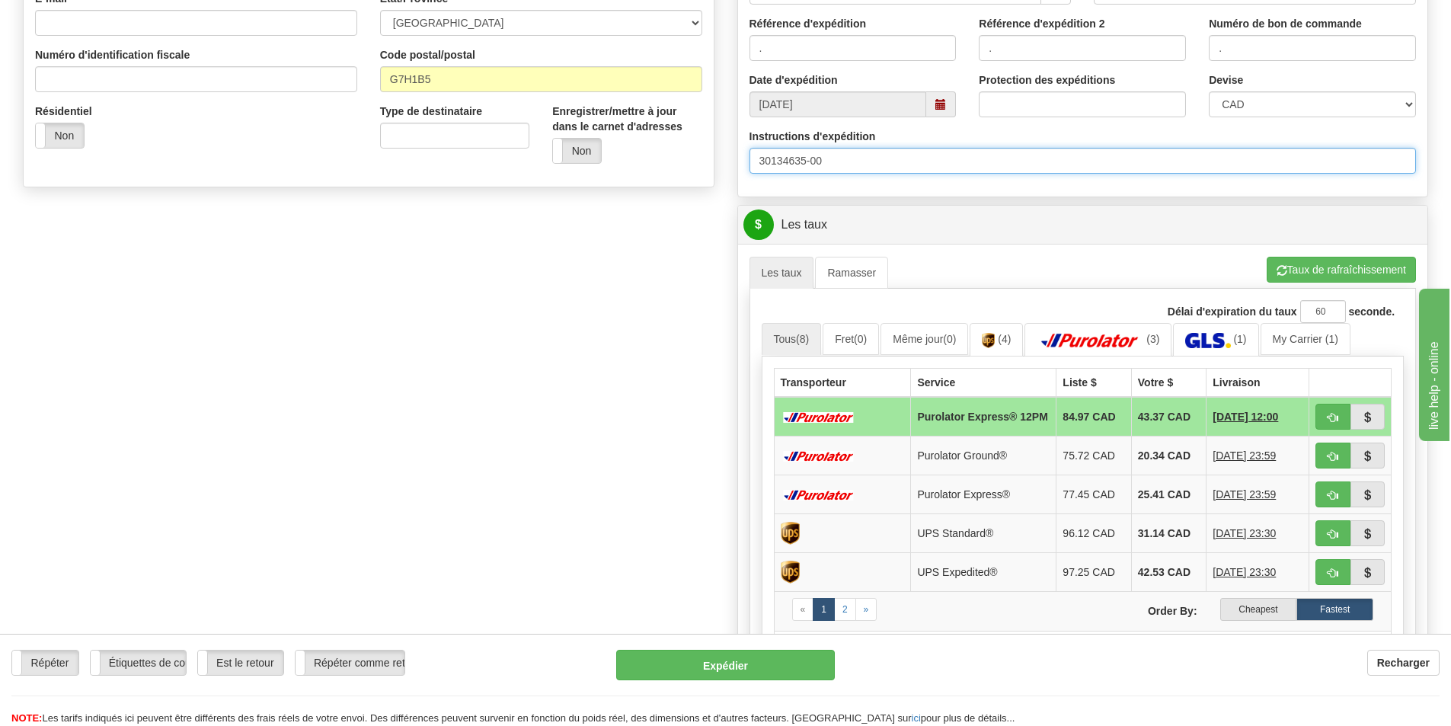
type input "30134635-00"
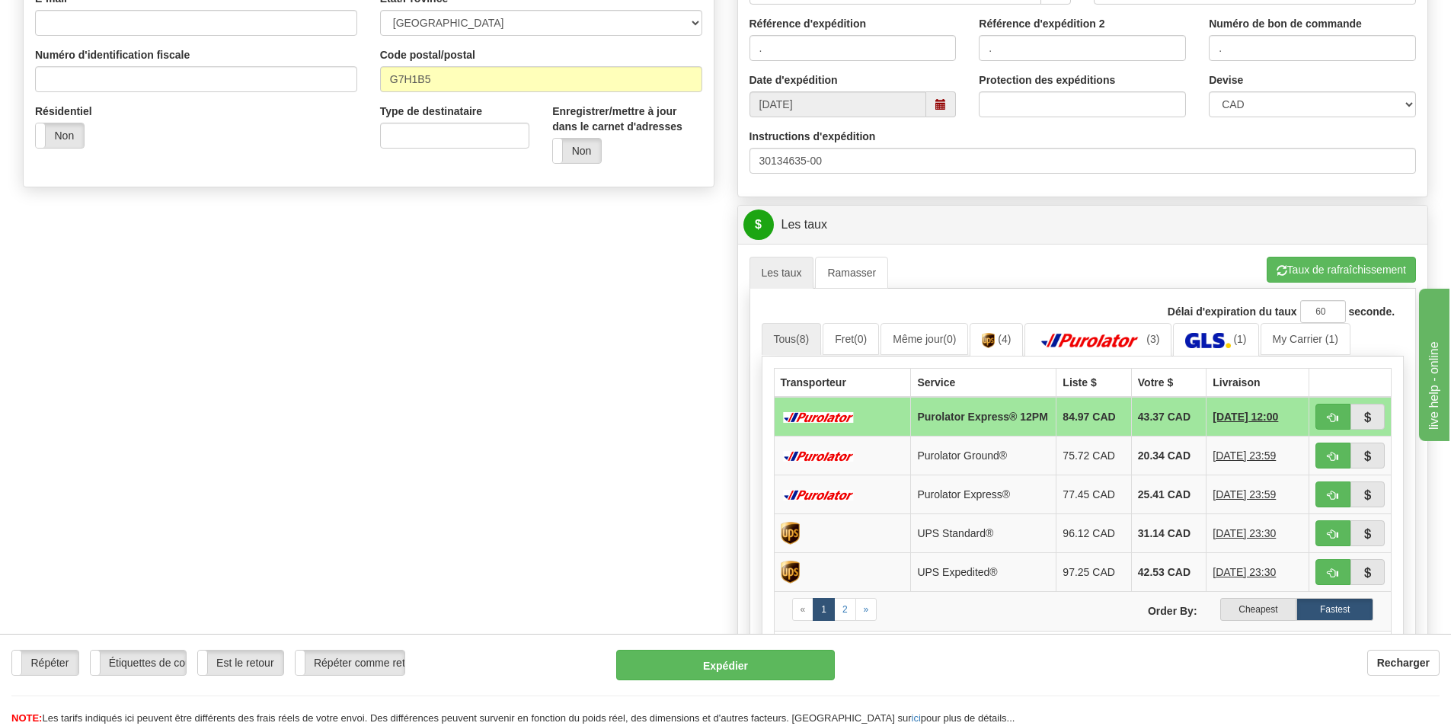
click at [1284, 253] on div "On a apporté un changement qui pourrait modifier votre estimation de tarif. Pou…" at bounding box center [1083, 506] width 690 height 524
click at [1285, 263] on button "Taux de rafraîchissement" at bounding box center [1341, 270] width 149 height 26
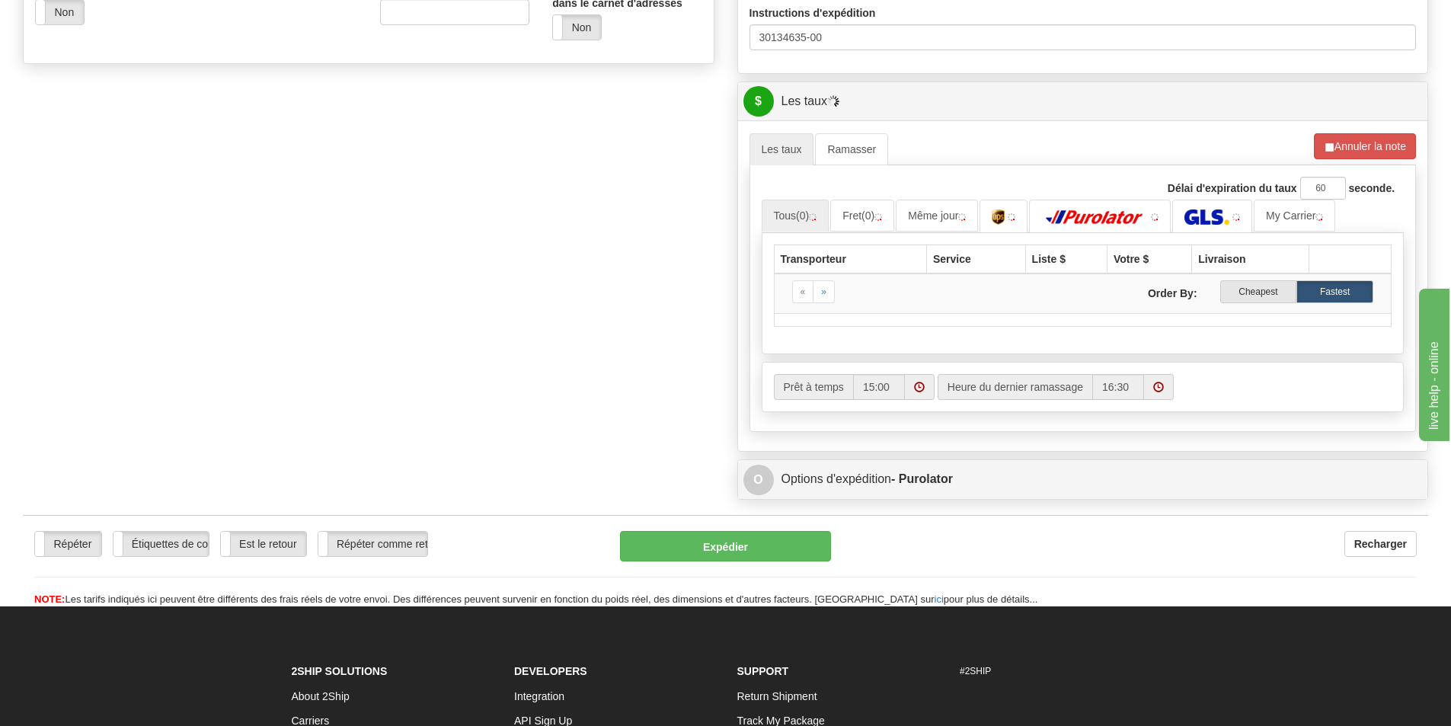
scroll to position [609, 0]
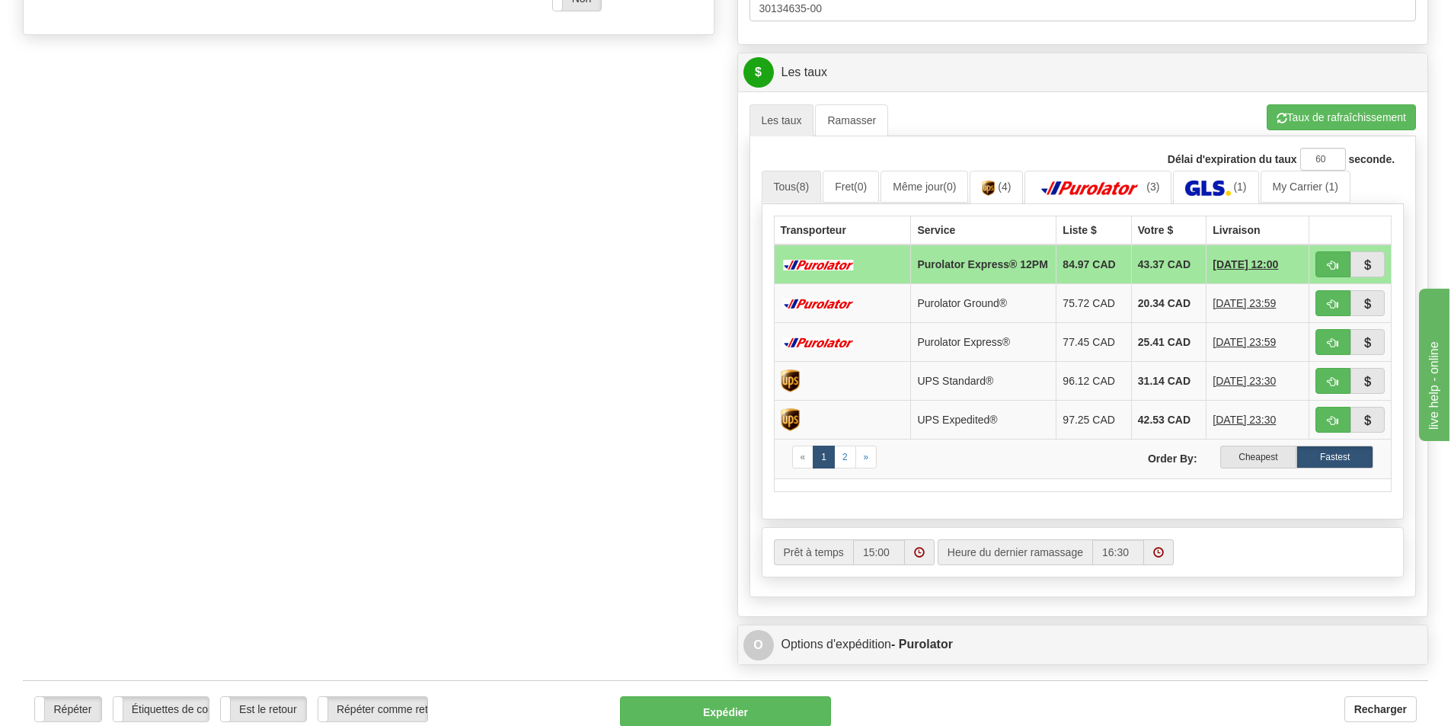
click at [1273, 458] on label "Cheapest" at bounding box center [1258, 457] width 77 height 23
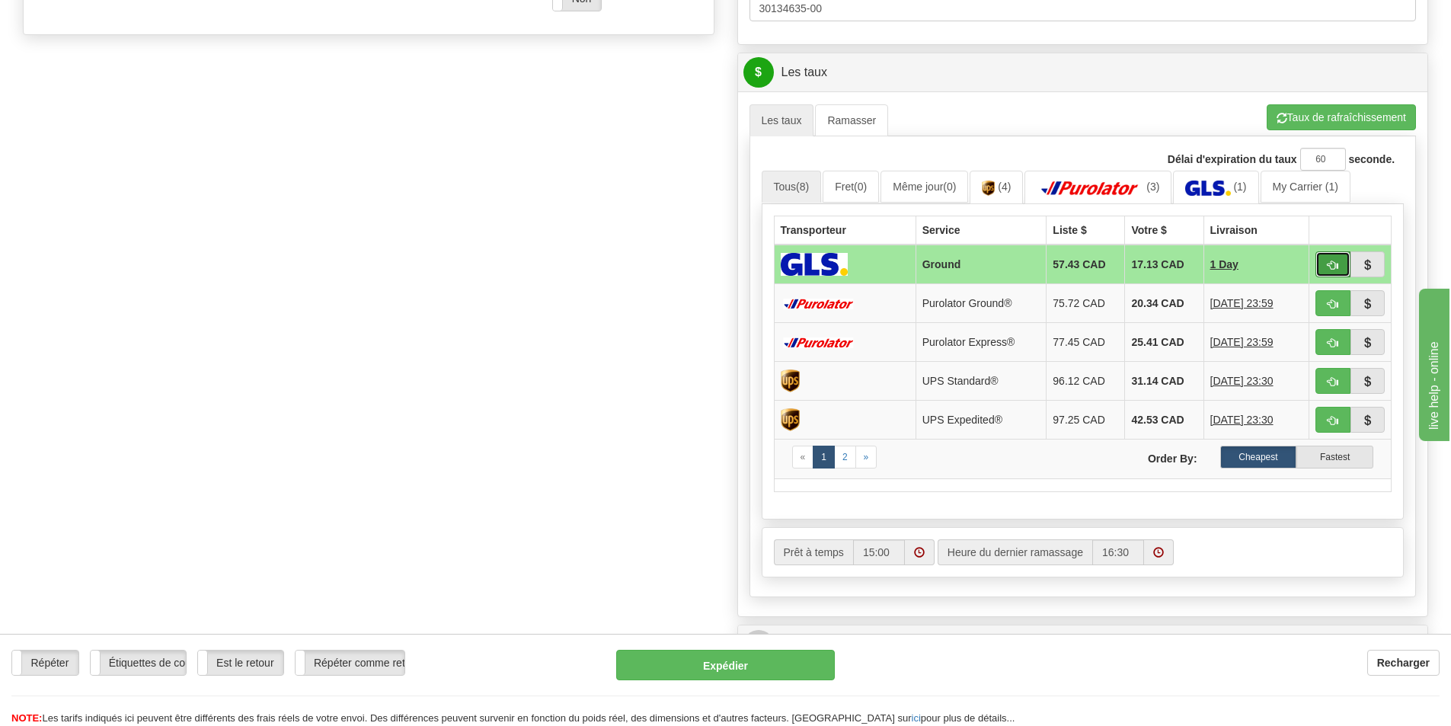
click at [1326, 261] on button "button" at bounding box center [1333, 264] width 35 height 26
type input "1"
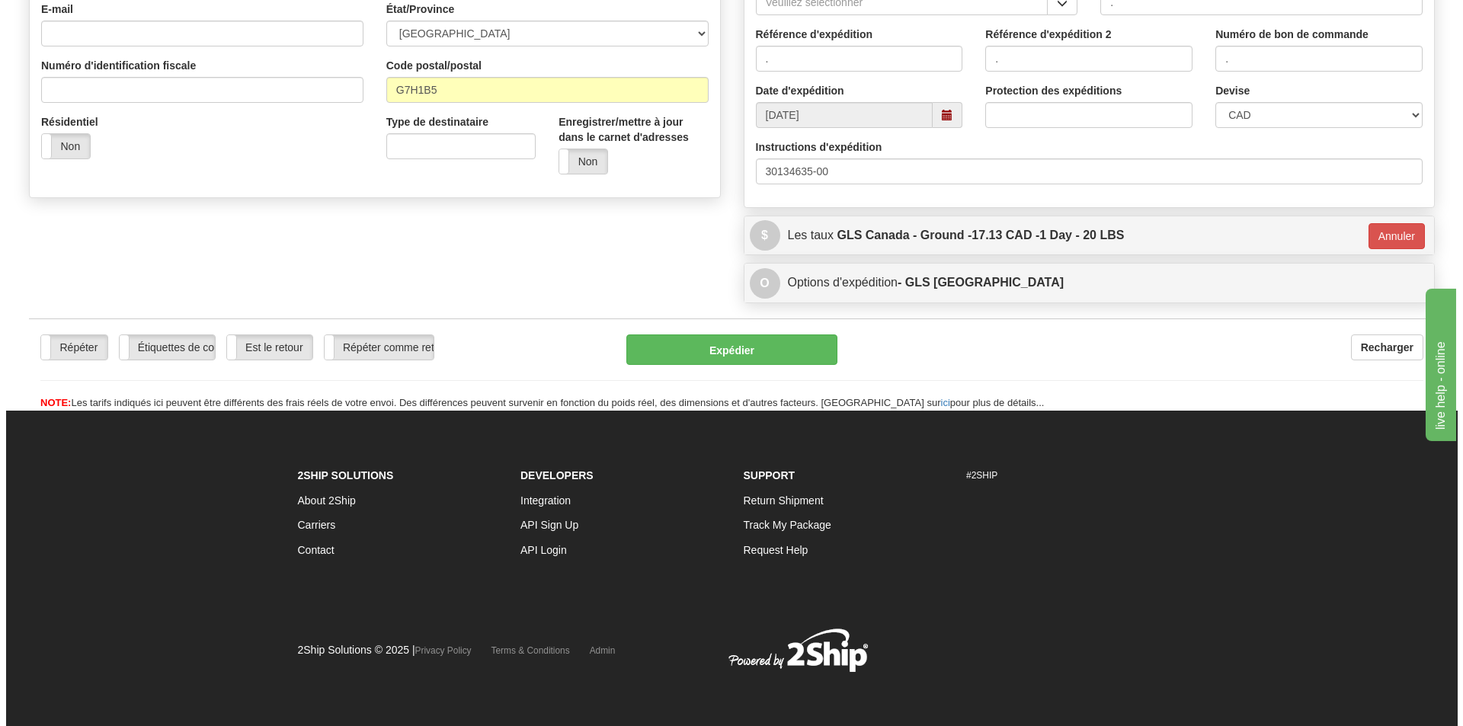
scroll to position [447, 0]
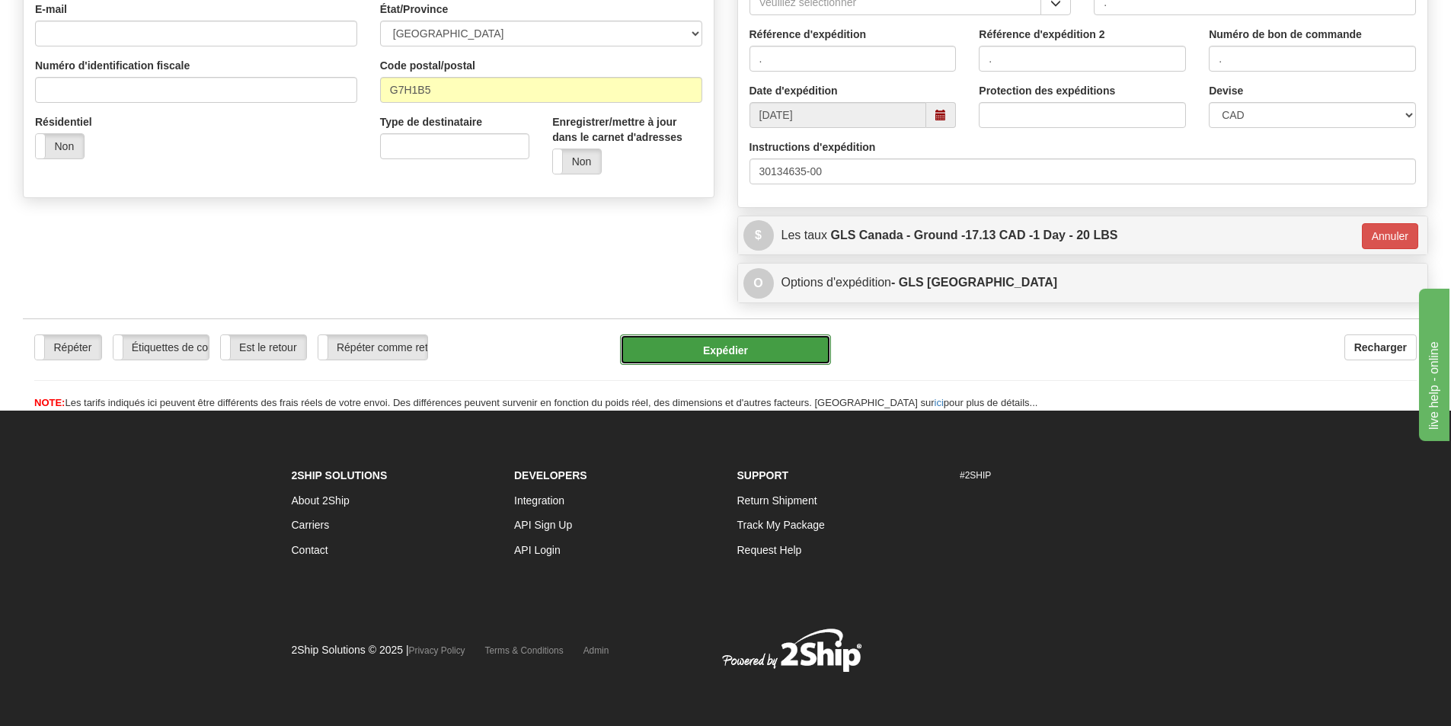
click at [757, 351] on button "Expédier" at bounding box center [725, 349] width 211 height 30
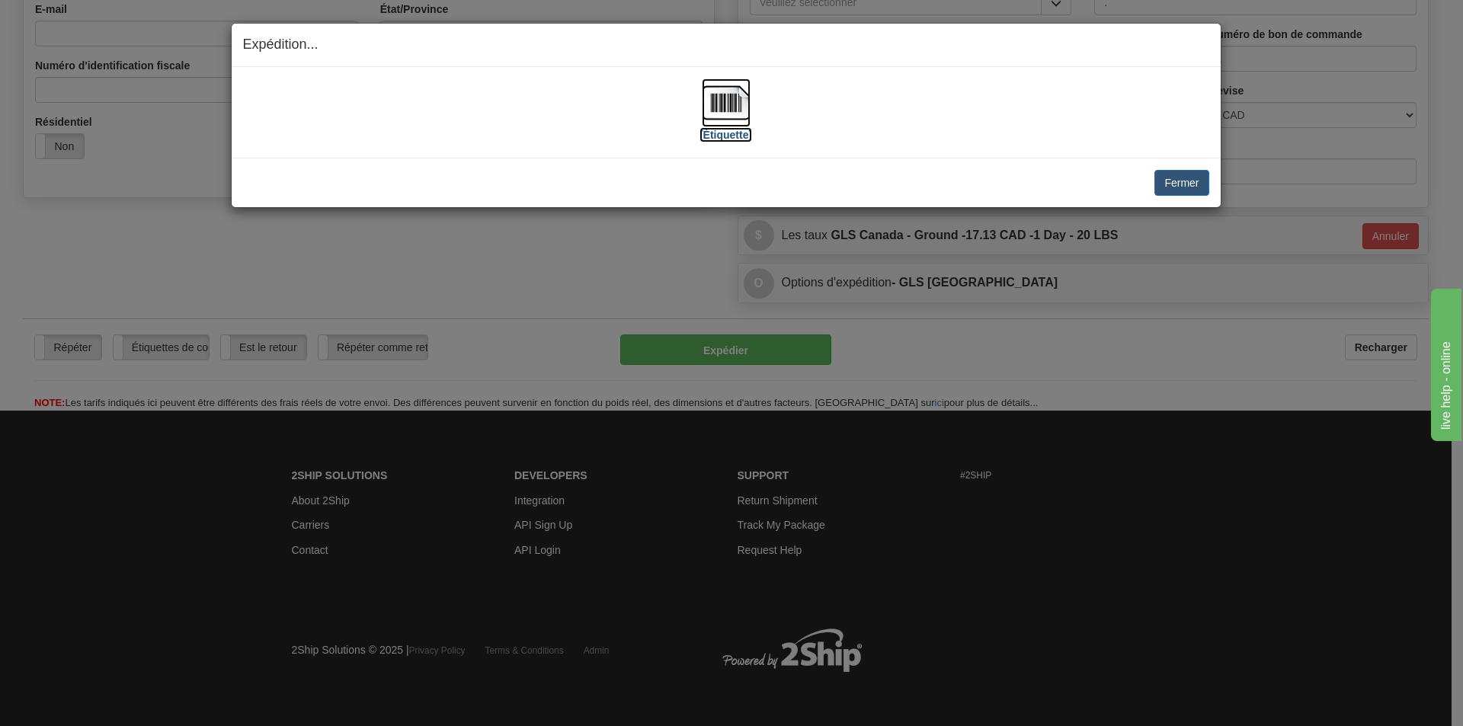
click at [725, 114] on img at bounding box center [726, 102] width 49 height 49
click at [1166, 182] on button "Fermer" at bounding box center [1181, 183] width 54 height 26
